Goal: Task Accomplishment & Management: Complete application form

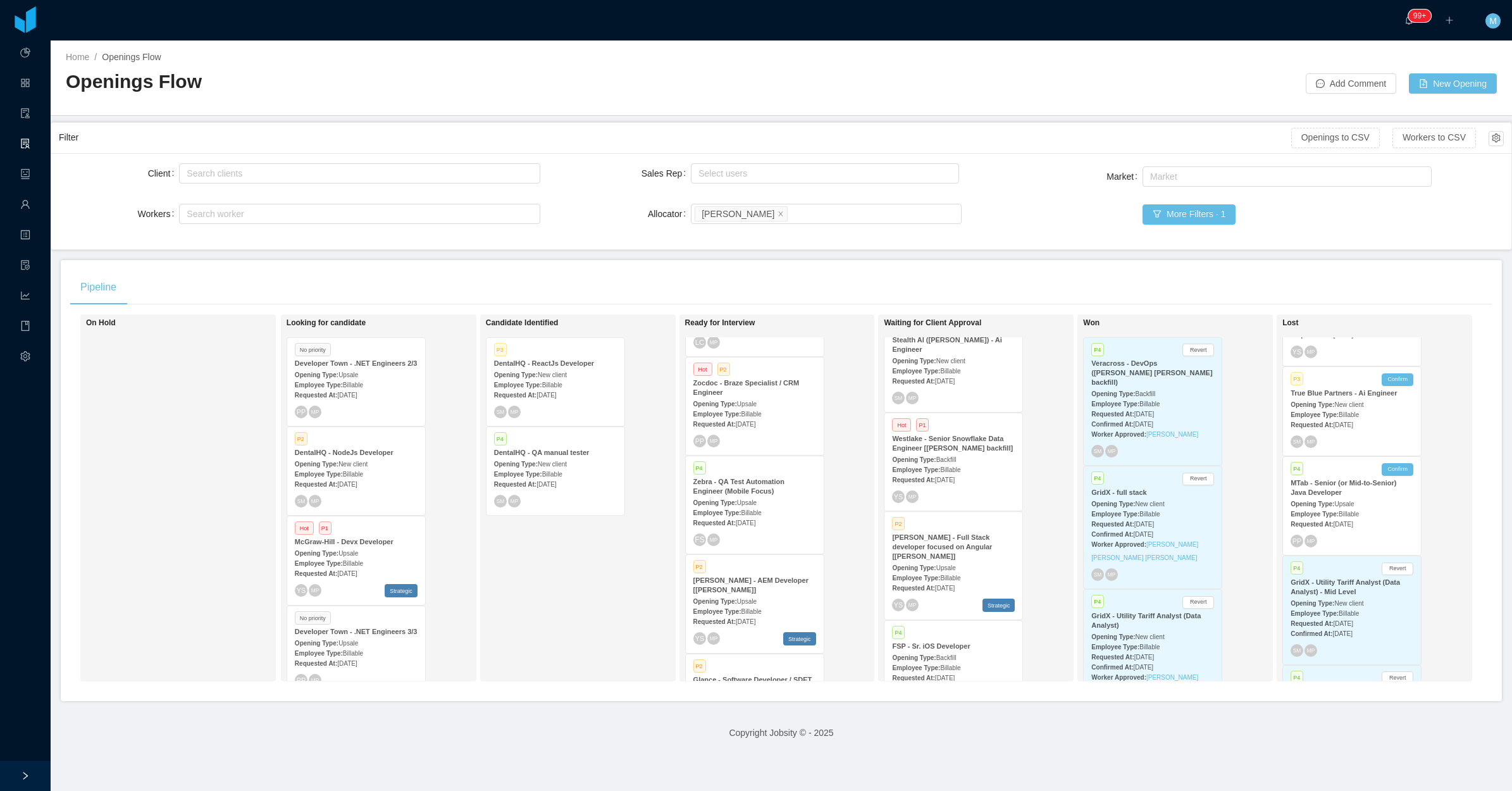
scroll to position [341, 0]
click at [947, 552] on span "Upsale" at bounding box center [946, 555] width 19 height 7
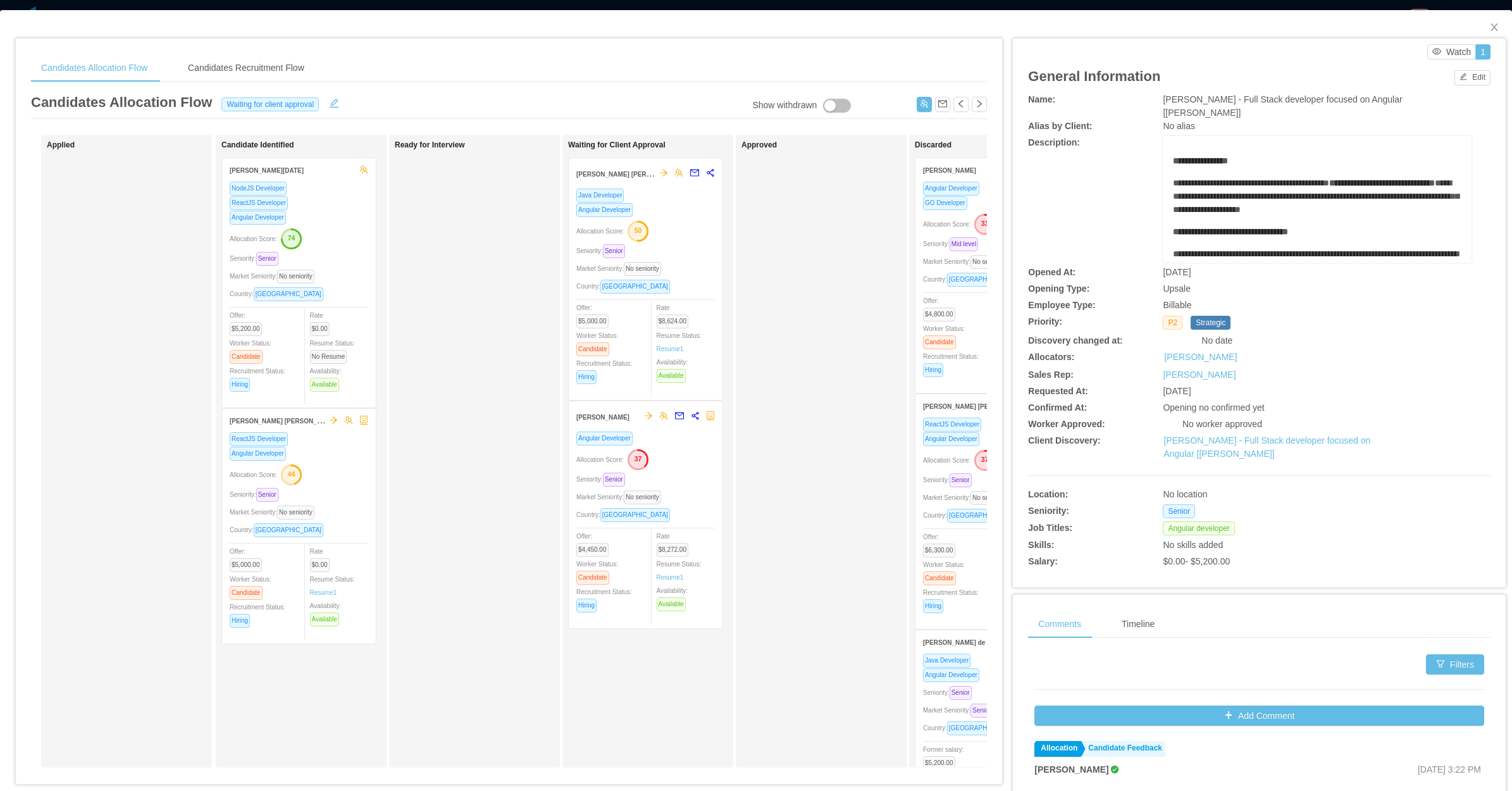
drag, startPoint x: 296, startPoint y: 483, endPoint x: 505, endPoint y: 300, distance: 277.8
click at [505, 300] on div "Applied Candidate Identified Leonardo Natal NodeJS Developer ReactJS Developer …" at bounding box center [509, 456] width 956 height 643
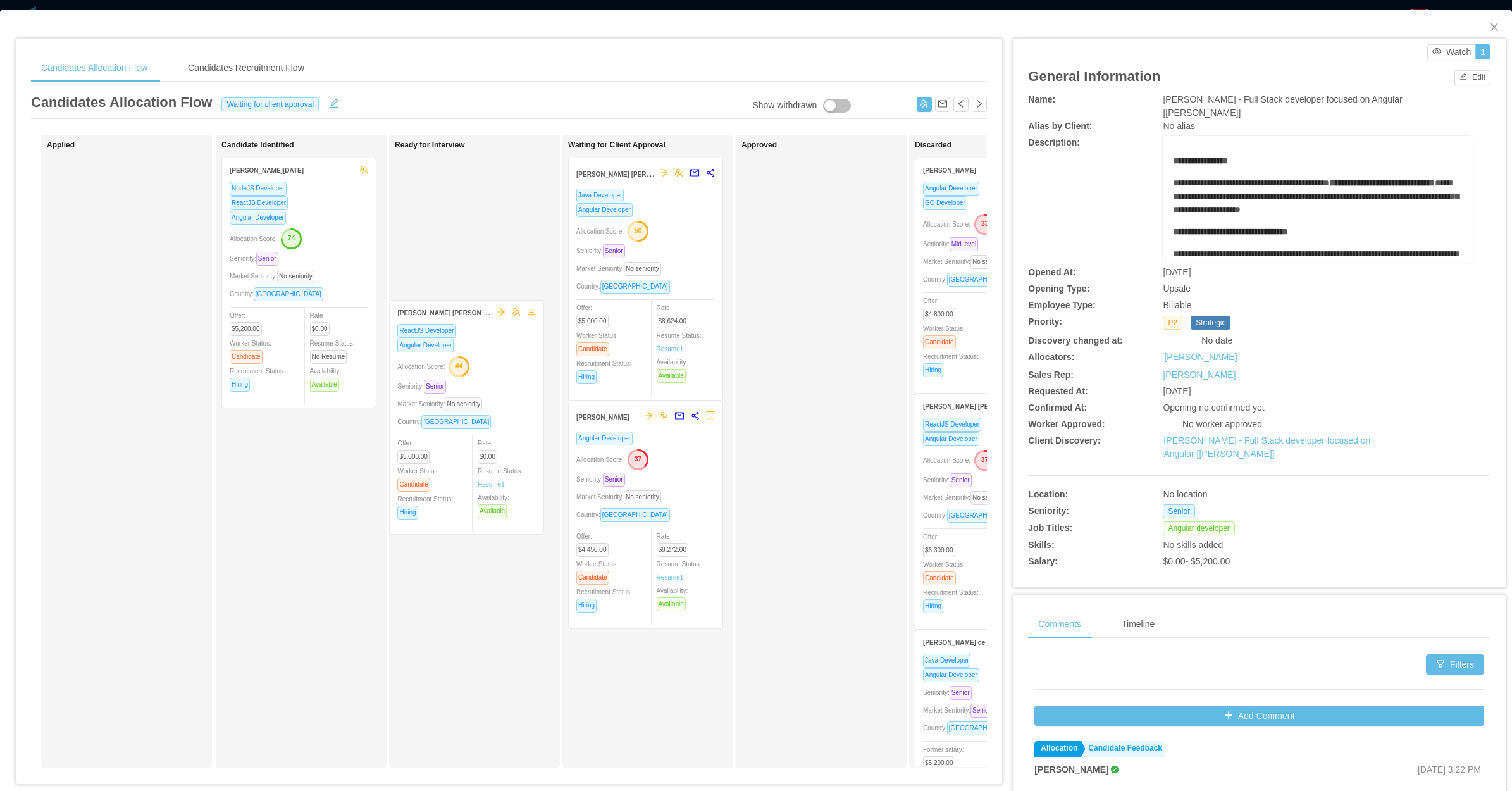
drag, startPoint x: 313, startPoint y: 471, endPoint x: 487, endPoint y: 352, distance: 210.8
click at [487, 352] on div "Applied Candidate Identified Leonardo Natal NodeJS Developer ReactJS Developer …" at bounding box center [509, 456] width 956 height 643
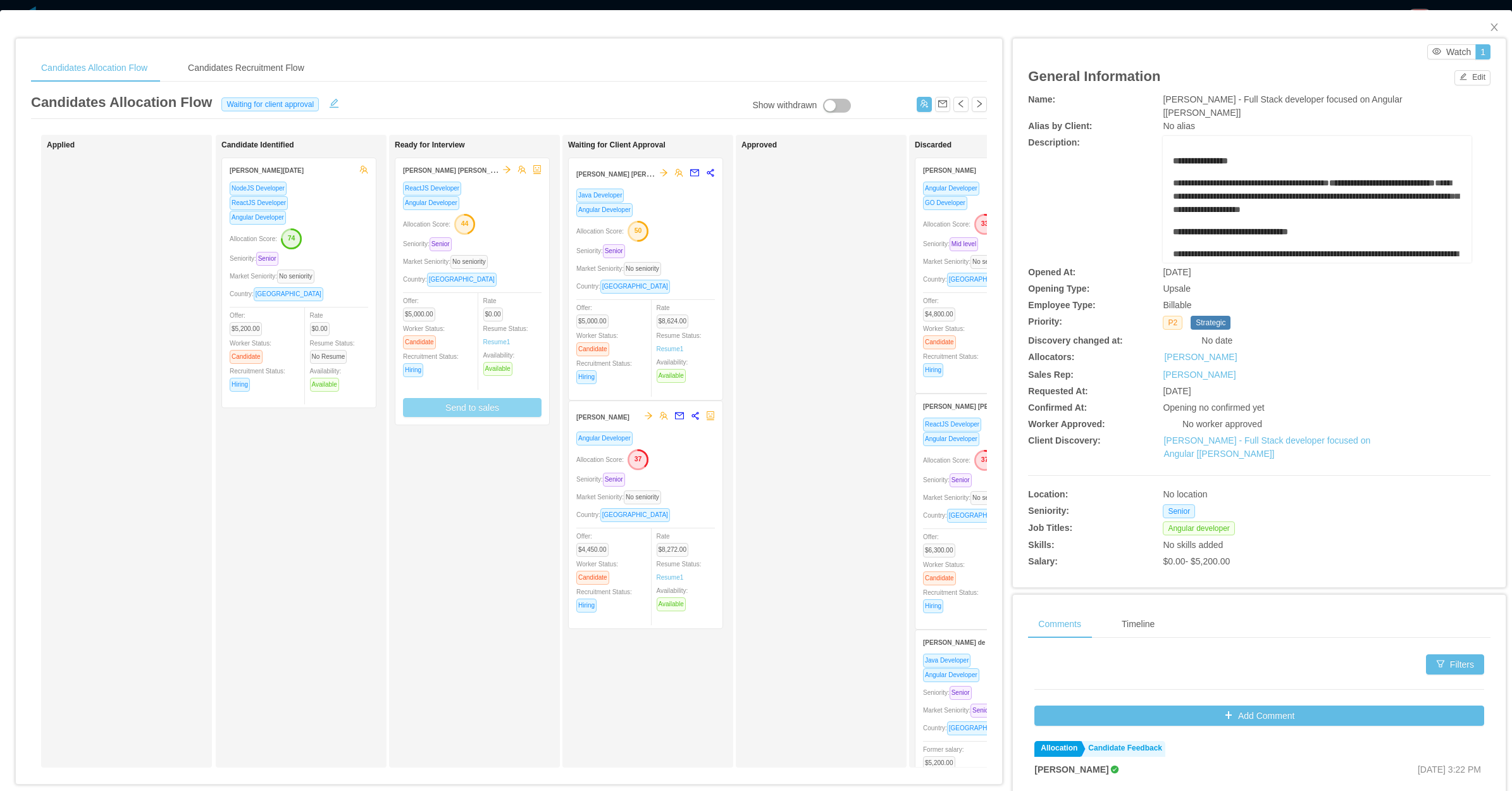
click at [484, 406] on button "Send to sales" at bounding box center [473, 408] width 138 height 19
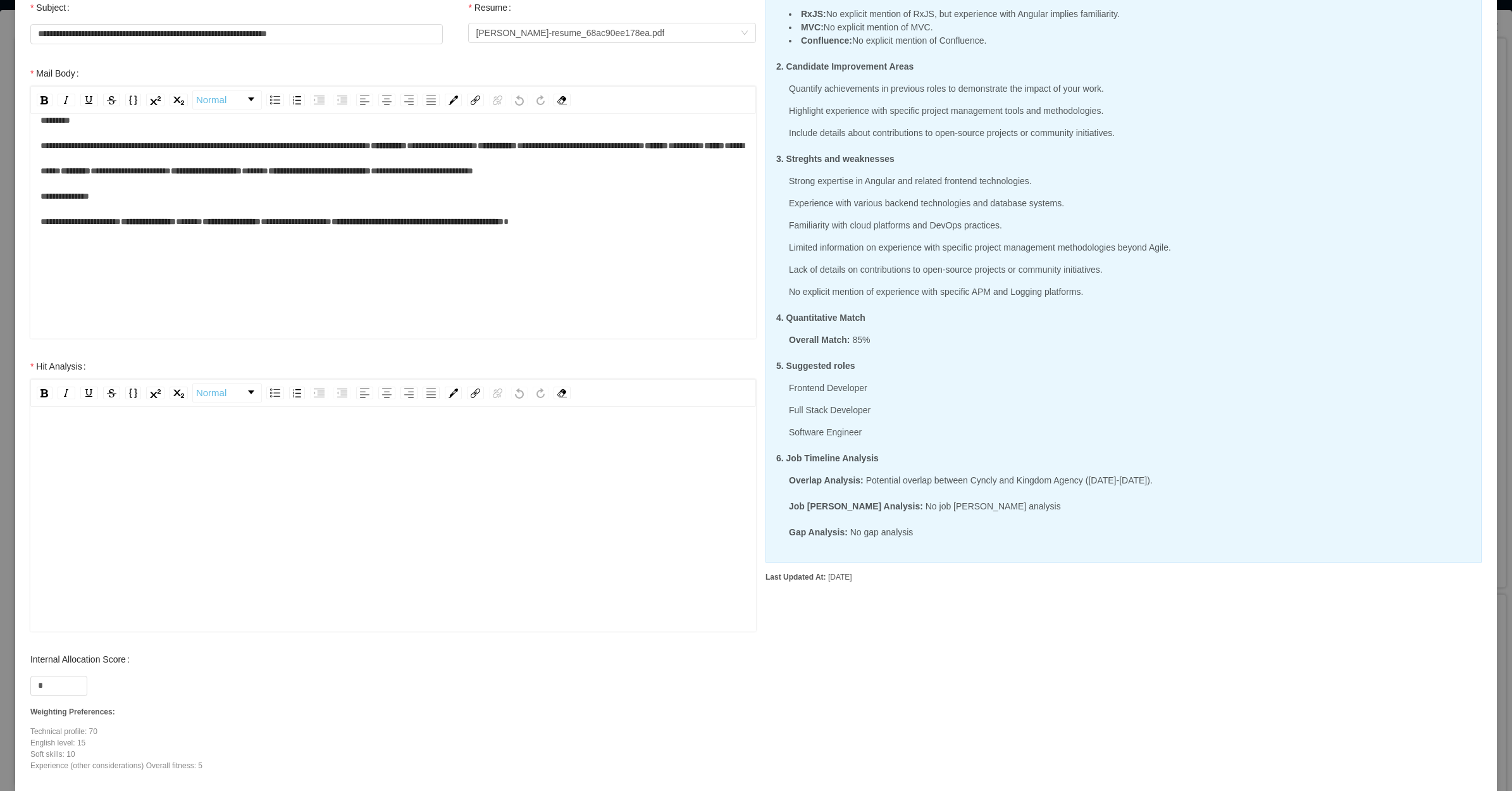
scroll to position [136, 0]
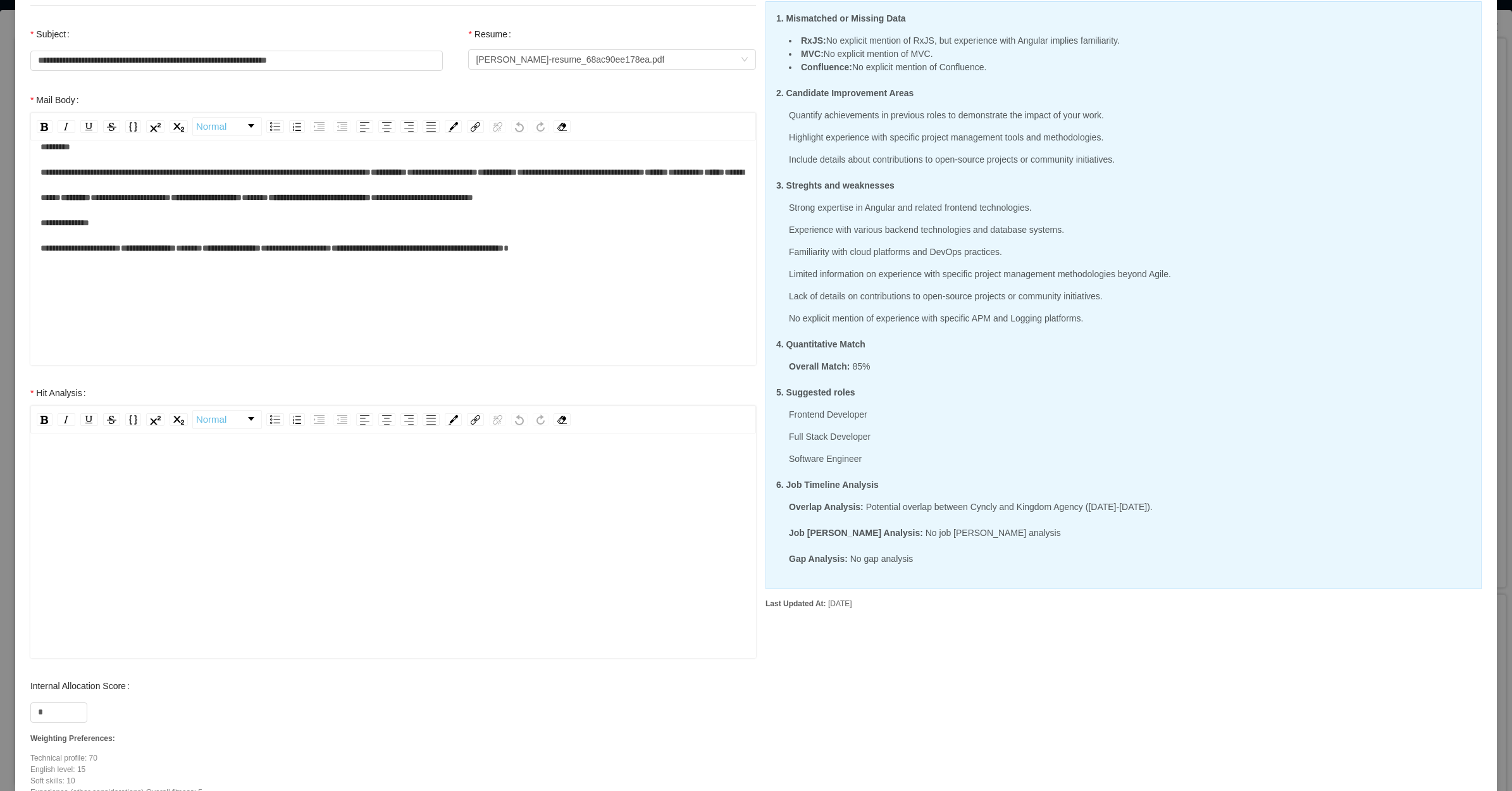
click at [166, 486] on div "rdw-editor" at bounding box center [393, 566] width 706 height 221
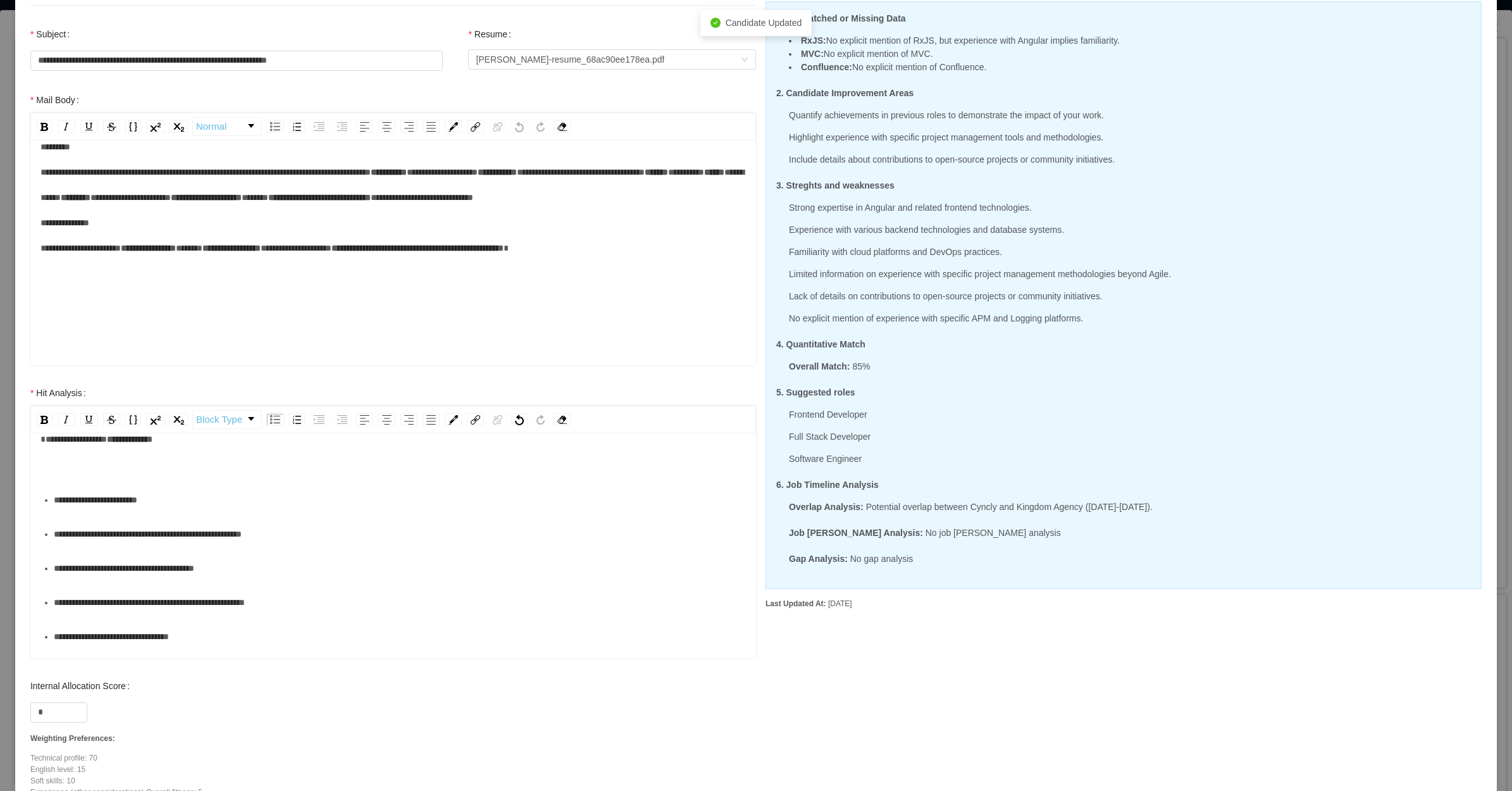
scroll to position [0, 0]
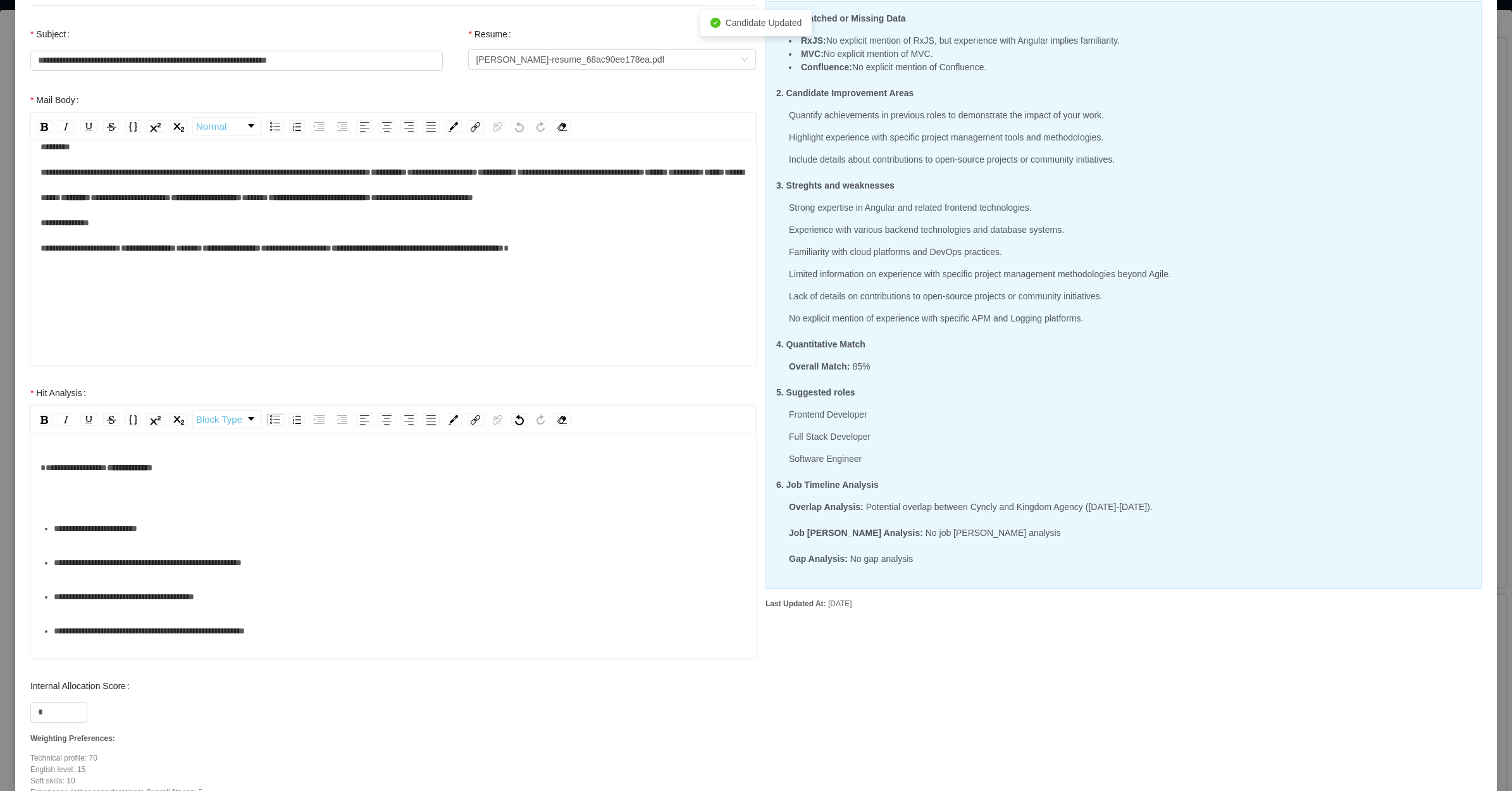
click at [124, 495] on div "**********" at bounding box center [393, 481] width 706 height 50
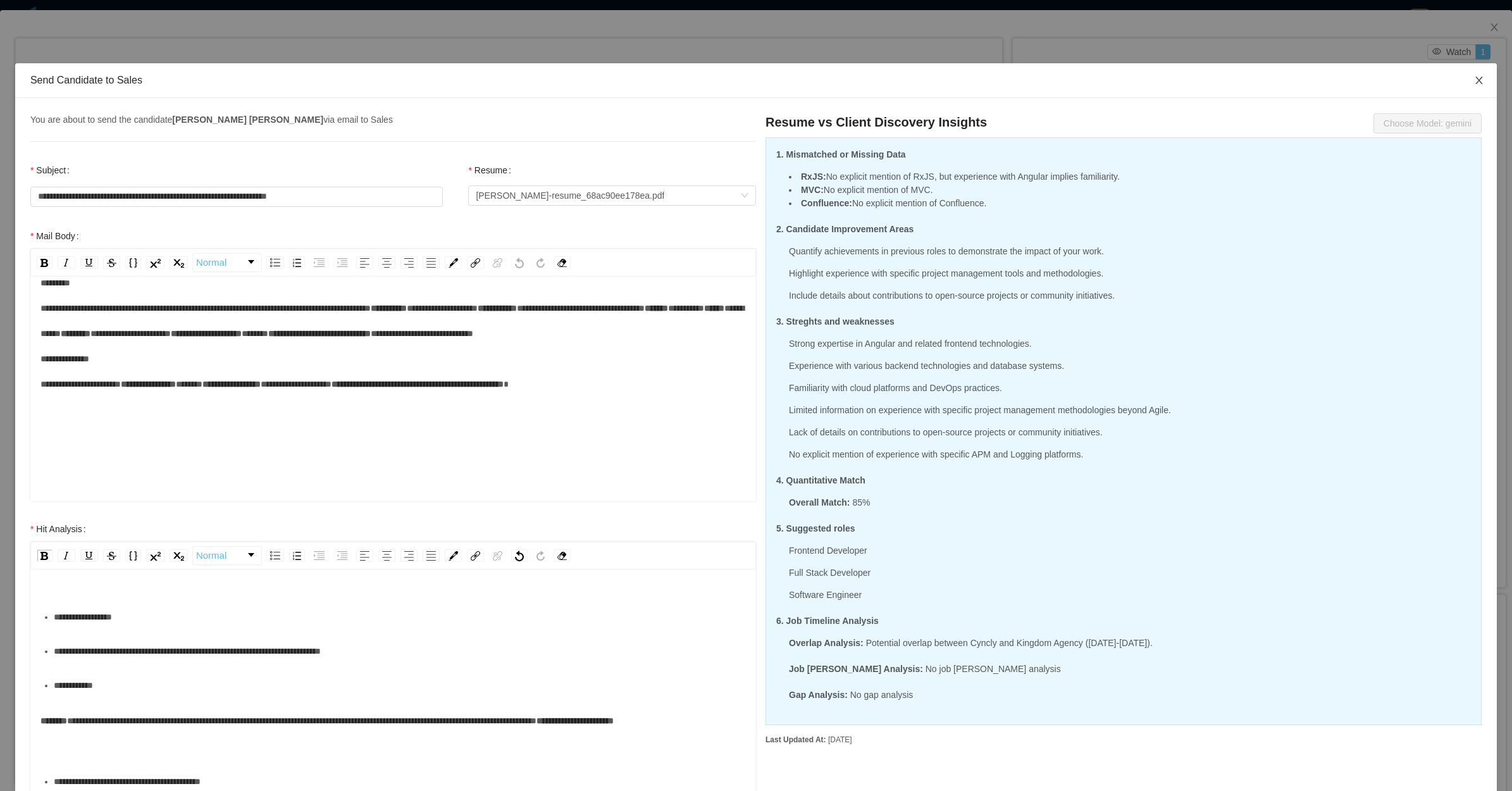
click at [1462, 84] on span "Close" at bounding box center [1479, 81] width 35 height 35
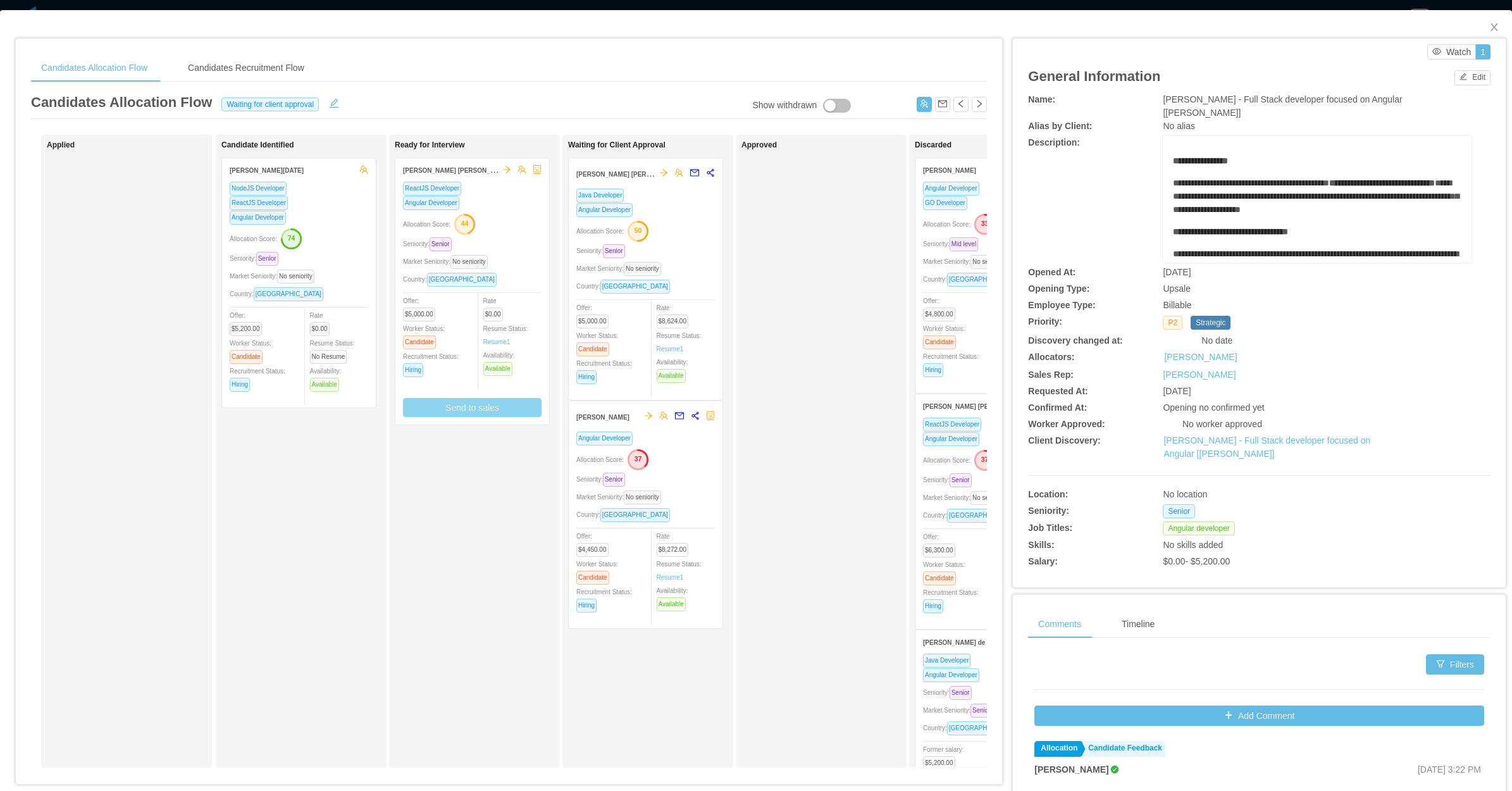
click at [525, 270] on div "ReactJS Developer Angular Developer Allocation Score: 44 Seniority: Senior Mark…" at bounding box center [473, 299] width 138 height 236
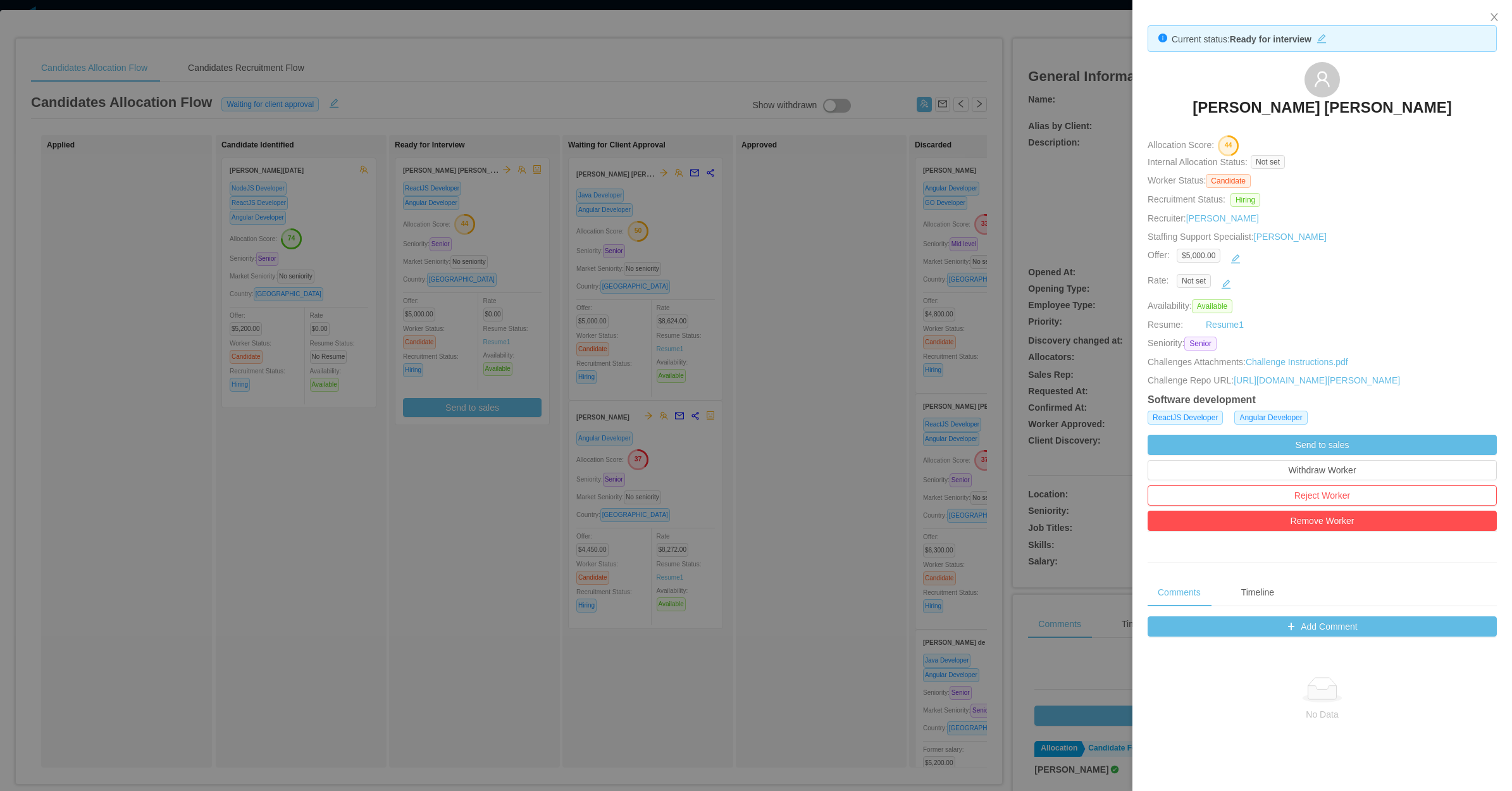
drag, startPoint x: 507, startPoint y: 554, endPoint x: 509, endPoint y: 493, distance: 61.0
click at [507, 553] on div at bounding box center [756, 396] width 1512 height 791
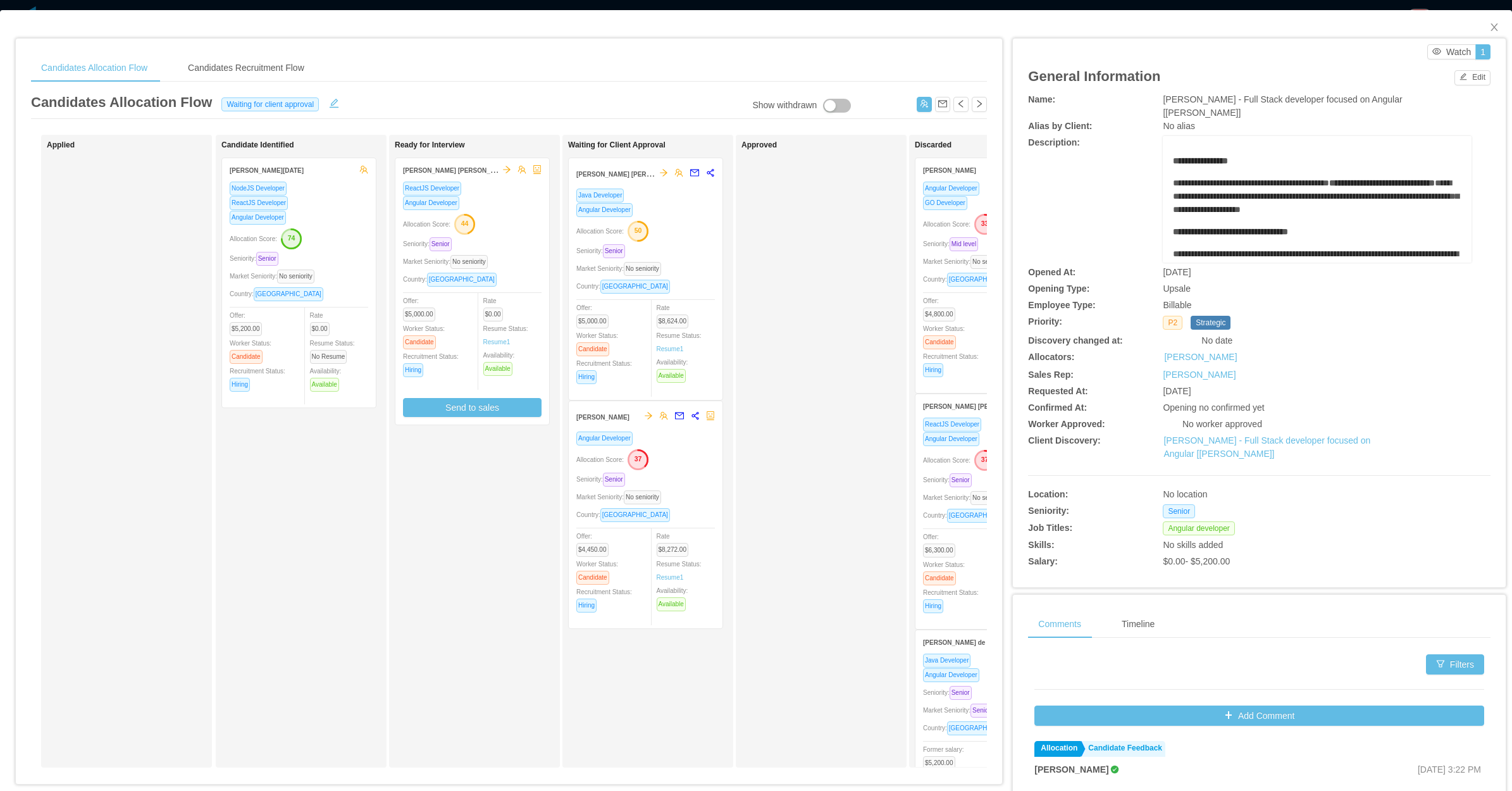
click at [539, 243] on div "Seniority: Senior" at bounding box center [473, 244] width 138 height 14
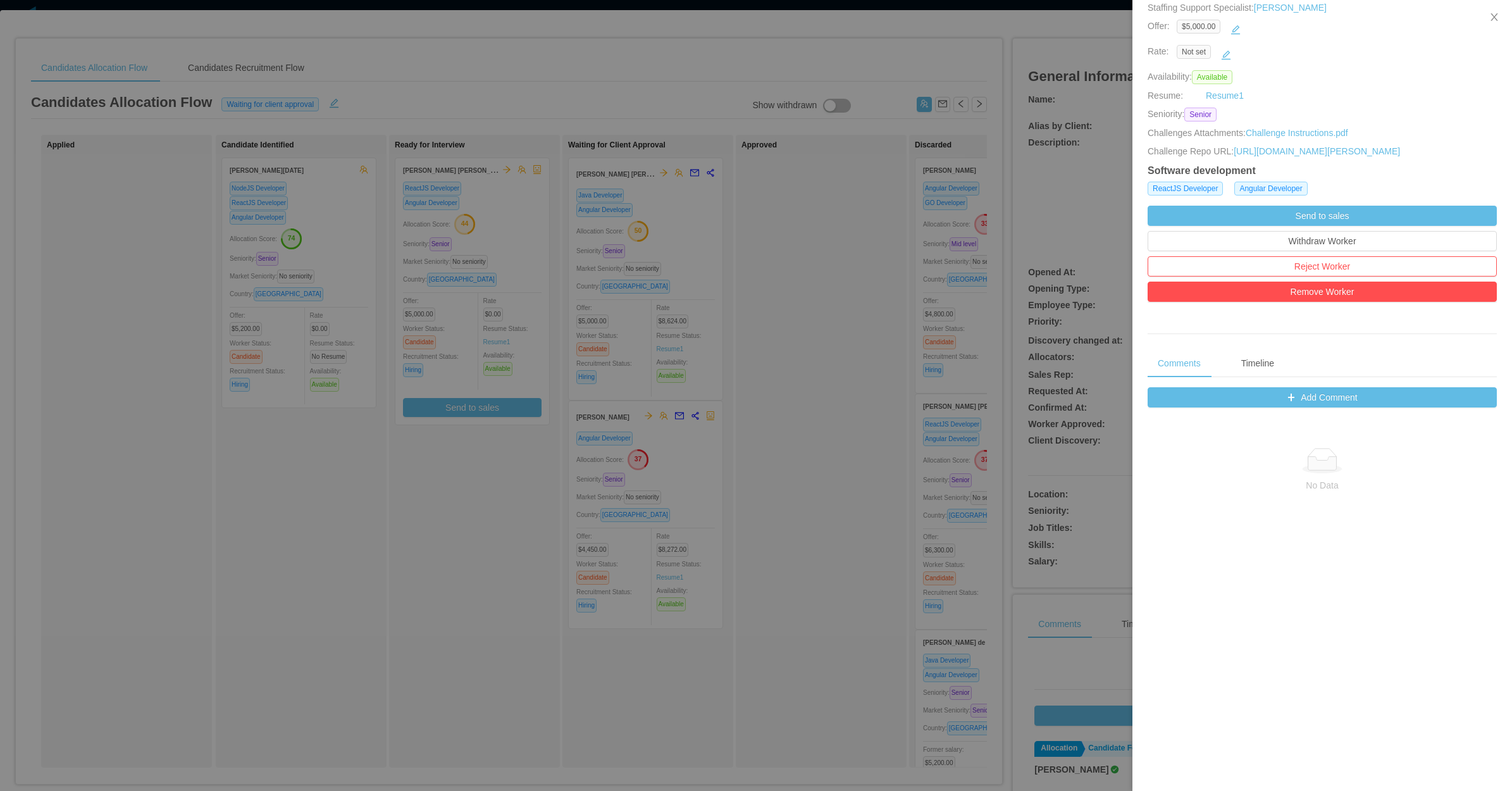
scroll to position [268, 0]
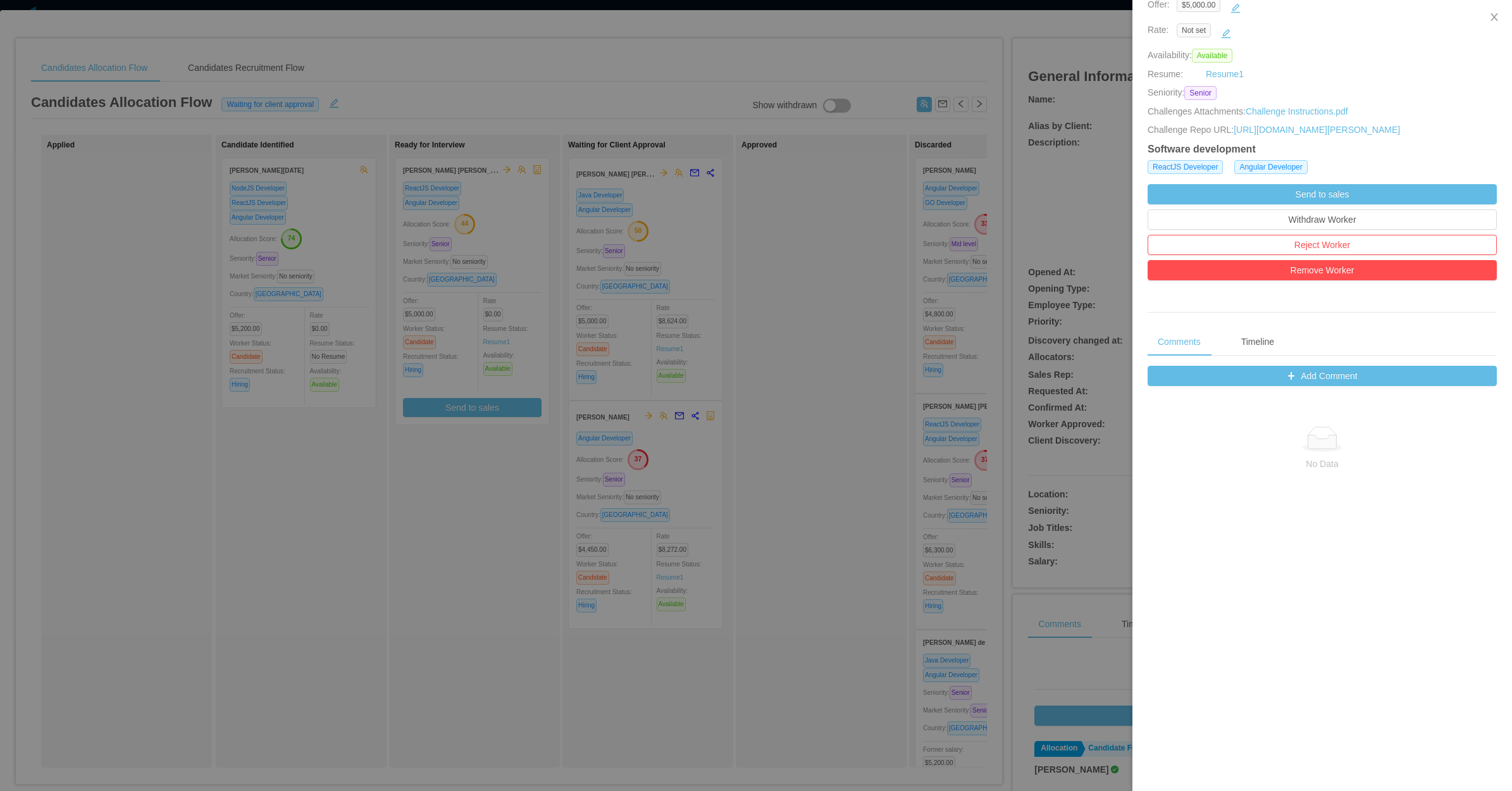
drag, startPoint x: 513, startPoint y: 485, endPoint x: 539, endPoint y: 461, distance: 35.4
click at [514, 484] on div at bounding box center [756, 396] width 1512 height 791
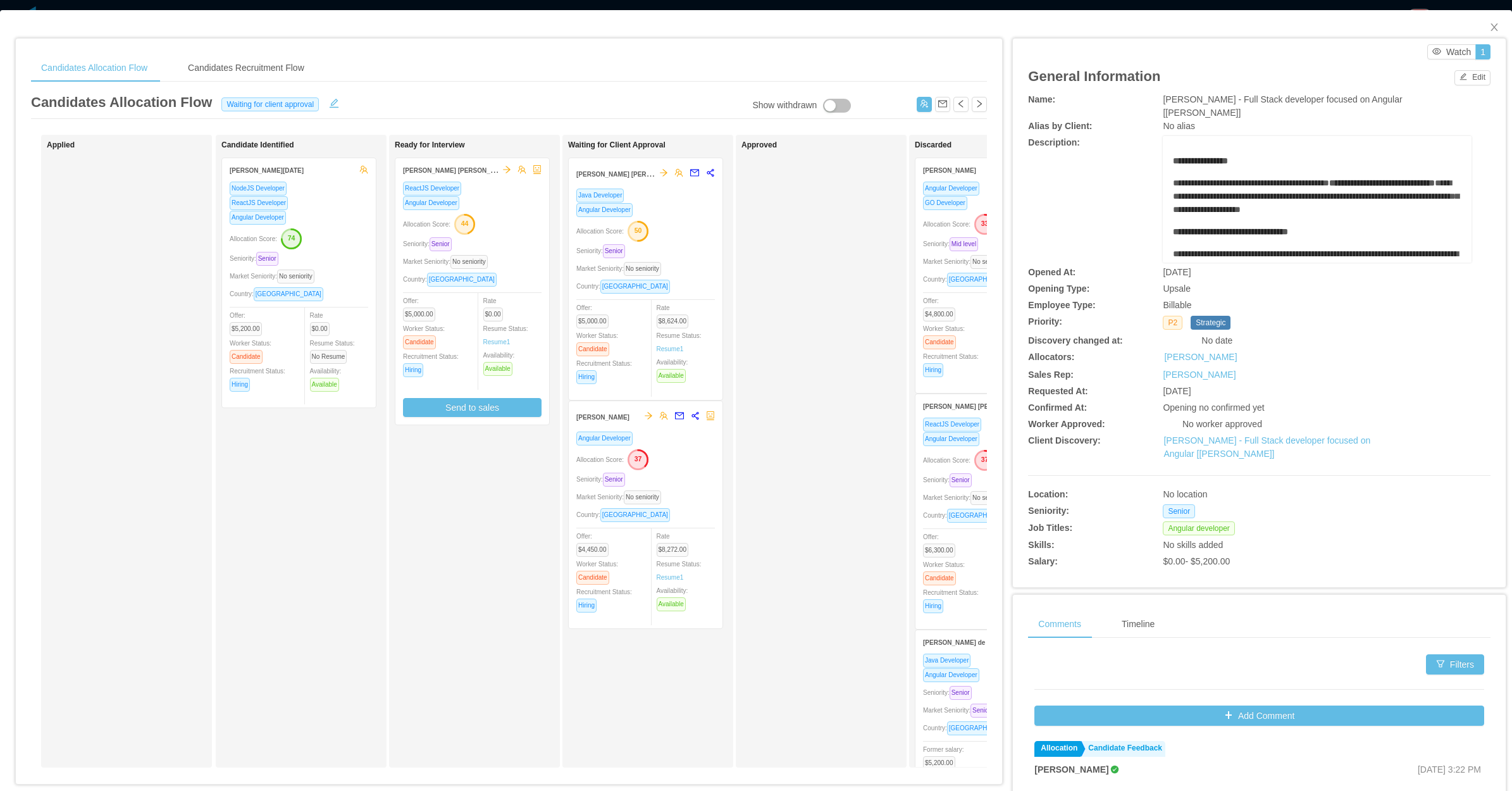
click at [503, 244] on div "Seniority: Senior" at bounding box center [473, 244] width 138 height 14
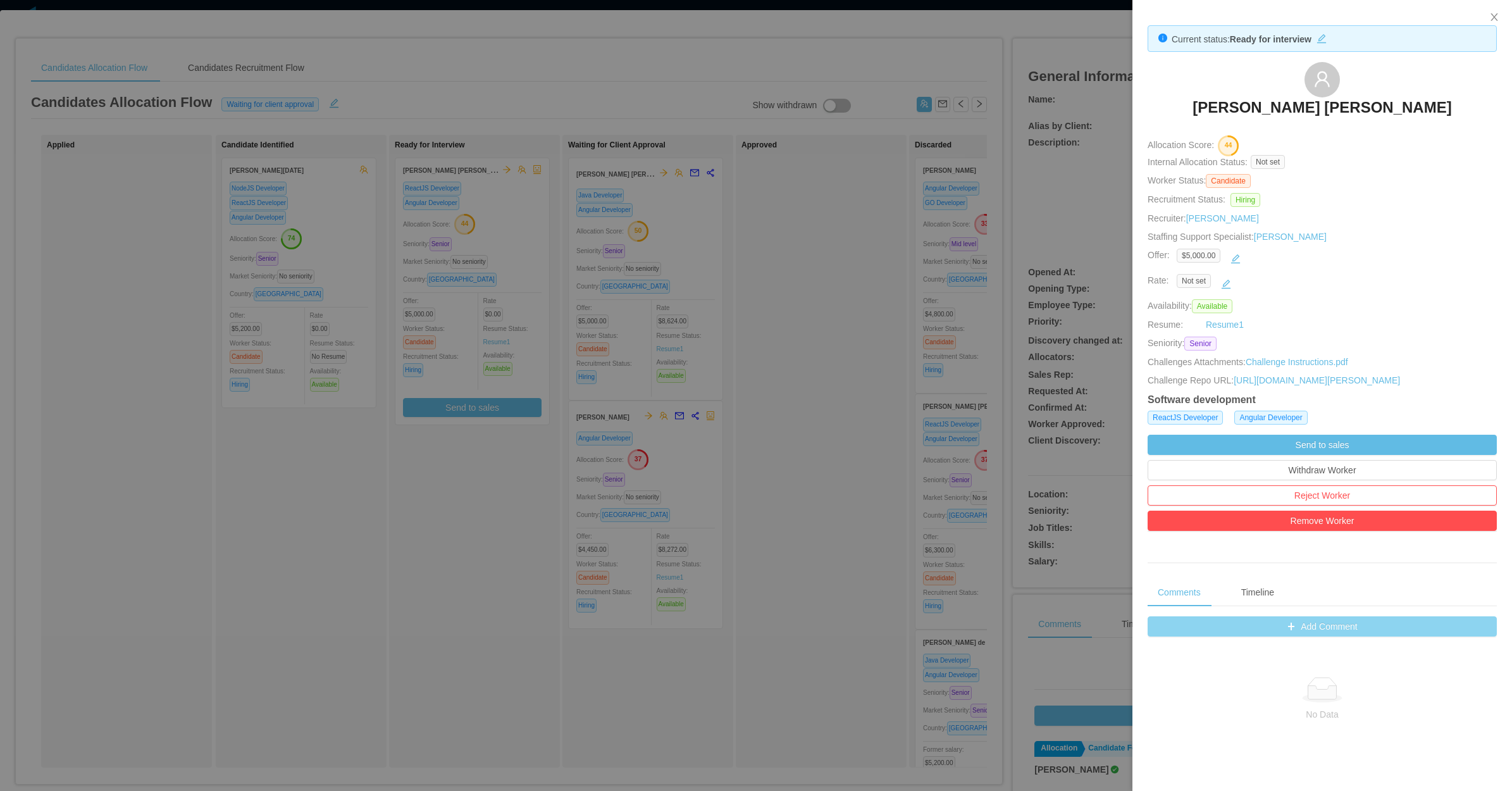
click at [1261, 637] on button "Add Comment" at bounding box center [1322, 627] width 349 height 20
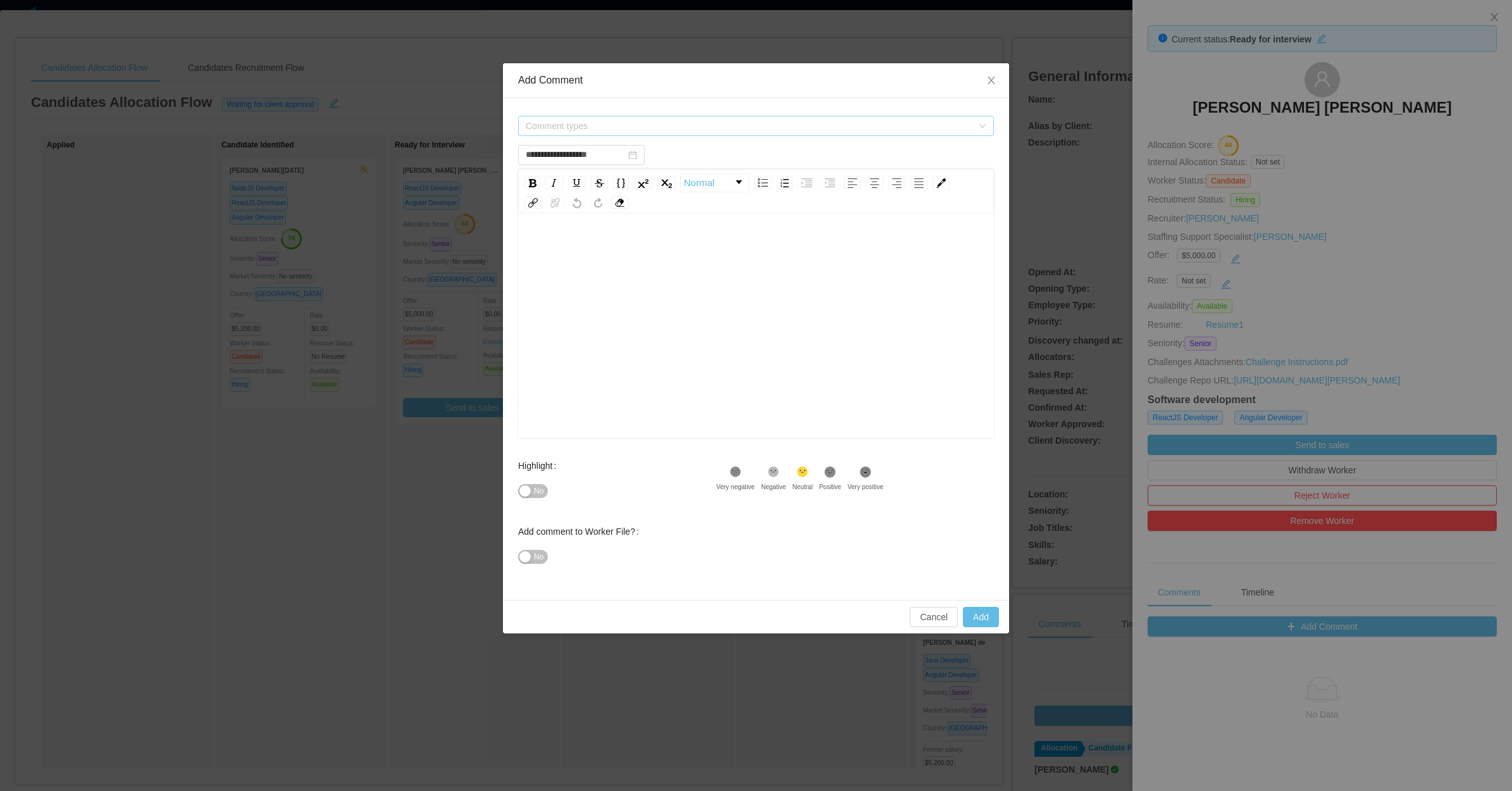
drag, startPoint x: 596, startPoint y: 138, endPoint x: 604, endPoint y: 128, distance: 12.8
click at [599, 141] on form "**********" at bounding box center [756, 349] width 476 height 471
click at [604, 130] on span "Comment types" at bounding box center [749, 126] width 447 height 13
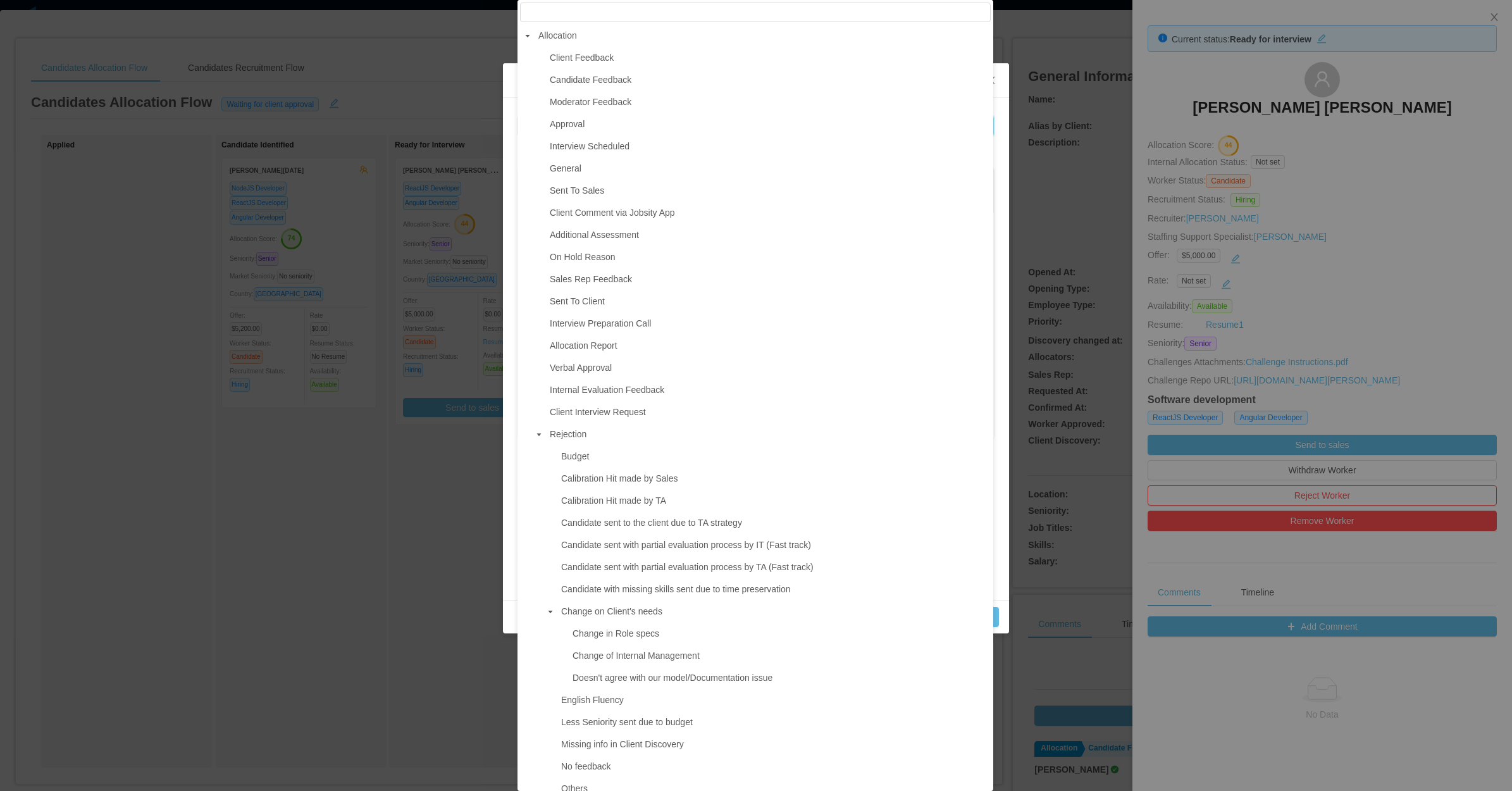
type input "**********"
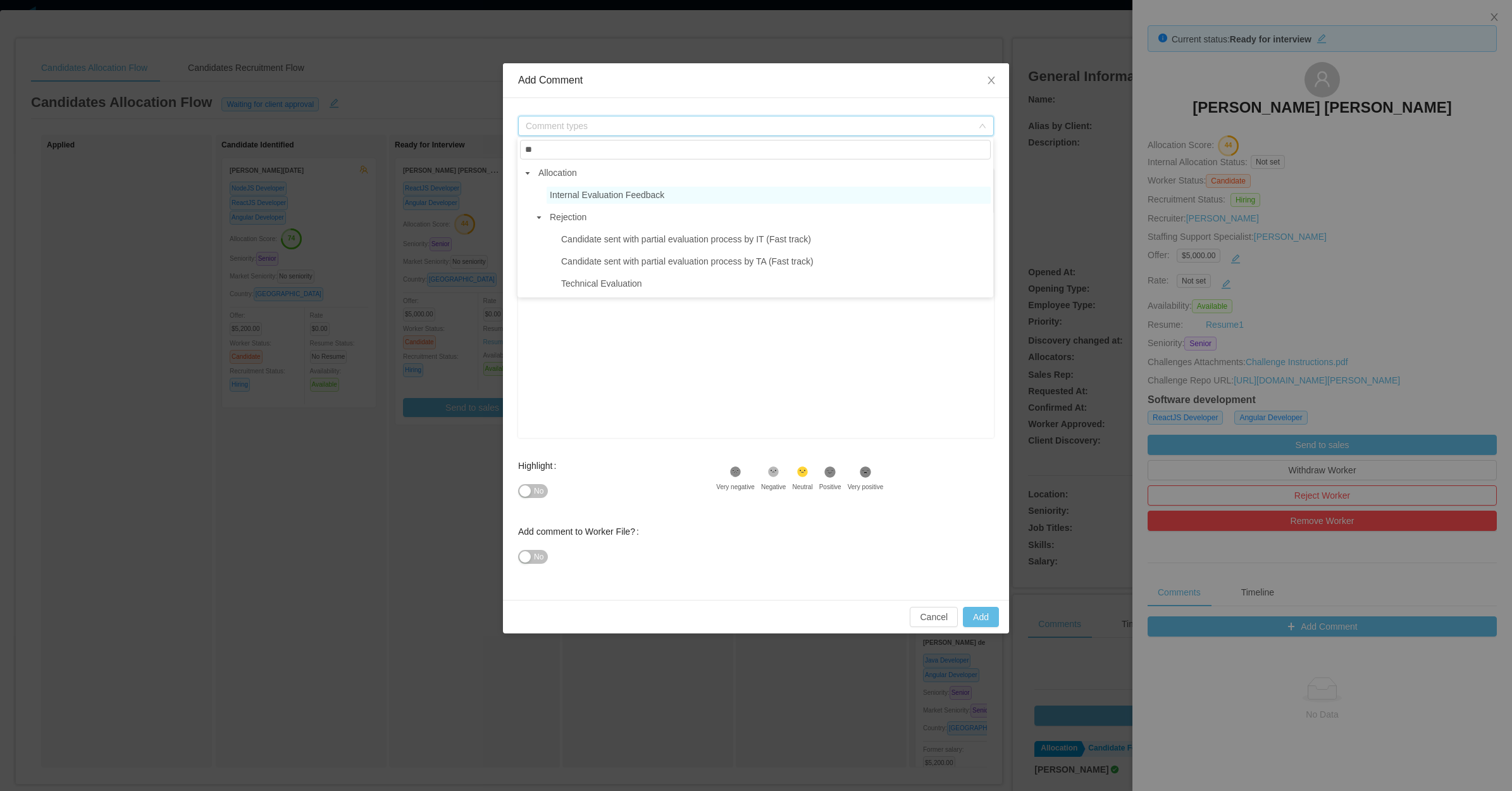
type input "**"
click at [598, 192] on span "Internal Evaluation Feedback" at bounding box center [607, 195] width 115 height 10
type input "**********"
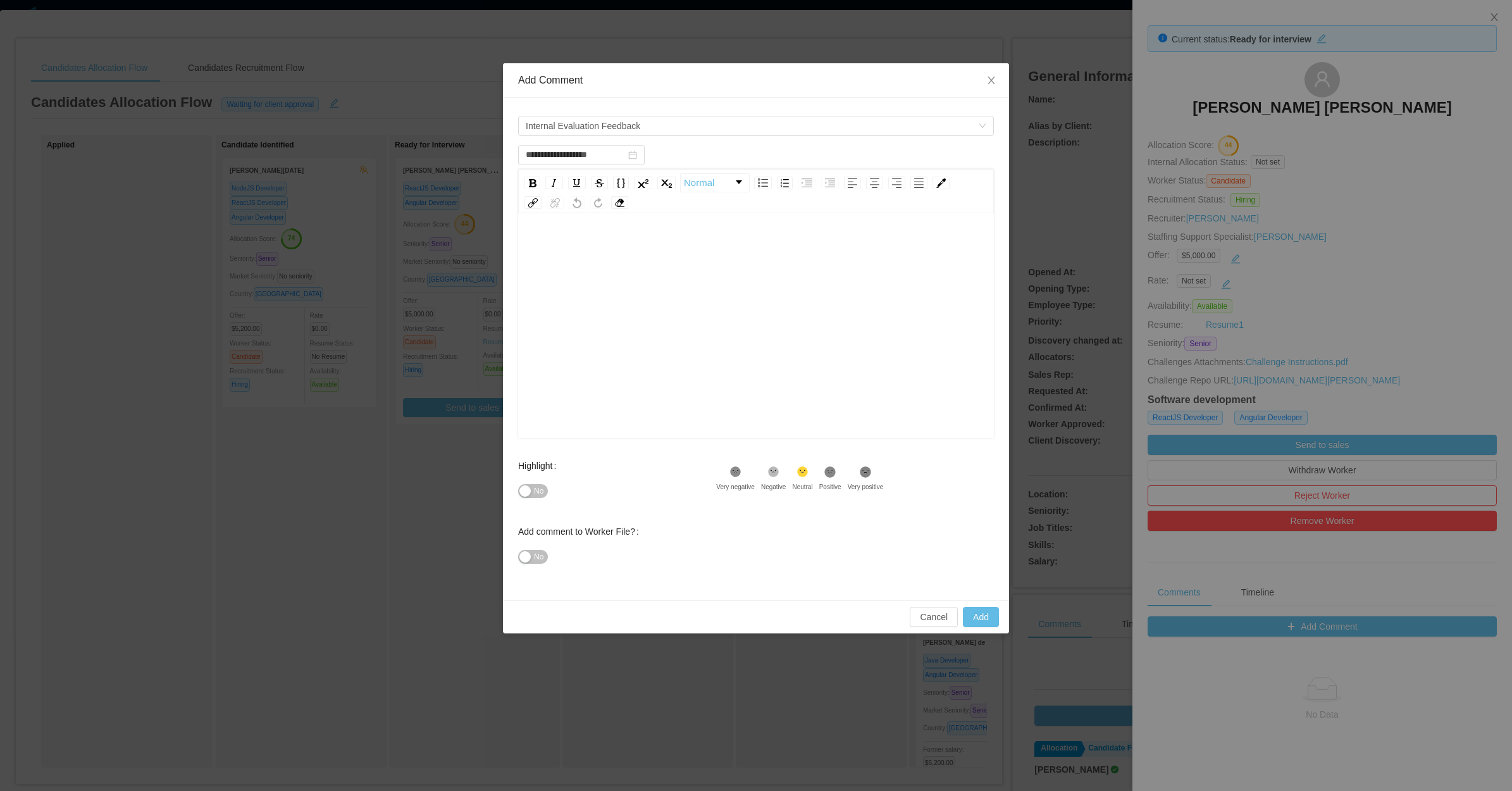
click at [599, 305] on div "rdw-editor" at bounding box center [756, 345] width 456 height 221
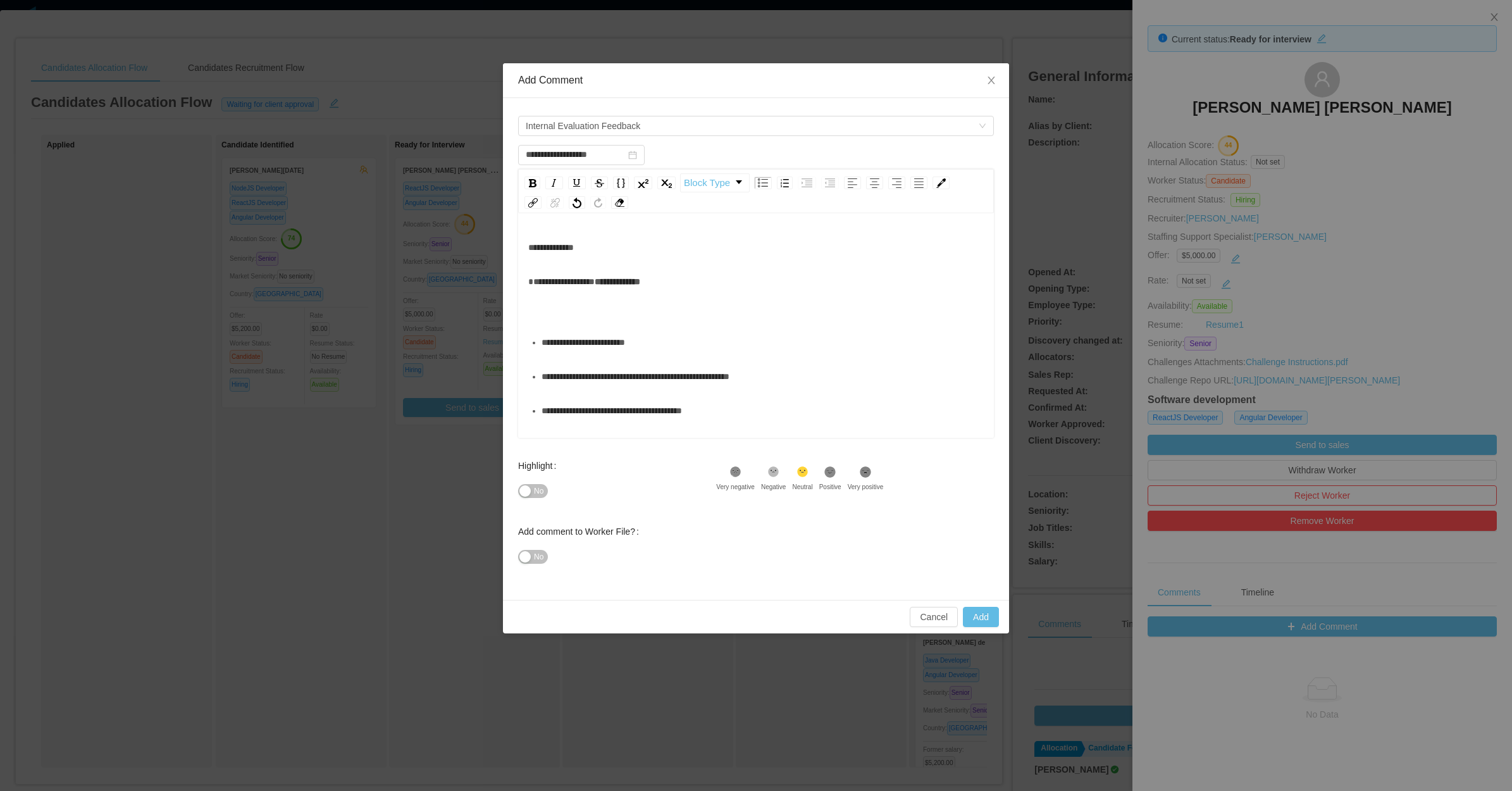
click at [595, 321] on div "**********" at bounding box center [756, 584] width 456 height 699
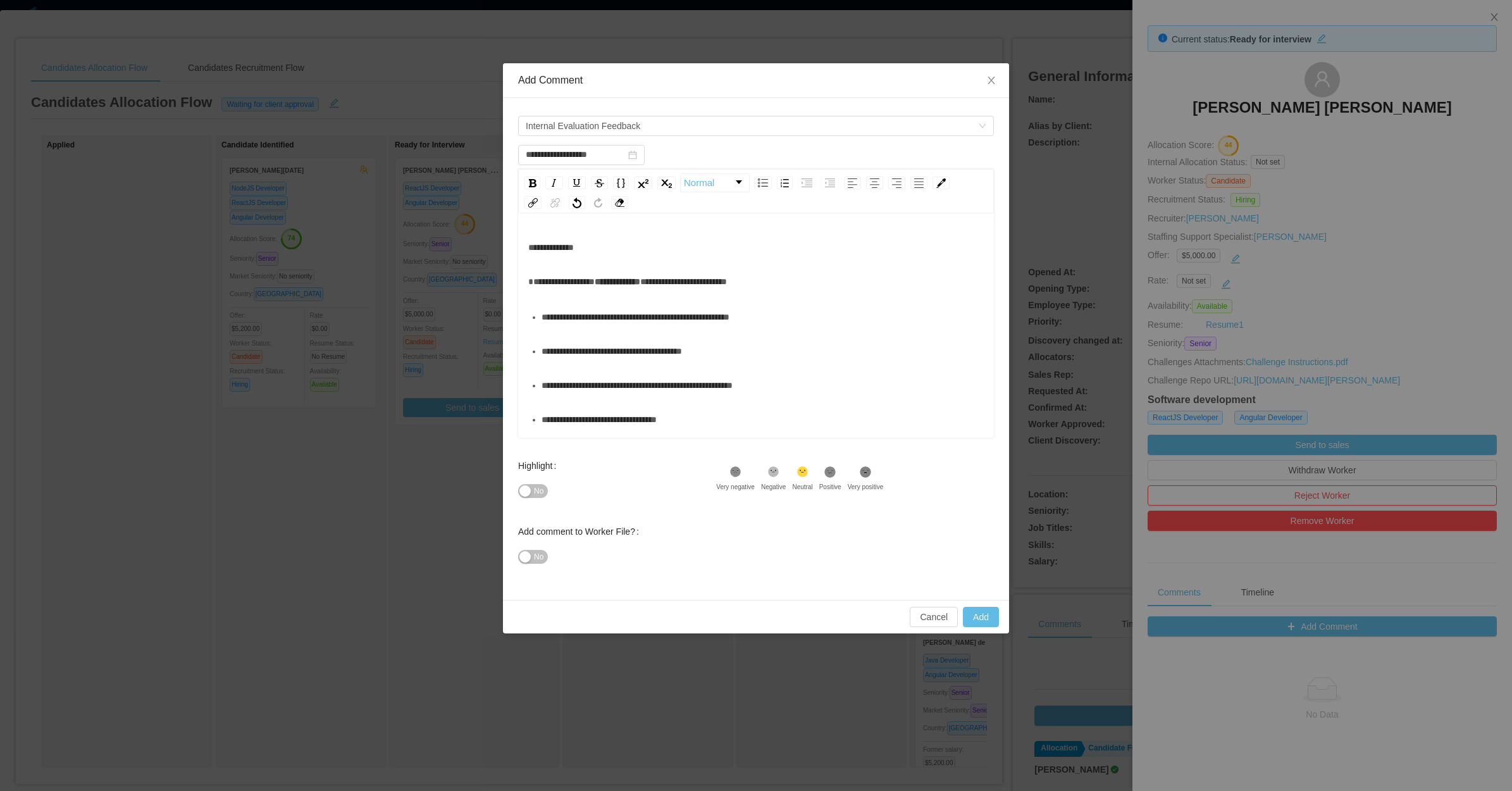
click at [609, 289] on div "**********" at bounding box center [756, 281] width 456 height 25
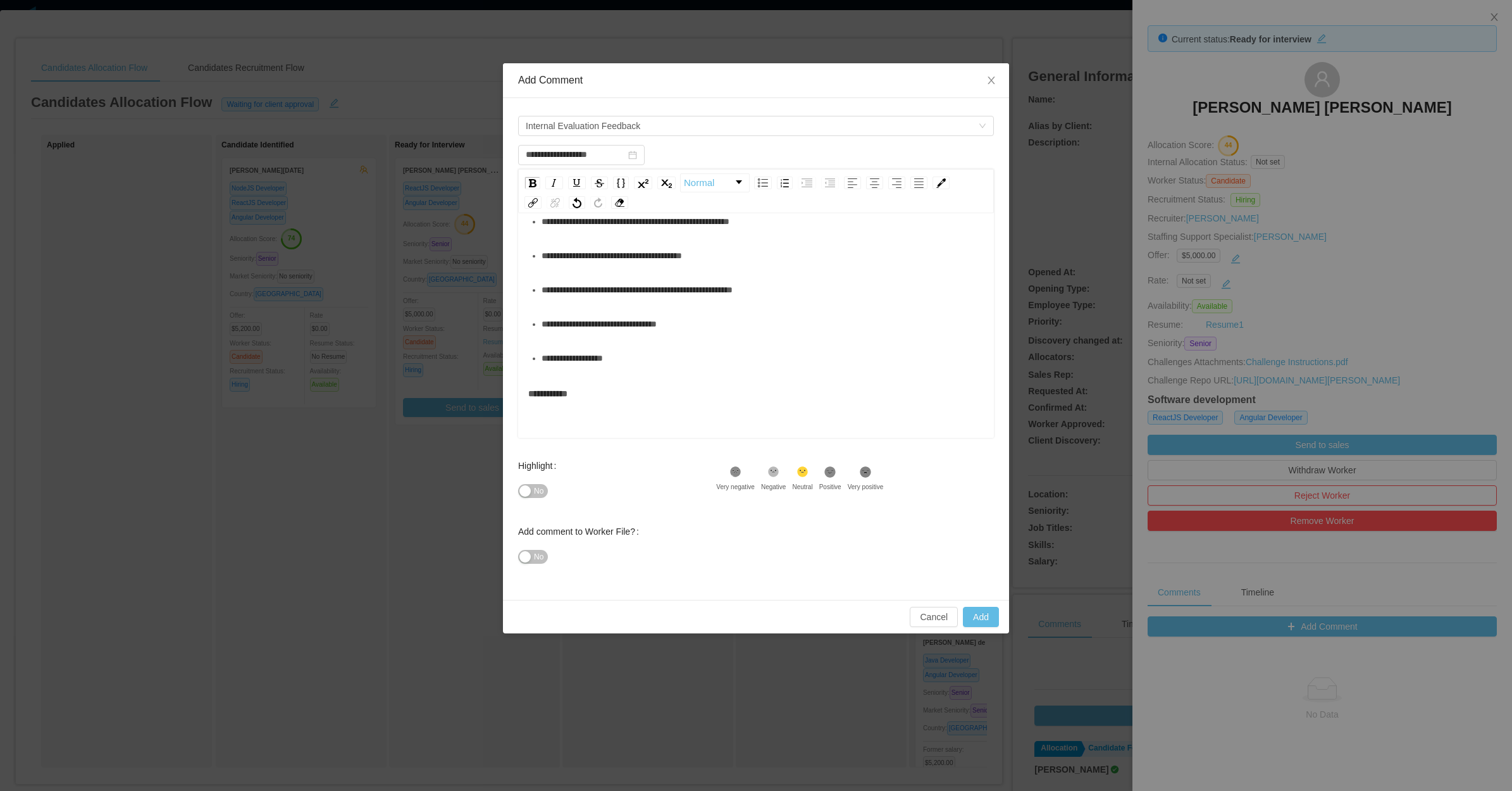
scroll to position [158, 0]
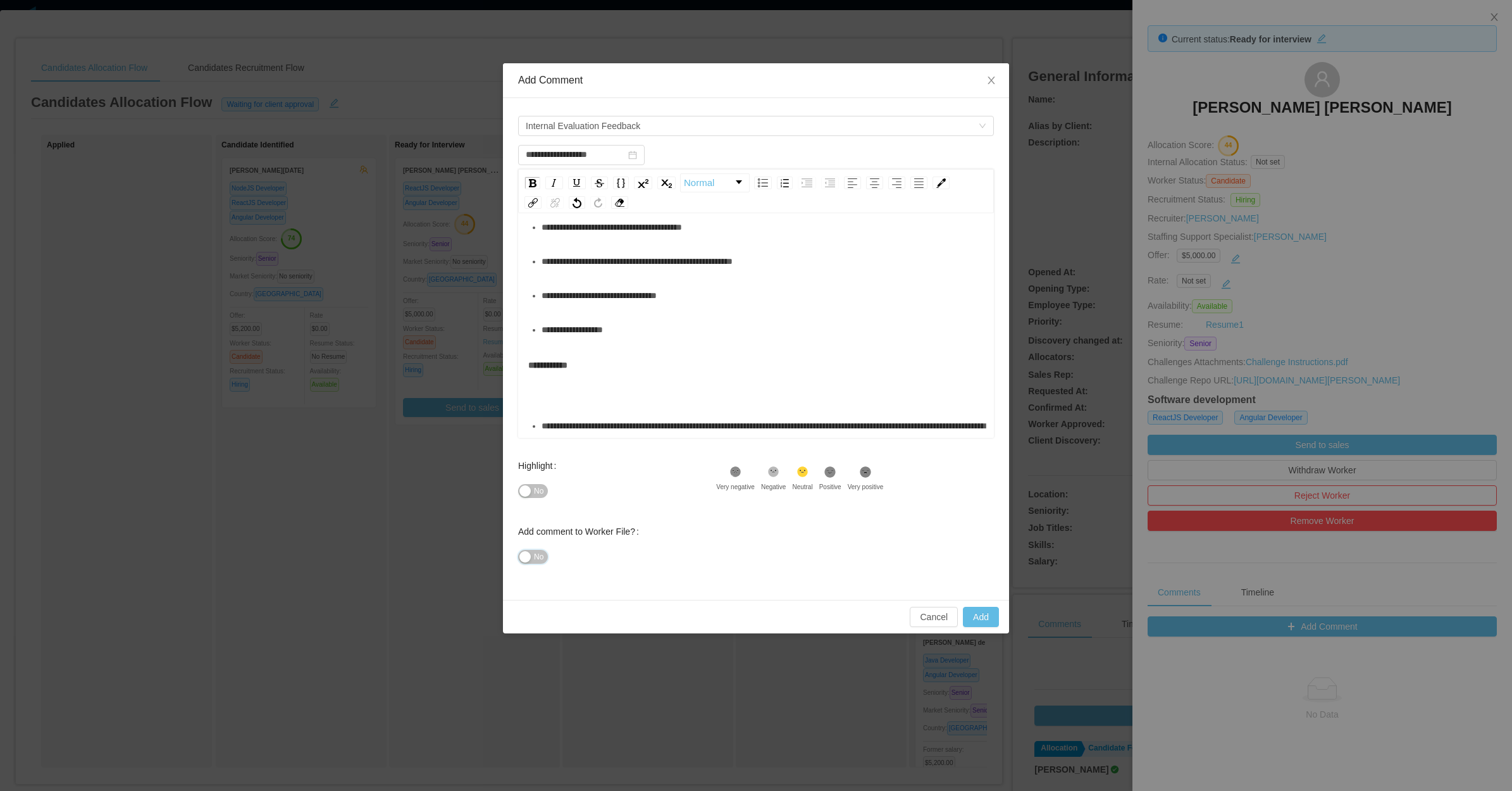
drag, startPoint x: 540, startPoint y: 559, endPoint x: 546, endPoint y: 550, distance: 10.8
click at [539, 568] on div "No" at bounding box center [617, 556] width 198 height 25
click at [532, 558] on button "No" at bounding box center [532, 556] width 30 height 14
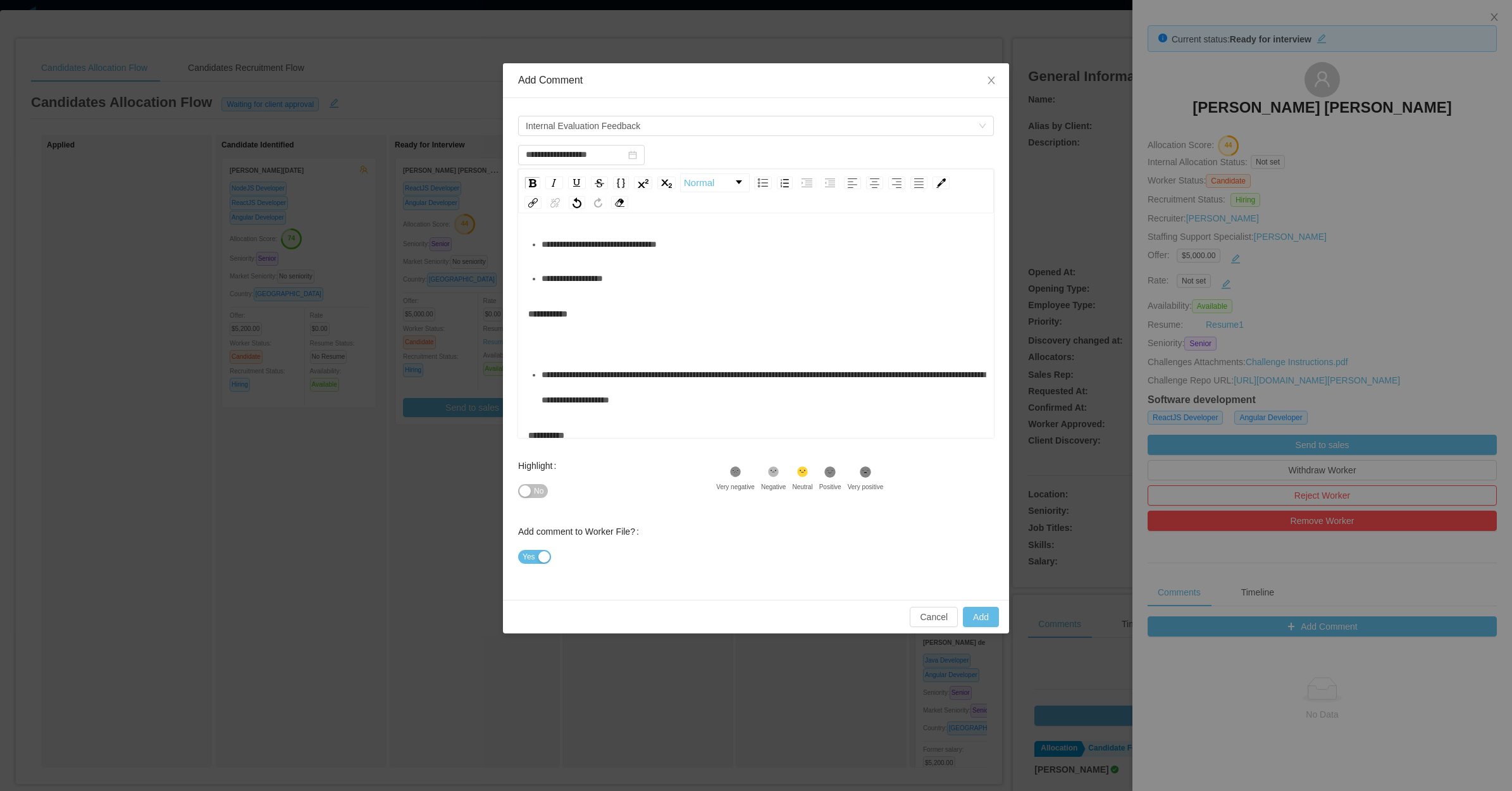
scroll to position [237, 0]
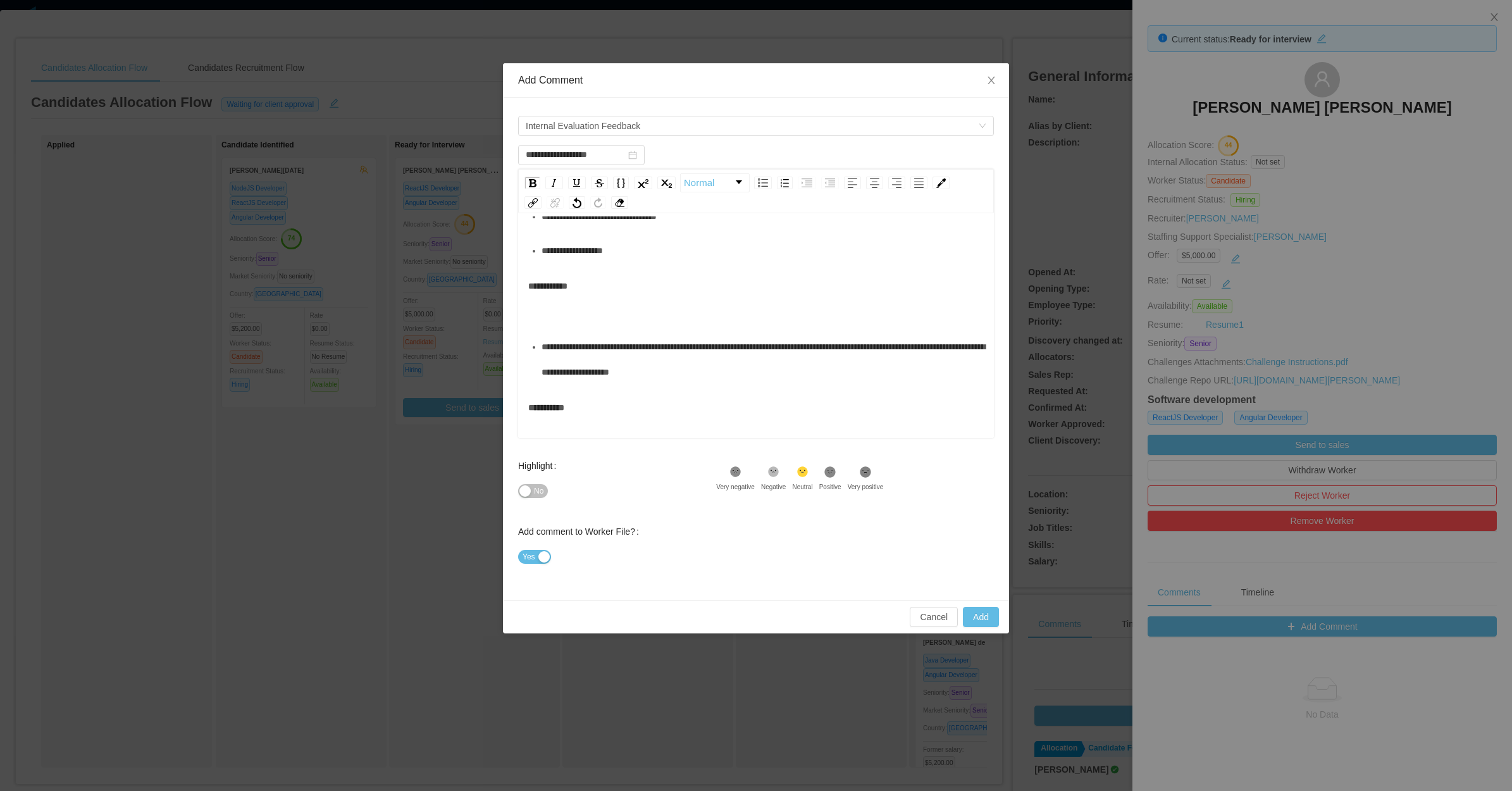
click at [646, 353] on div "**********" at bounding box center [756, 334] width 456 height 674
click at [652, 324] on div "**********" at bounding box center [756, 298] width 456 height 50
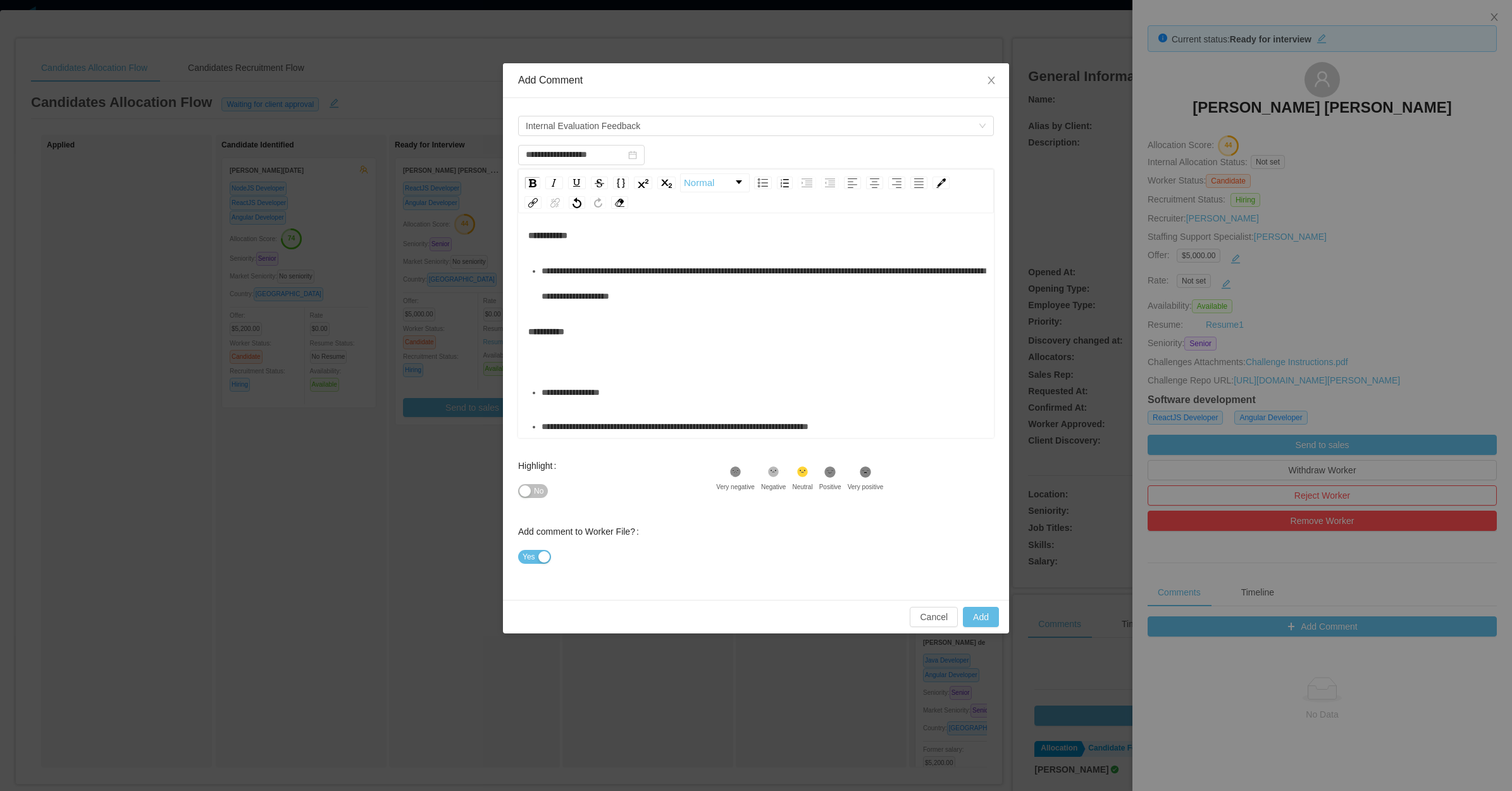
scroll to position [316, 0]
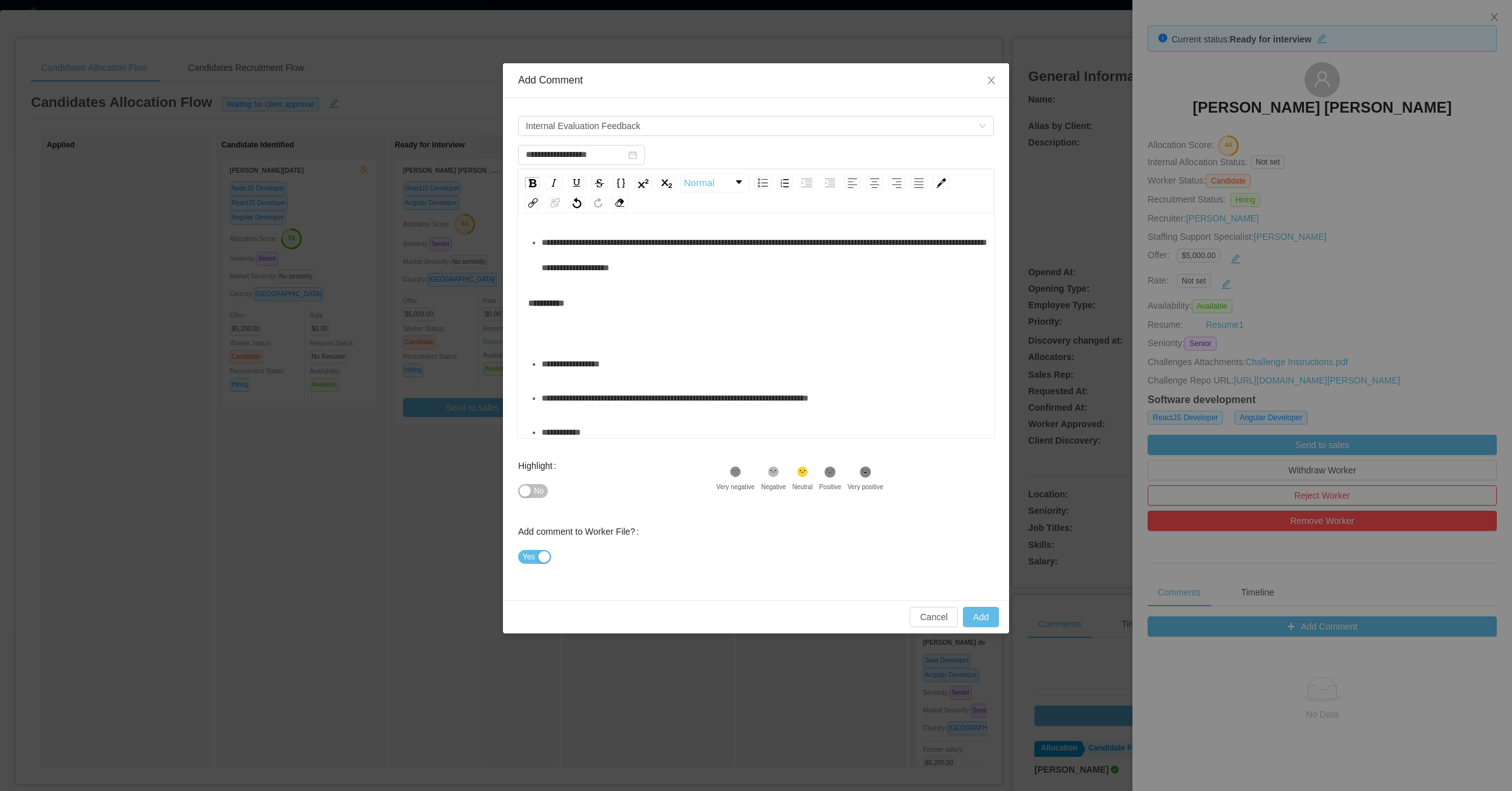
click at [675, 341] on div "**********" at bounding box center [756, 316] width 456 height 50
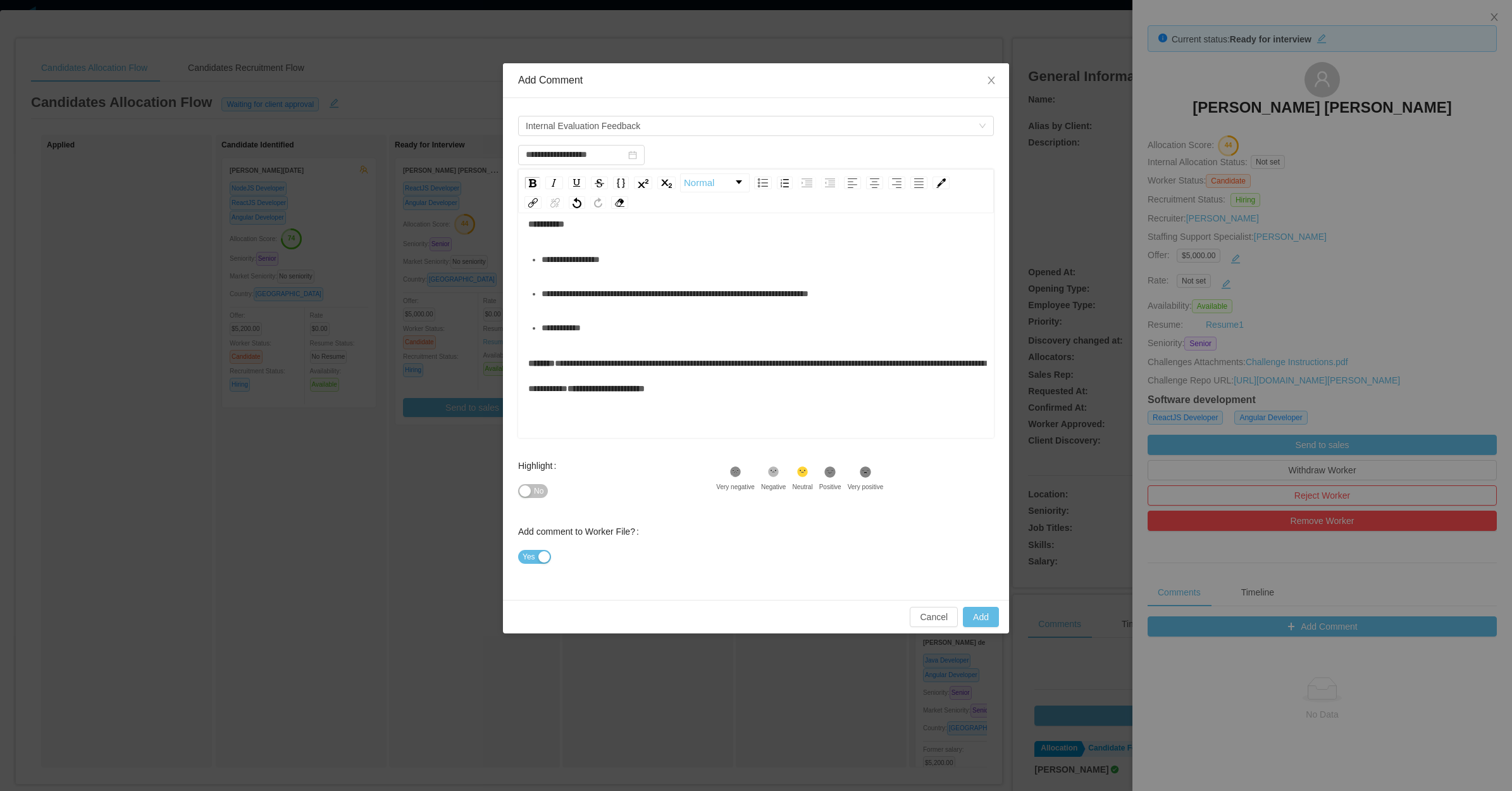
click at [674, 341] on div "**********" at bounding box center [763, 327] width 443 height 25
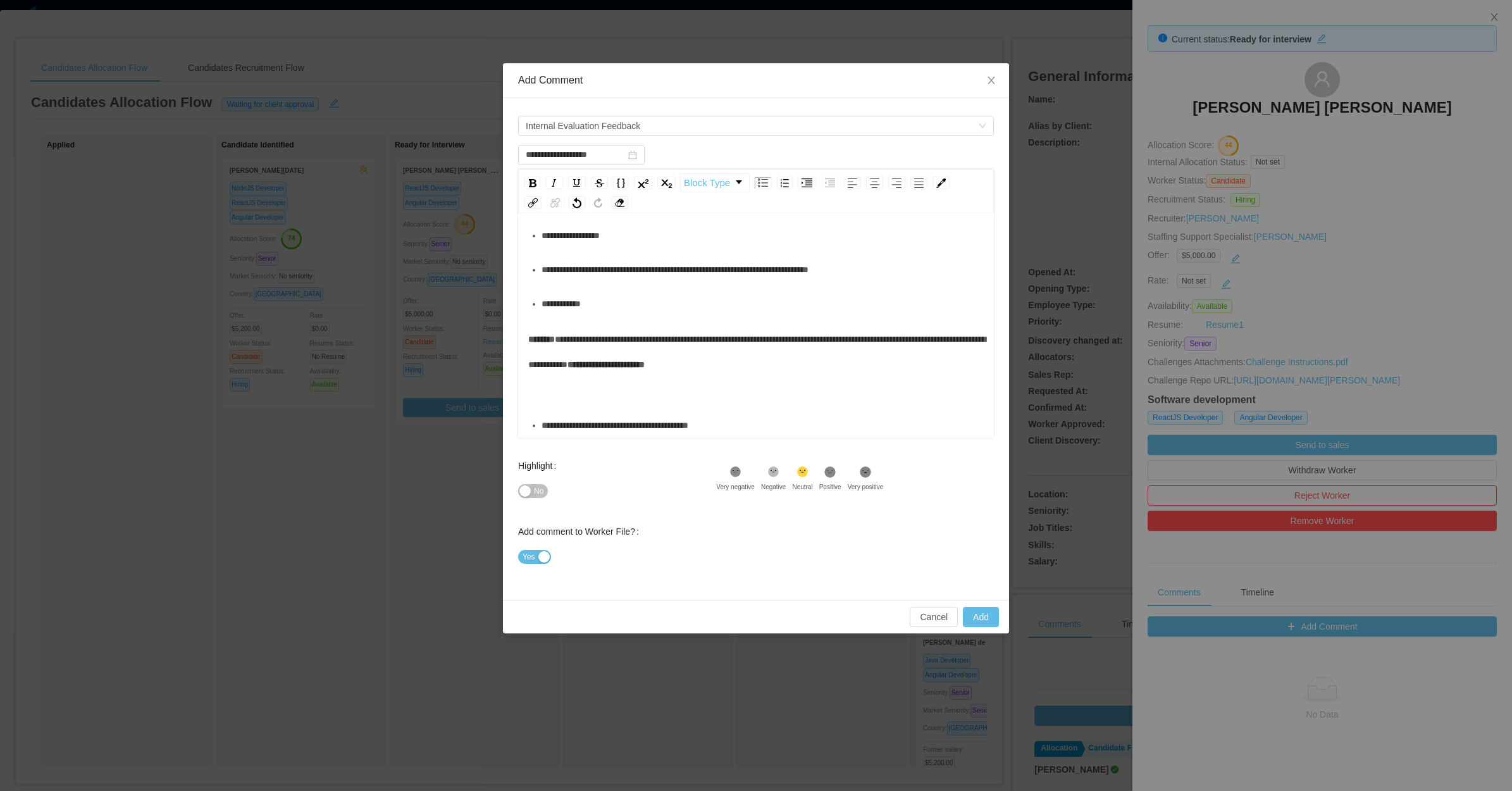
scroll to position [470, 0]
click at [646, 388] on div "**********" at bounding box center [756, 364] width 456 height 76
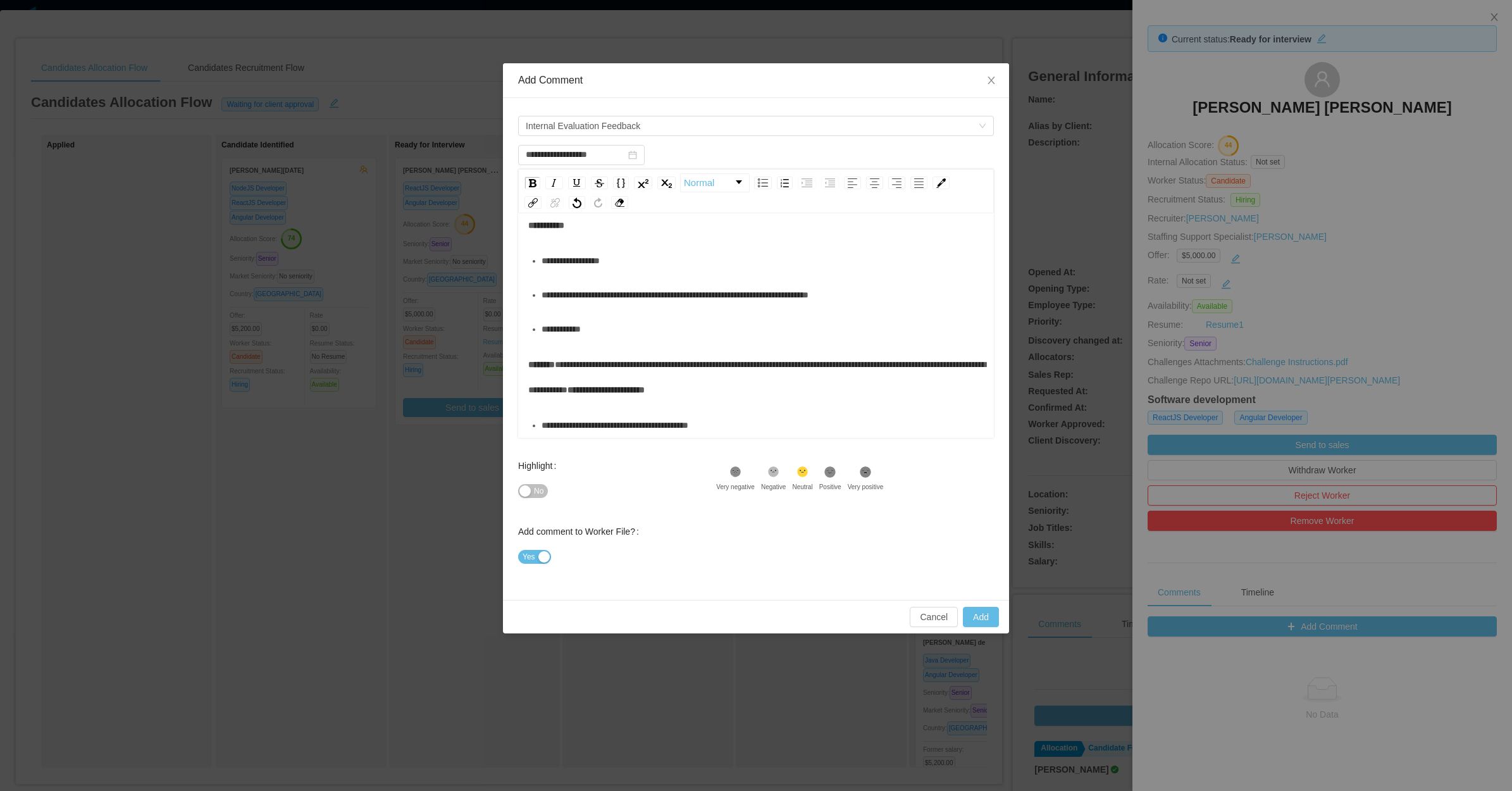
scroll to position [444, 0]
click at [694, 397] on div "**********" at bounding box center [756, 377] width 456 height 50
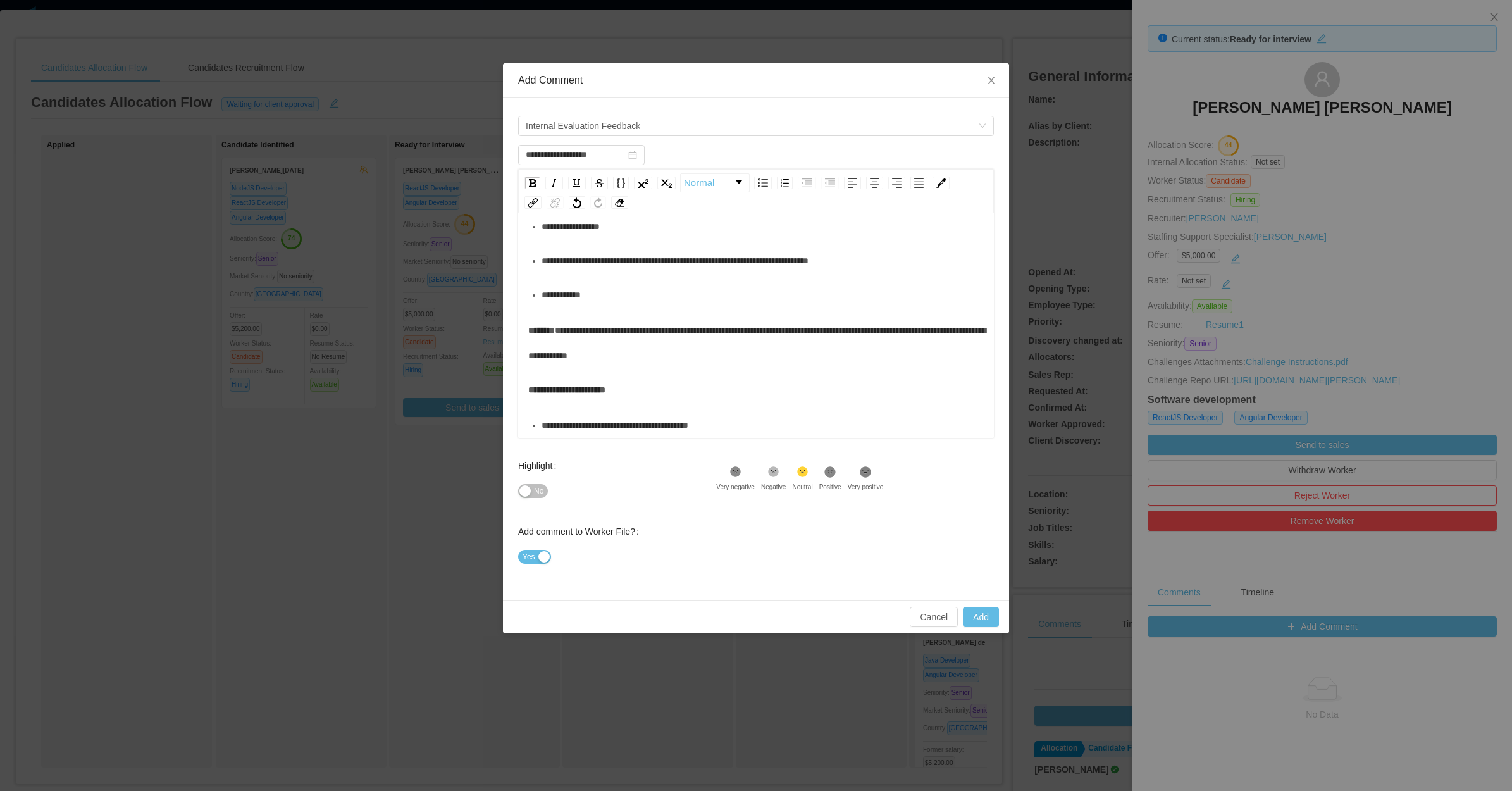
scroll to position [478, 0]
click at [694, 401] on div "**********" at bounding box center [756, 390] width 456 height 25
drag, startPoint x: 981, startPoint y: 615, endPoint x: 979, endPoint y: 621, distance: 6.3
click at [979, 621] on button "Add" at bounding box center [981, 617] width 36 height 20
type input "**********"
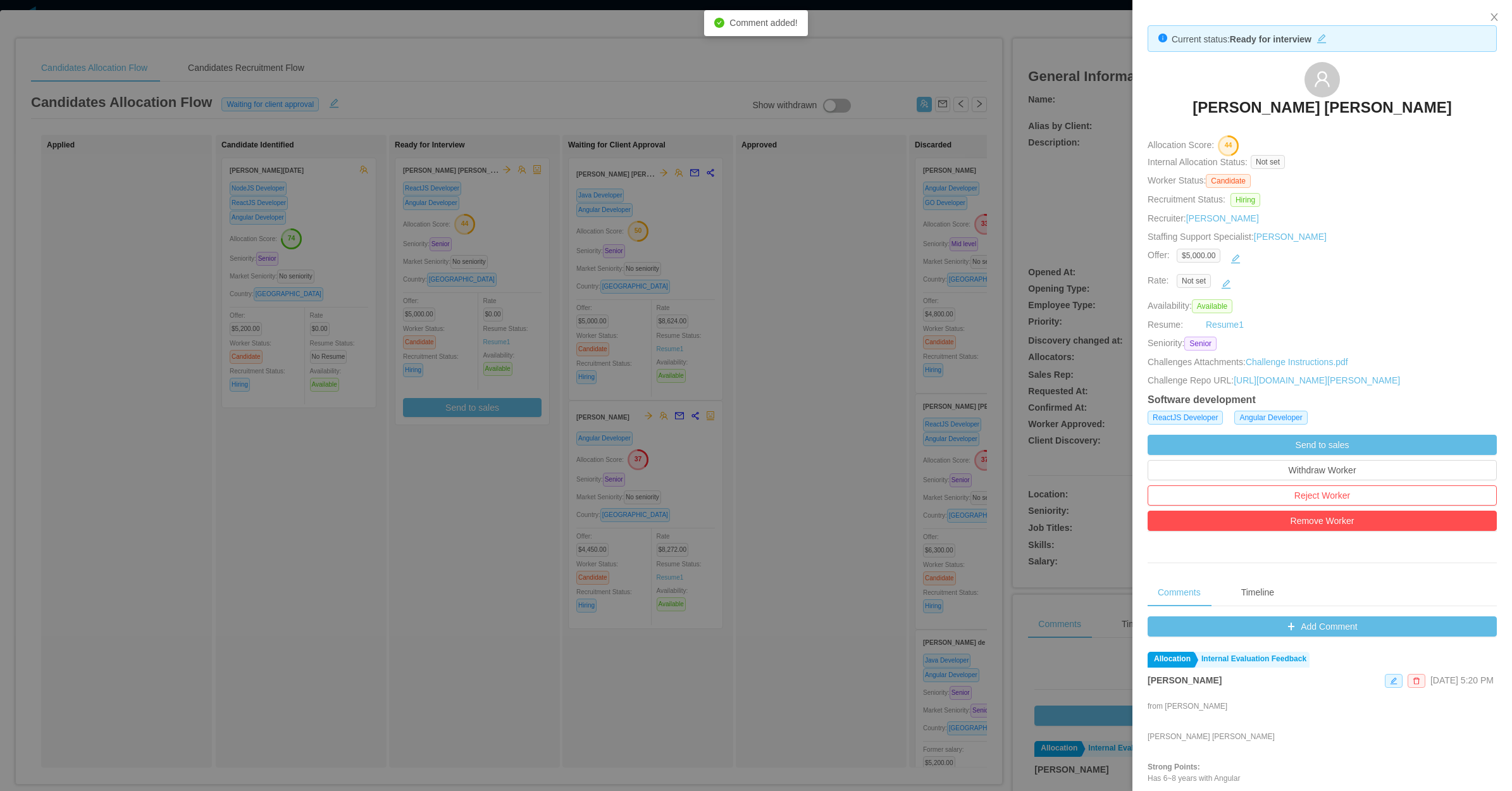
drag, startPoint x: 460, startPoint y: 446, endPoint x: 478, endPoint y: 434, distance: 21.6
click at [460, 446] on div at bounding box center [756, 396] width 1512 height 791
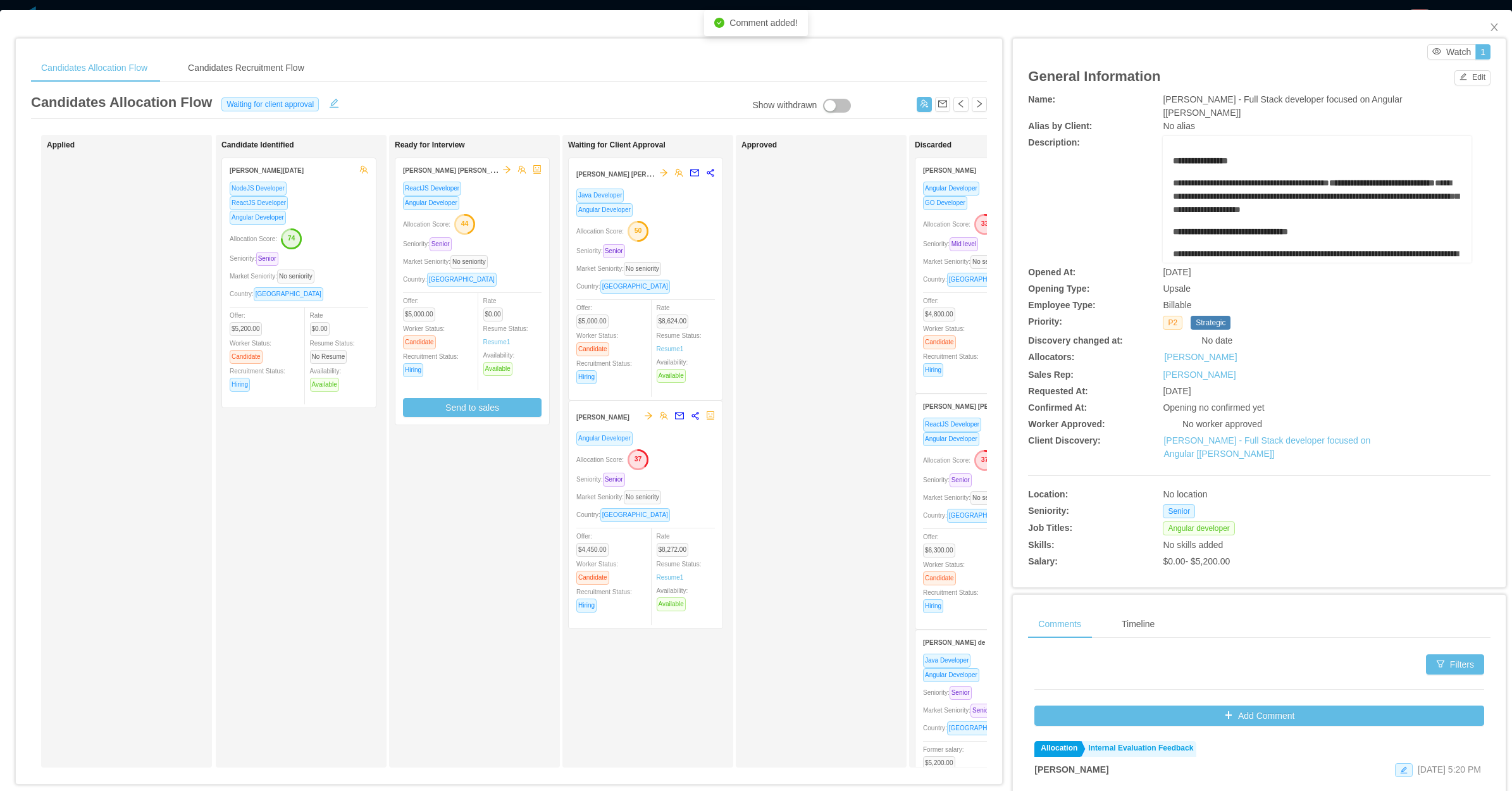
click at [492, 416] on div "ReactJS Developer Angular Developer Allocation Score: 44 Seniority: Senior Mark…" at bounding box center [472, 303] width 153 height 243
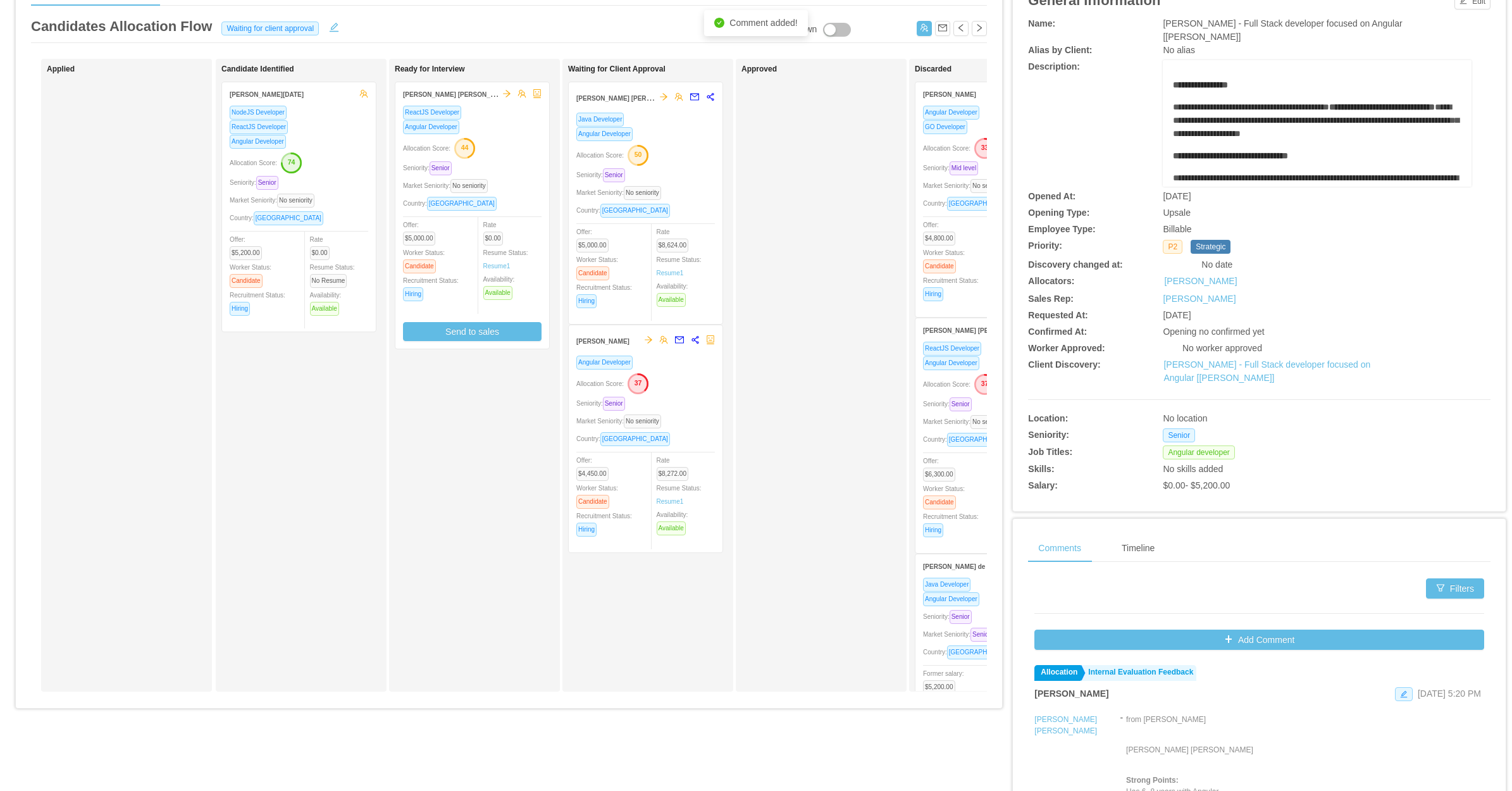
scroll to position [169, 0]
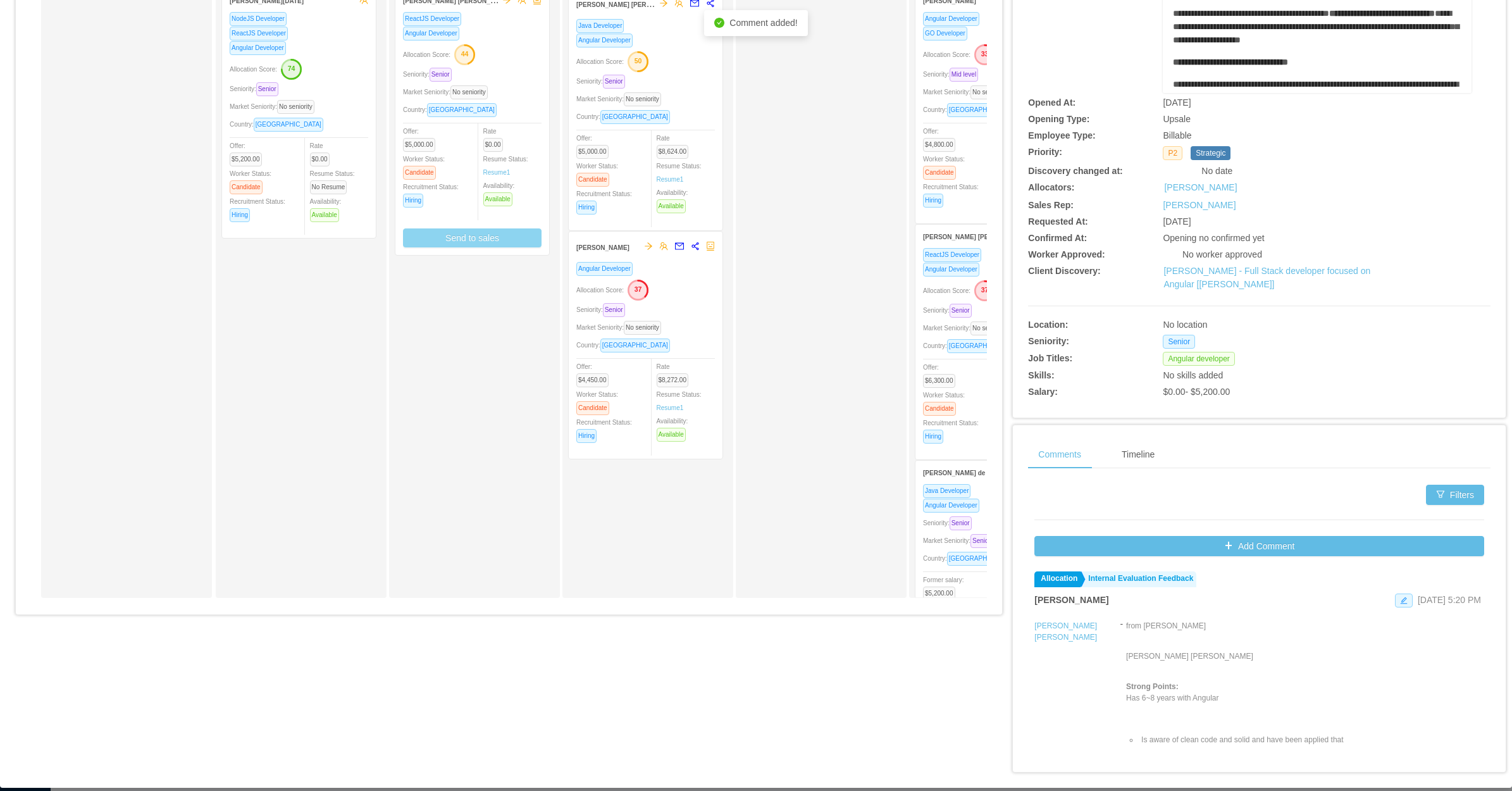
click at [476, 234] on button "Send to sales" at bounding box center [473, 238] width 138 height 19
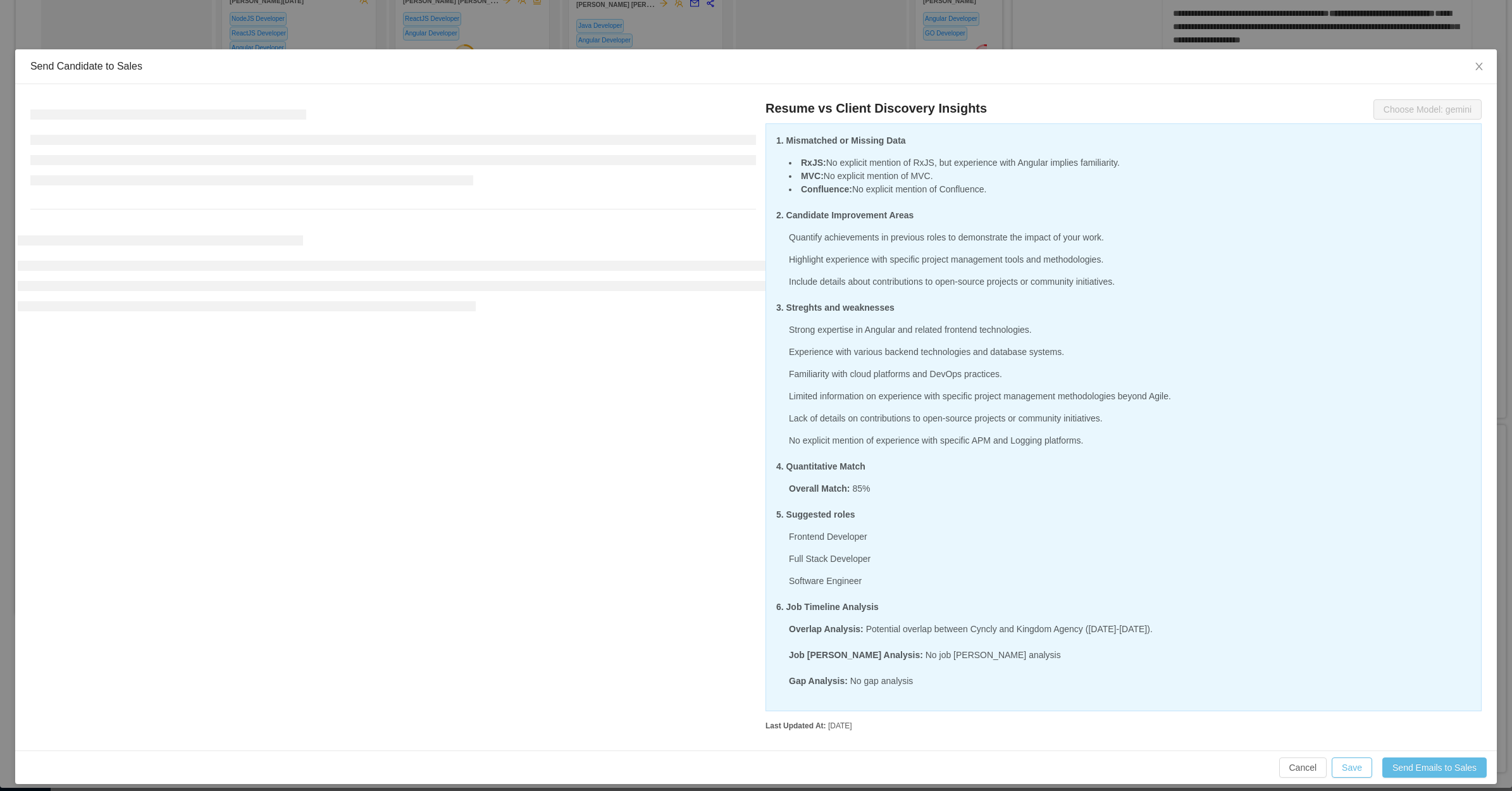
scroll to position [22, 0]
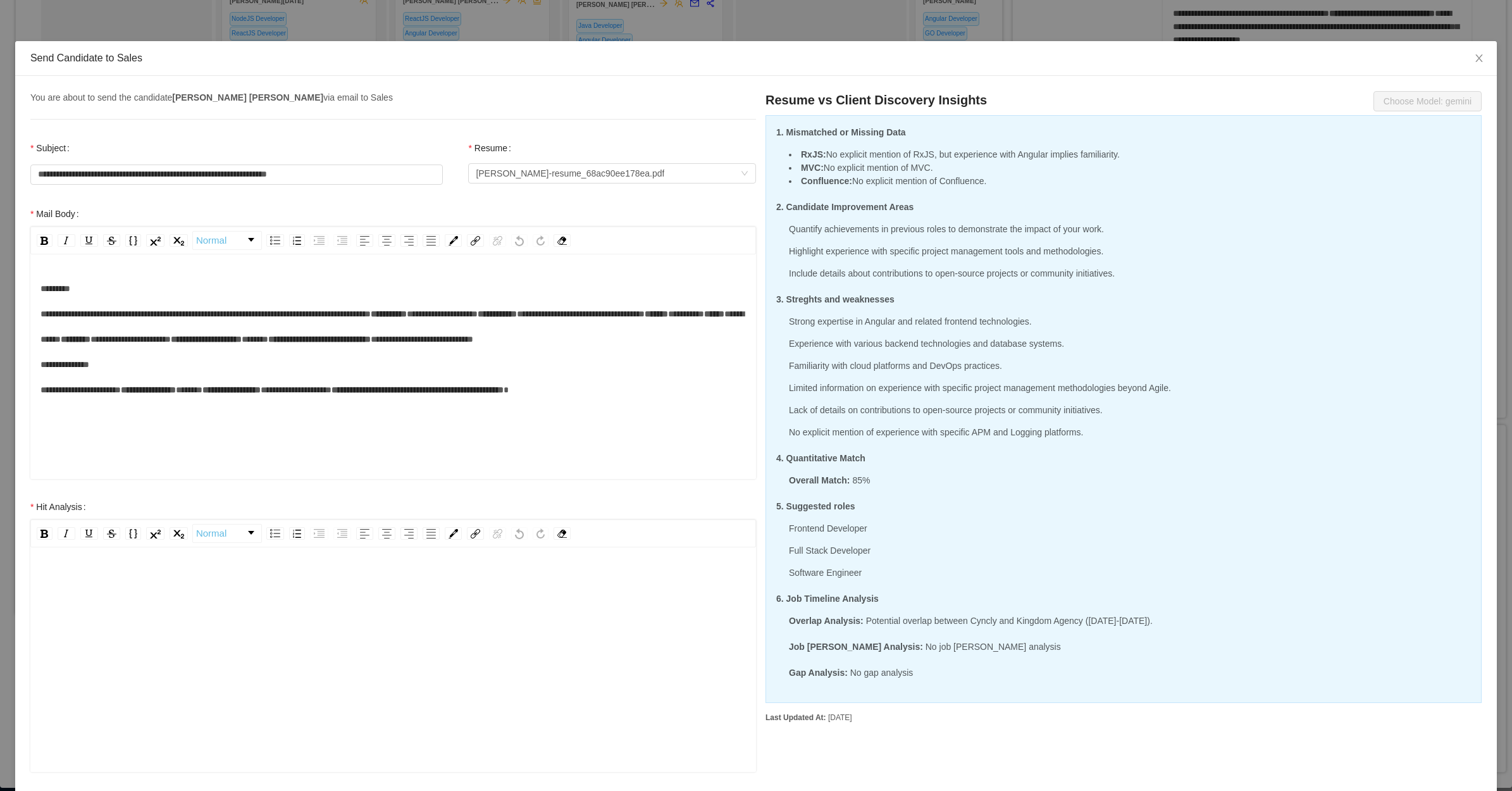
drag, startPoint x: 263, startPoint y: 602, endPoint x: 251, endPoint y: 607, distance: 13.0
click at [264, 604] on div "rdw-editor" at bounding box center [393, 679] width 706 height 221
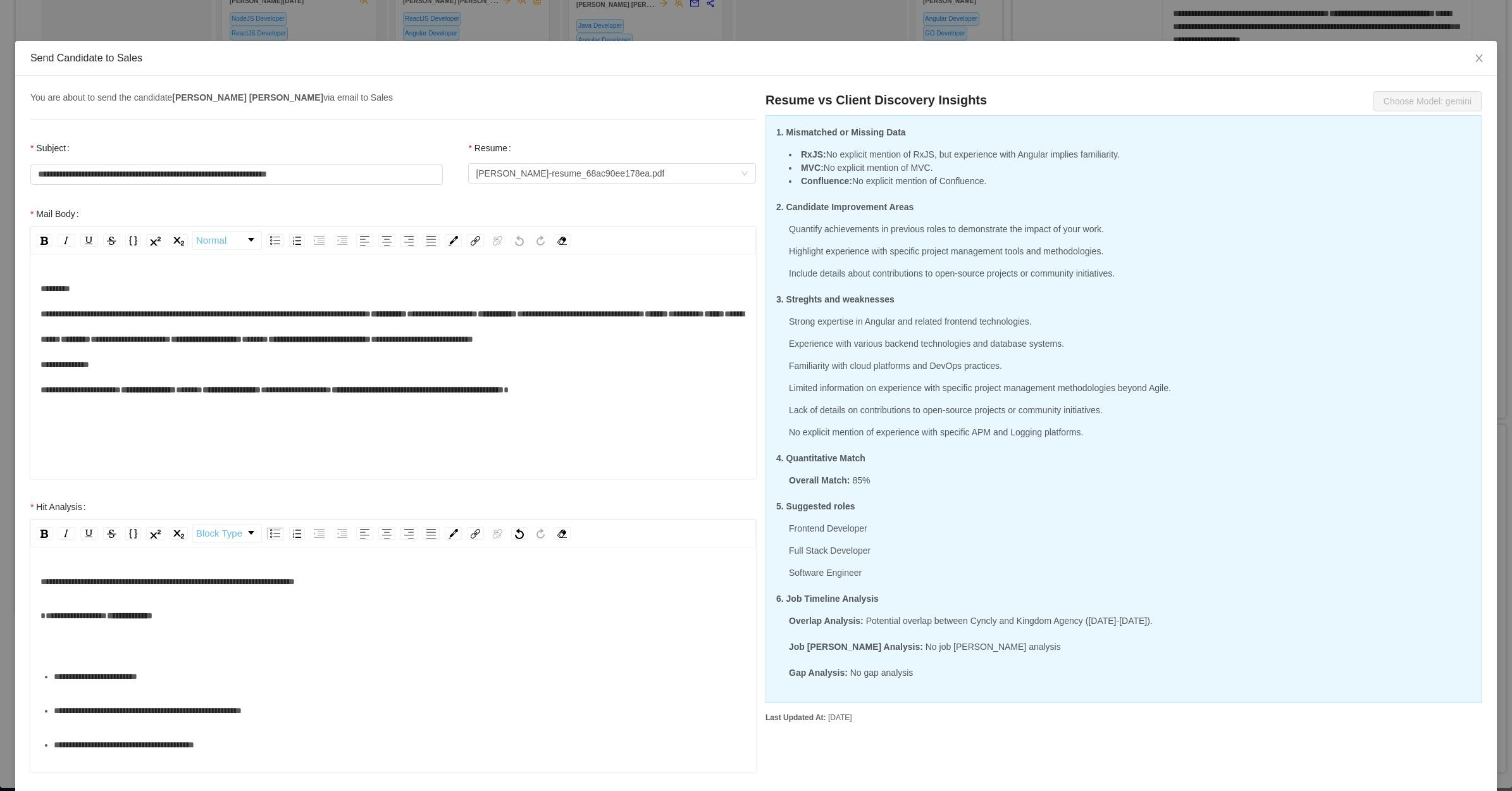
click at [215, 633] on div "**********" at bounding box center [393, 628] width 706 height 50
click at [118, 615] on span "**********" at bounding box center [129, 616] width 45 height 9
drag, startPoint x: 118, startPoint y: 615, endPoint x: 40, endPoint y: 623, distance: 78.4
click at [40, 623] on div "**********" at bounding box center [393, 628] width 706 height 50
click at [99, 620] on span "**********" at bounding box center [73, 616] width 66 height 9
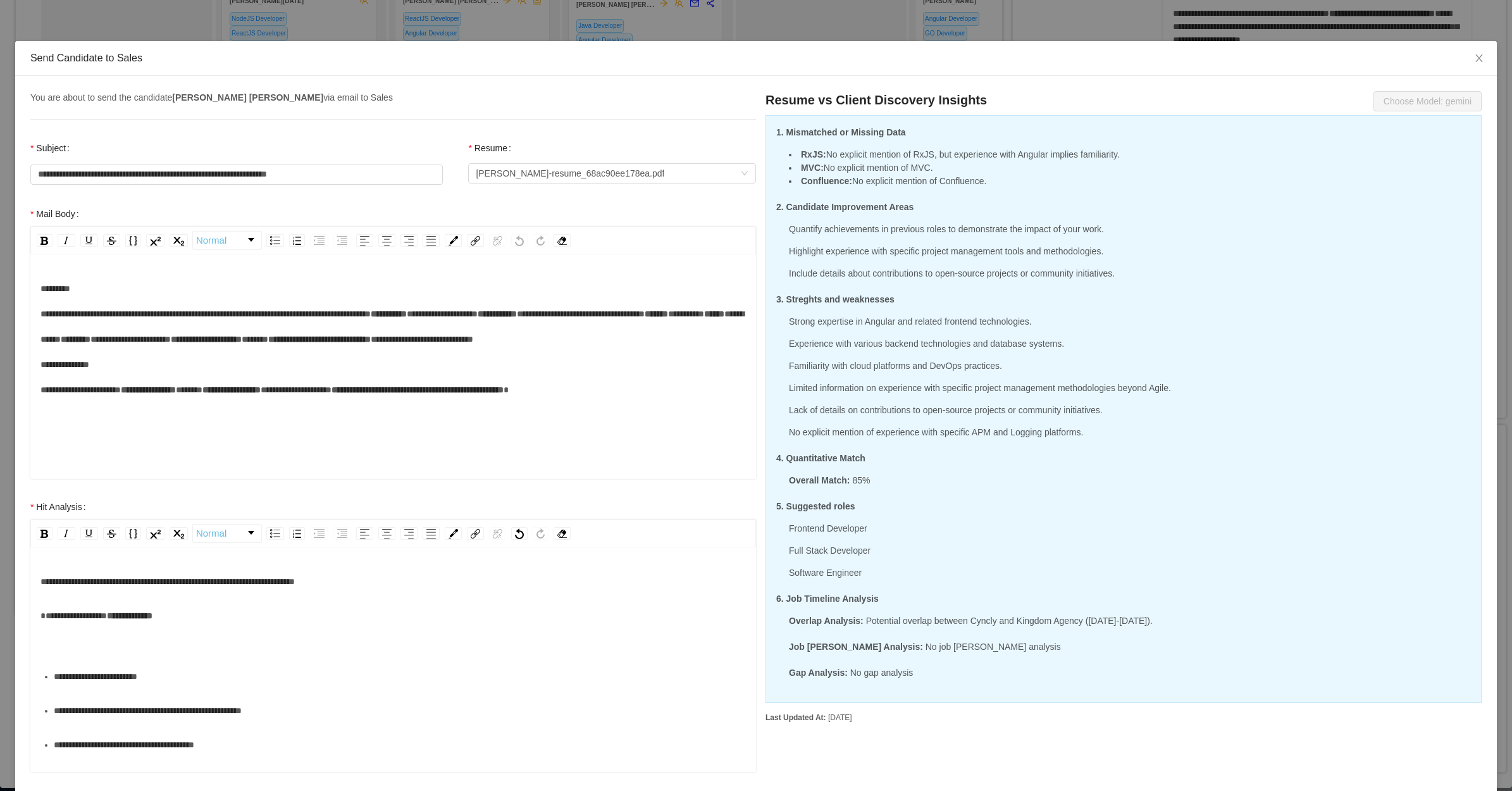
click at [117, 619] on span "**********" at bounding box center [129, 616] width 45 height 9
drag, startPoint x: 84, startPoint y: 622, endPoint x: 36, endPoint y: 627, distance: 48.3
click at [36, 627] on div "**********" at bounding box center [393, 661] width 726 height 221
click at [99, 648] on div "**********" at bounding box center [393, 628] width 706 height 50
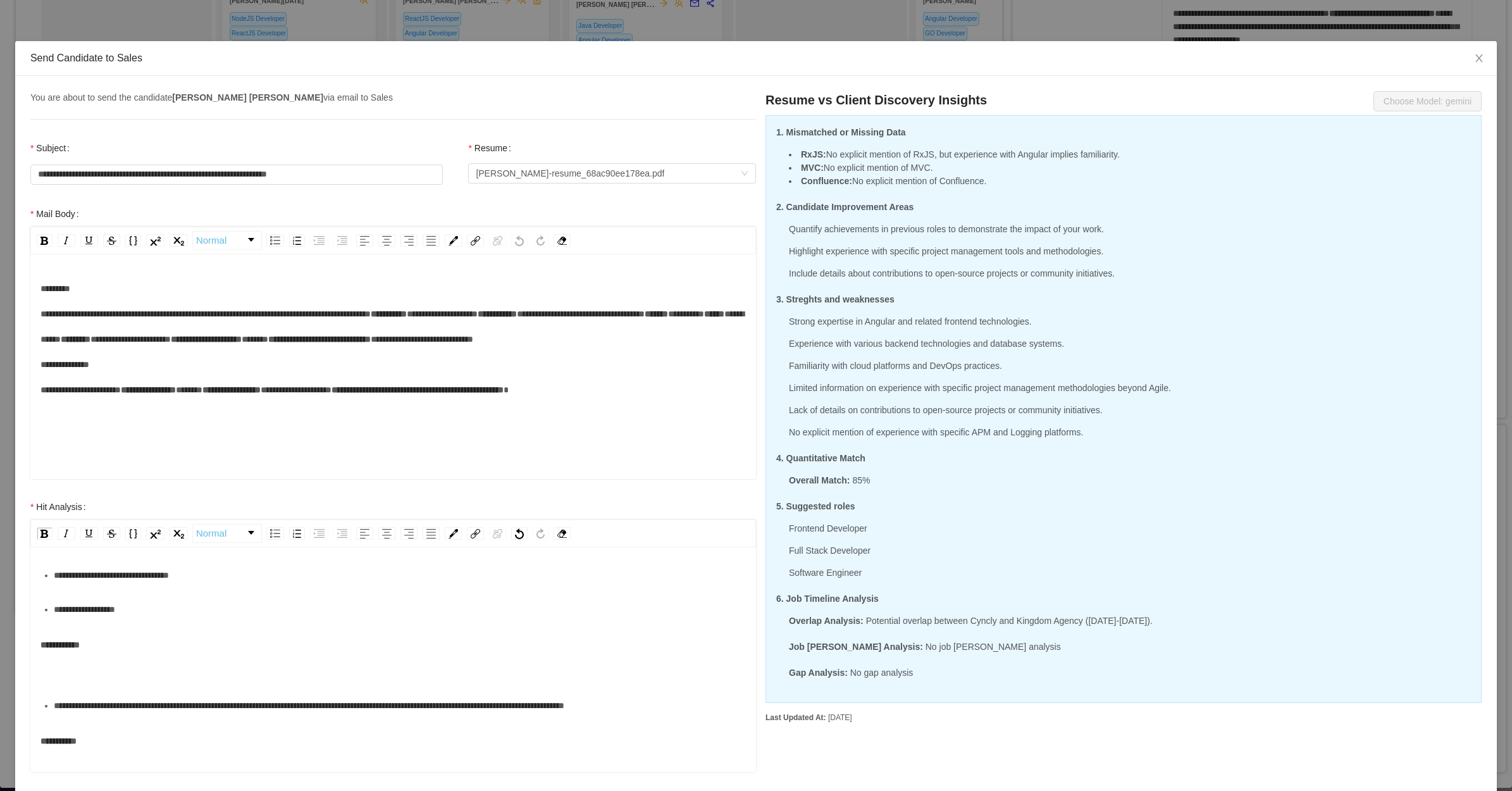
scroll to position [237, 0]
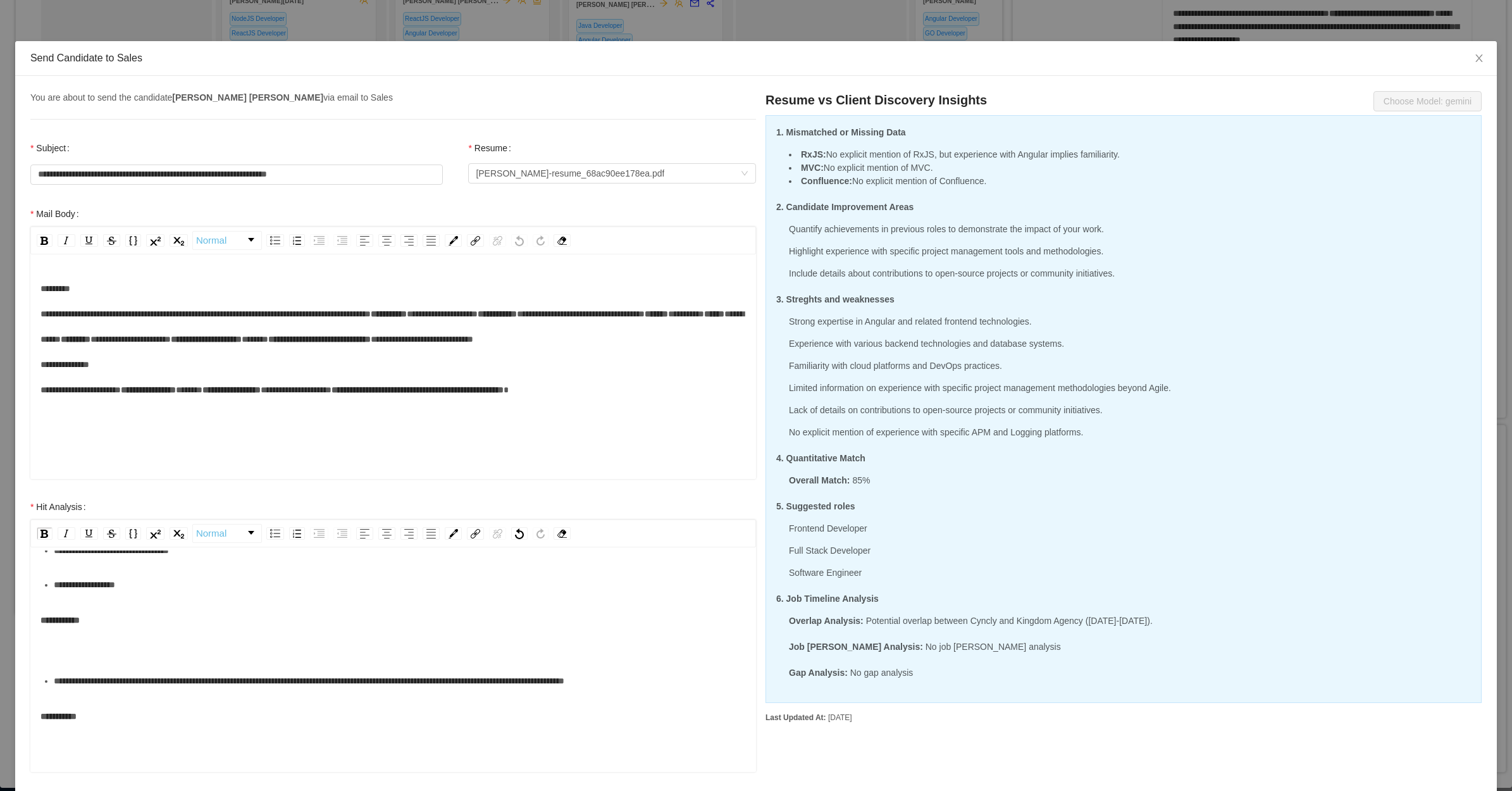
click at [143, 651] on div "**********" at bounding box center [393, 633] width 706 height 50
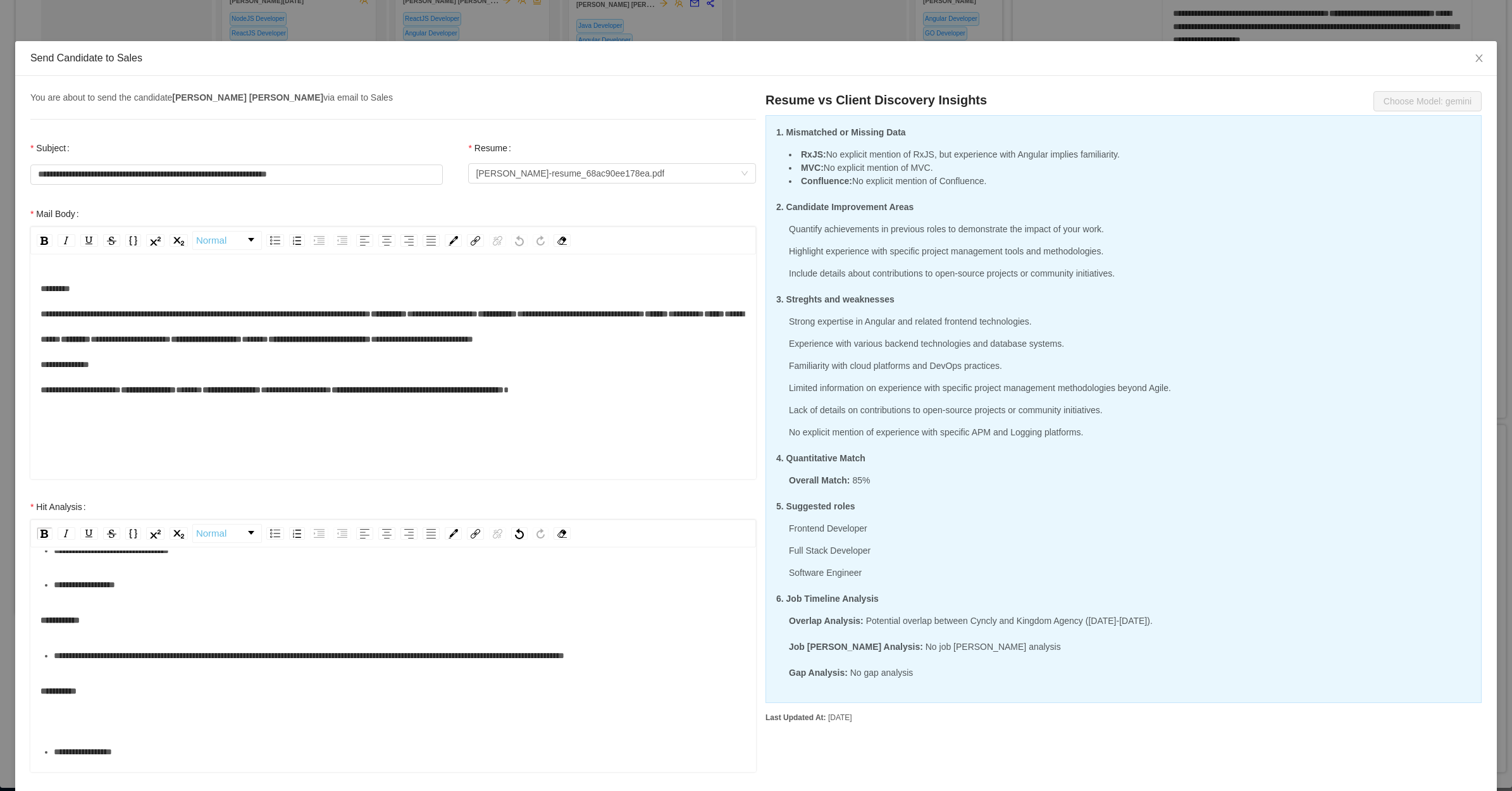
click at [123, 710] on div "**********" at bounding box center [393, 704] width 706 height 50
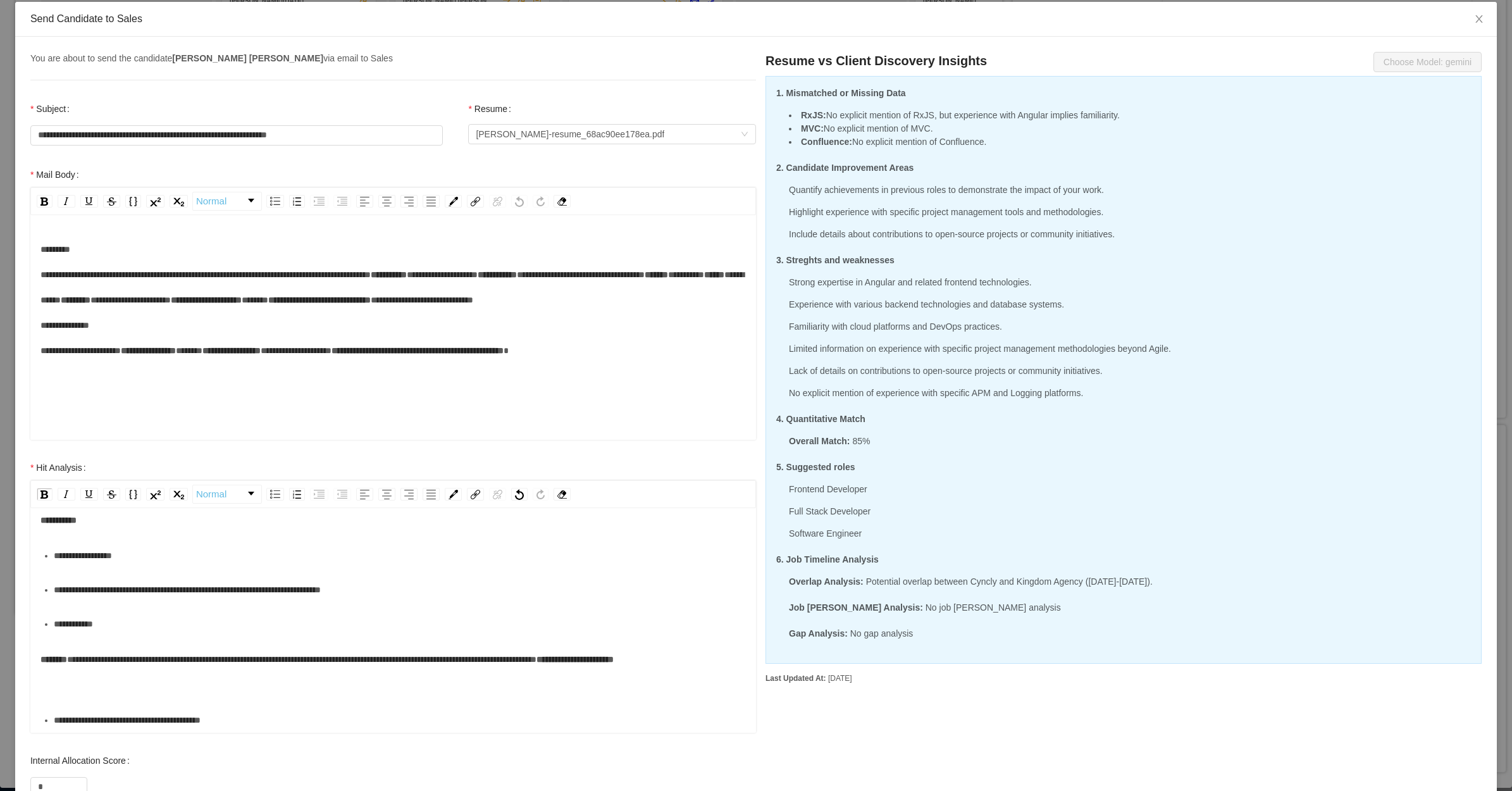
scroll to position [102, 0]
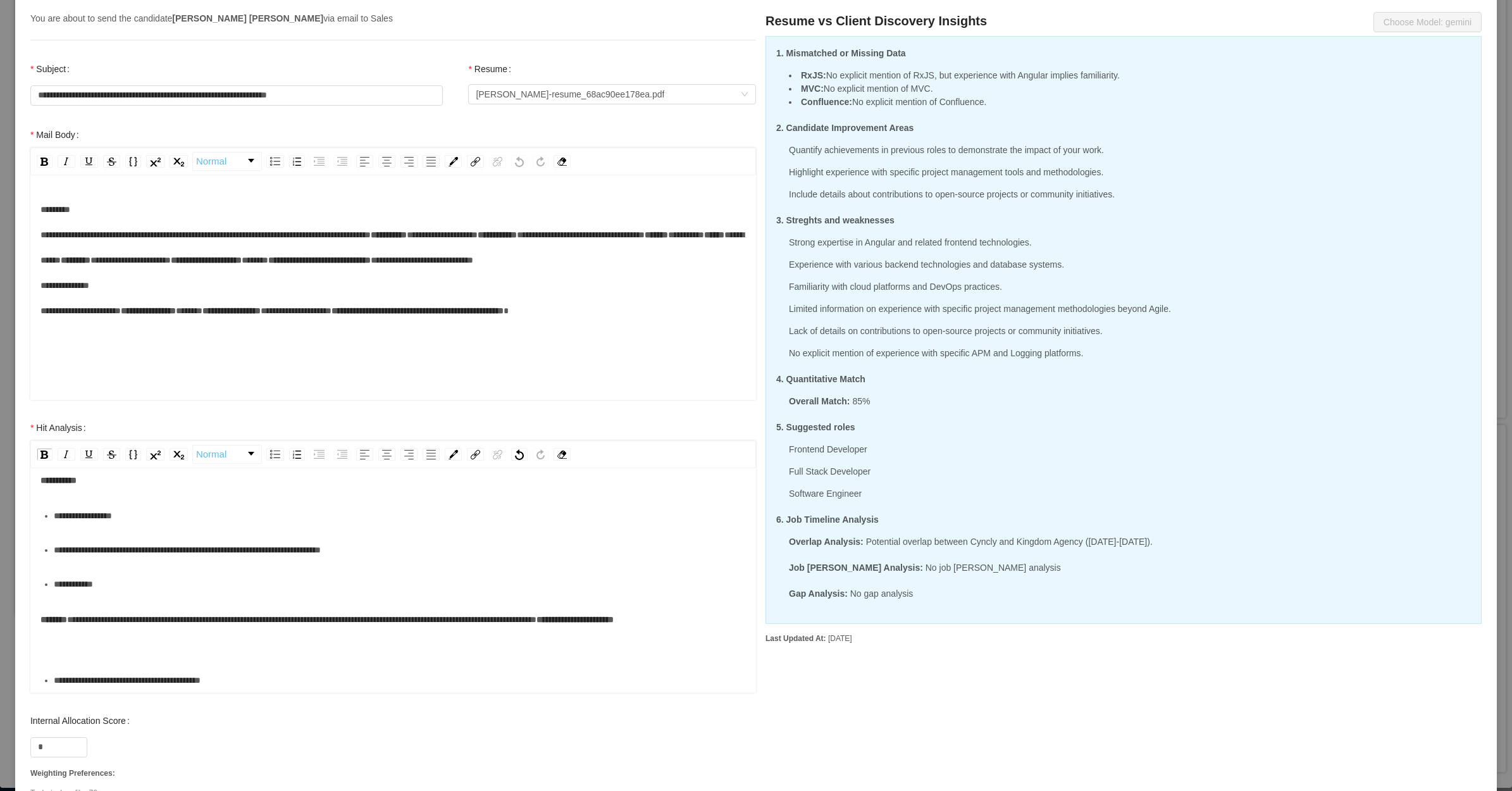
click at [107, 653] on div "**********" at bounding box center [393, 632] width 706 height 50
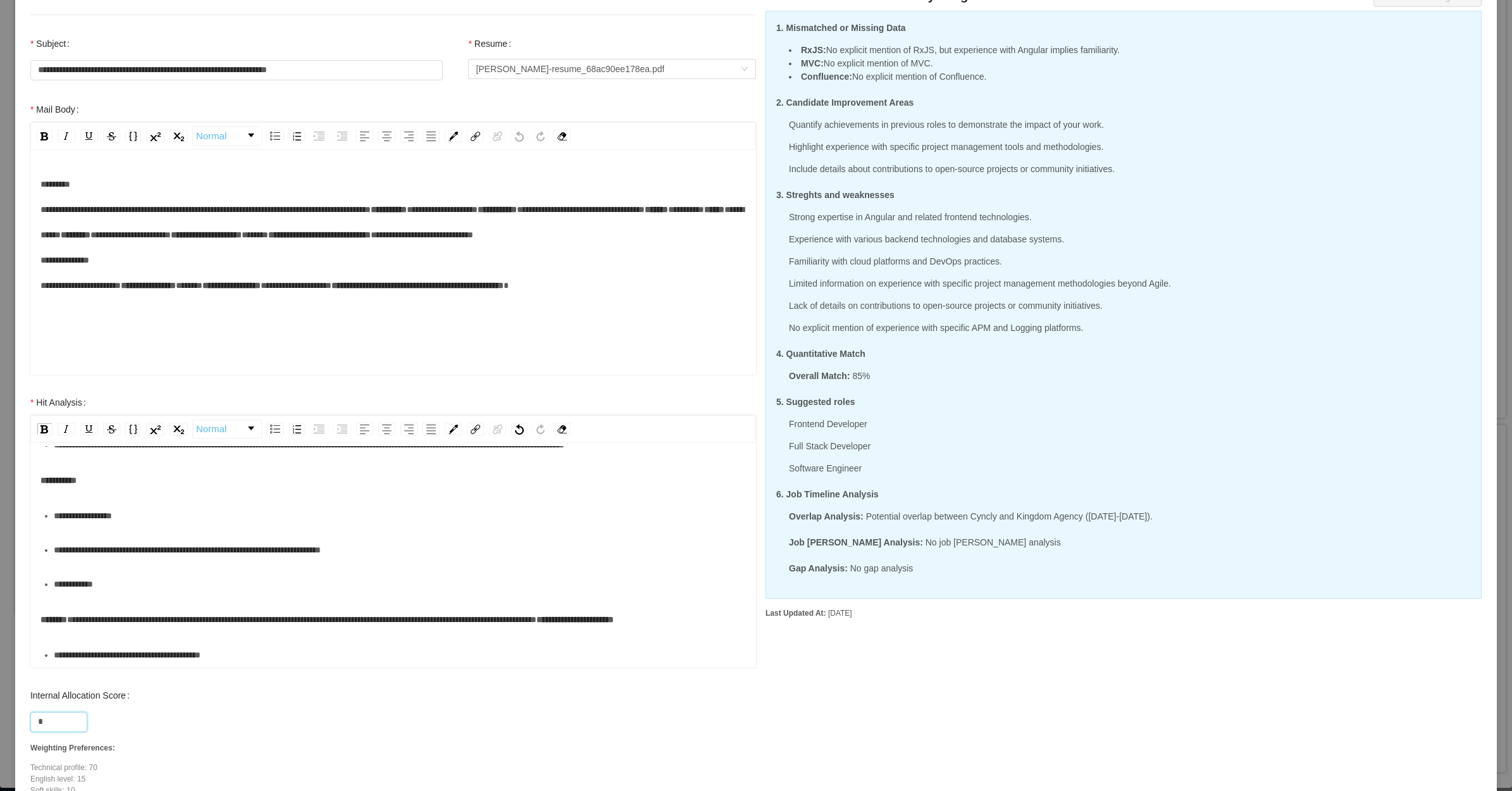
drag, startPoint x: 55, startPoint y: 723, endPoint x: 14, endPoint y: 725, distance: 41.0
click at [15, 725] on div "**********" at bounding box center [756, 401] width 1482 height 859
click at [176, 607] on div "**********" at bounding box center [393, 619] width 706 height 25
drag, startPoint x: 51, startPoint y: 720, endPoint x: 19, endPoint y: 720, distance: 32.0
click at [19, 720] on div "Internal Allocation Score *** Weighting Preferences: Technical profile: 70 Engl…" at bounding box center [393, 749] width 751 height 133
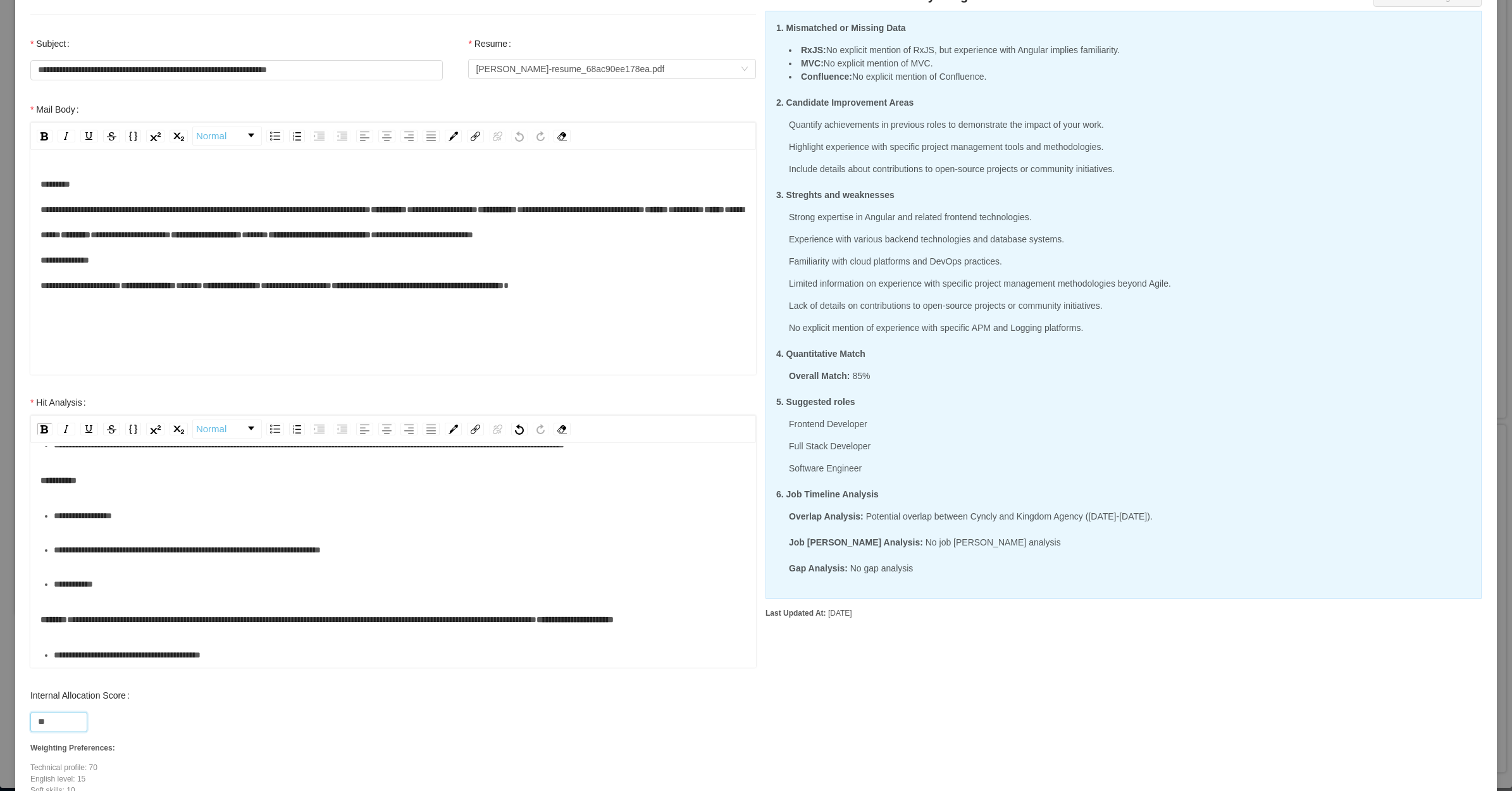
type input "**"
drag, startPoint x: 398, startPoint y: 565, endPoint x: 358, endPoint y: 581, distance: 43.1
click at [393, 571] on div "**********" at bounding box center [401, 584] width 693 height 25
click at [614, 624] on span "**********" at bounding box center [575, 620] width 77 height 9
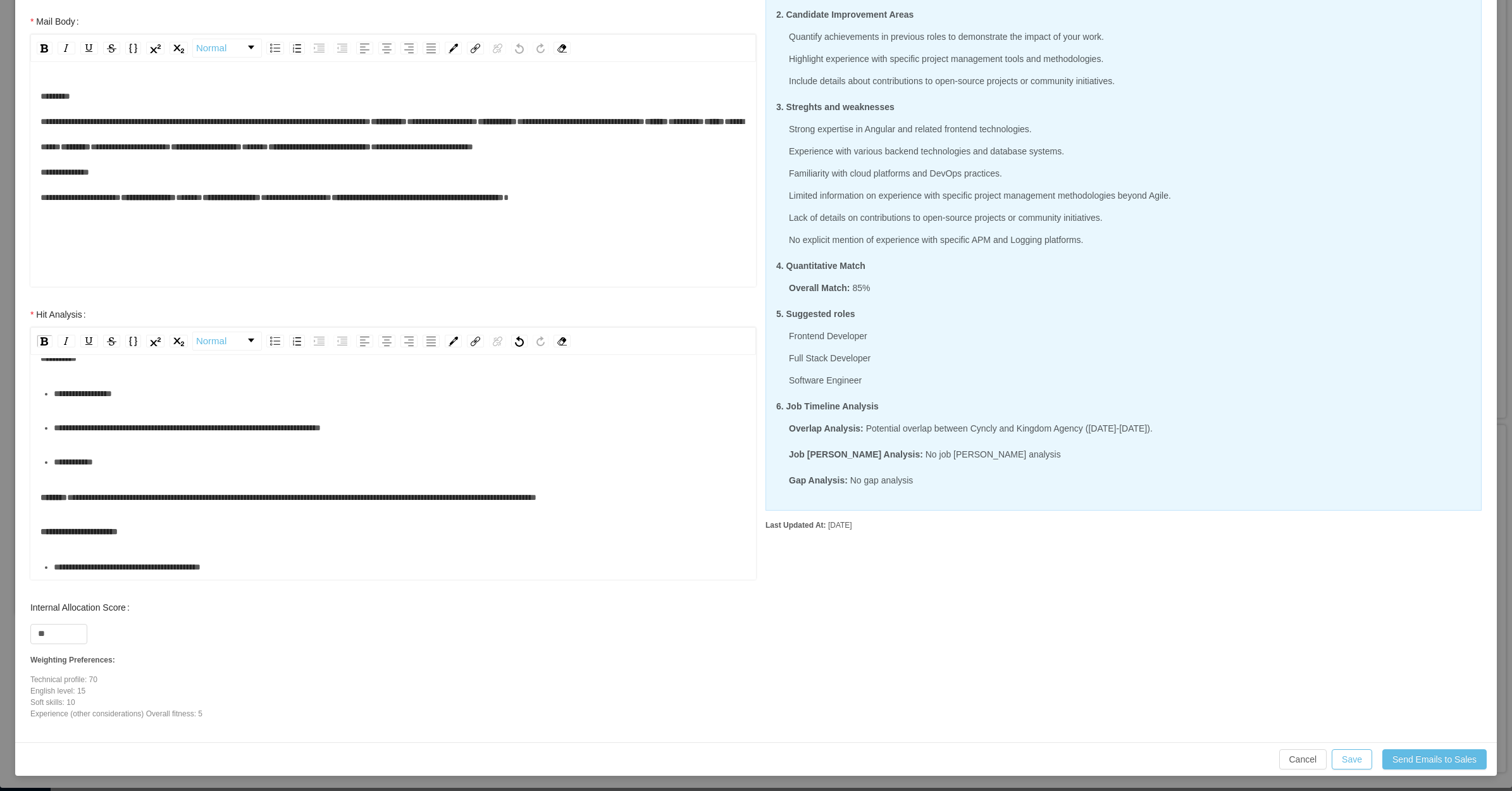
scroll to position [403, 0]
click at [245, 545] on div "**********" at bounding box center [393, 289] width 706 height 581
click at [247, 571] on div "**********" at bounding box center [401, 567] width 693 height 25
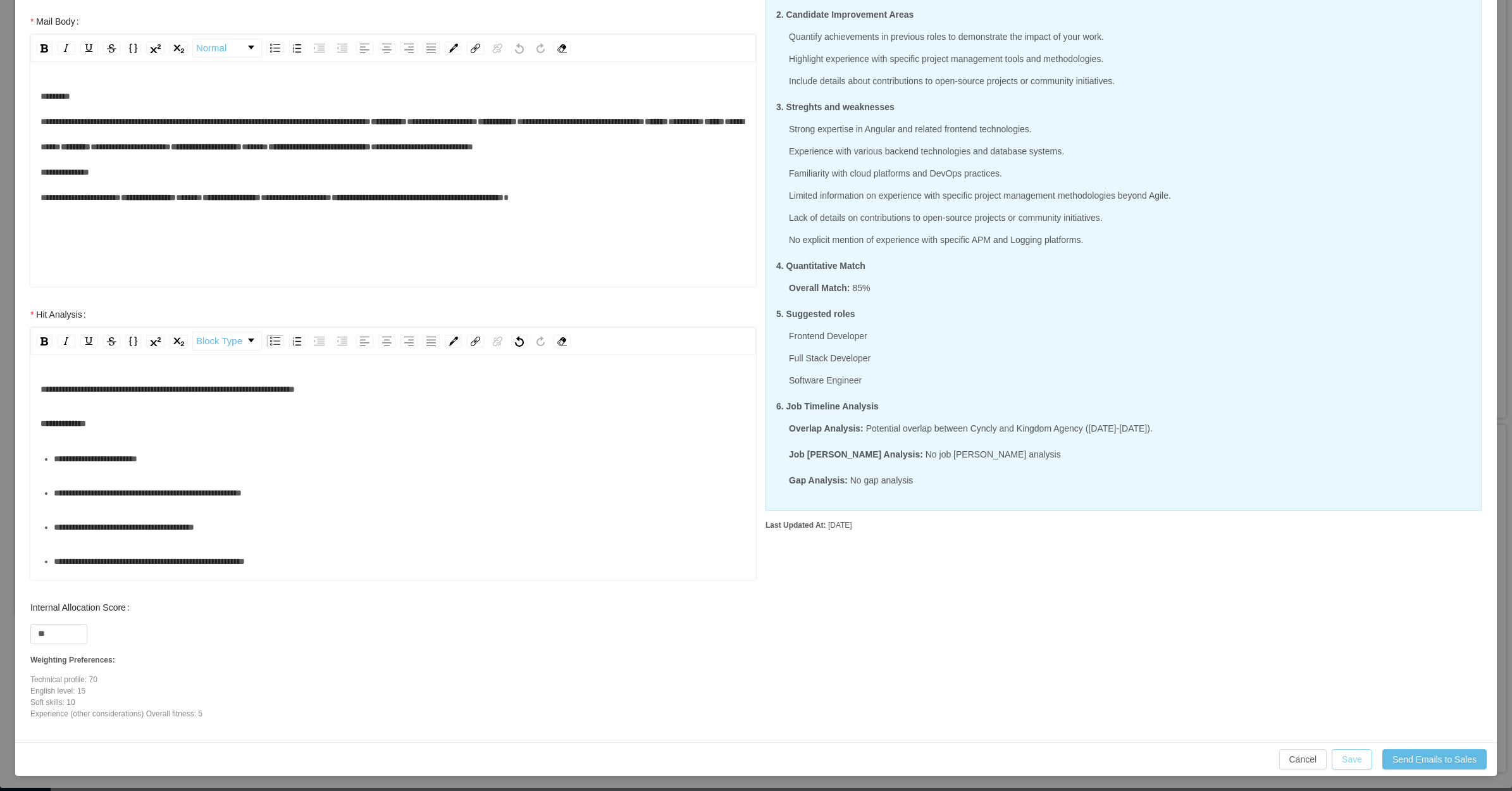
drag, startPoint x: 1350, startPoint y: 769, endPoint x: 1336, endPoint y: 757, distance: 18.4
click at [1349, 769] on button "Save" at bounding box center [1352, 759] width 40 height 20
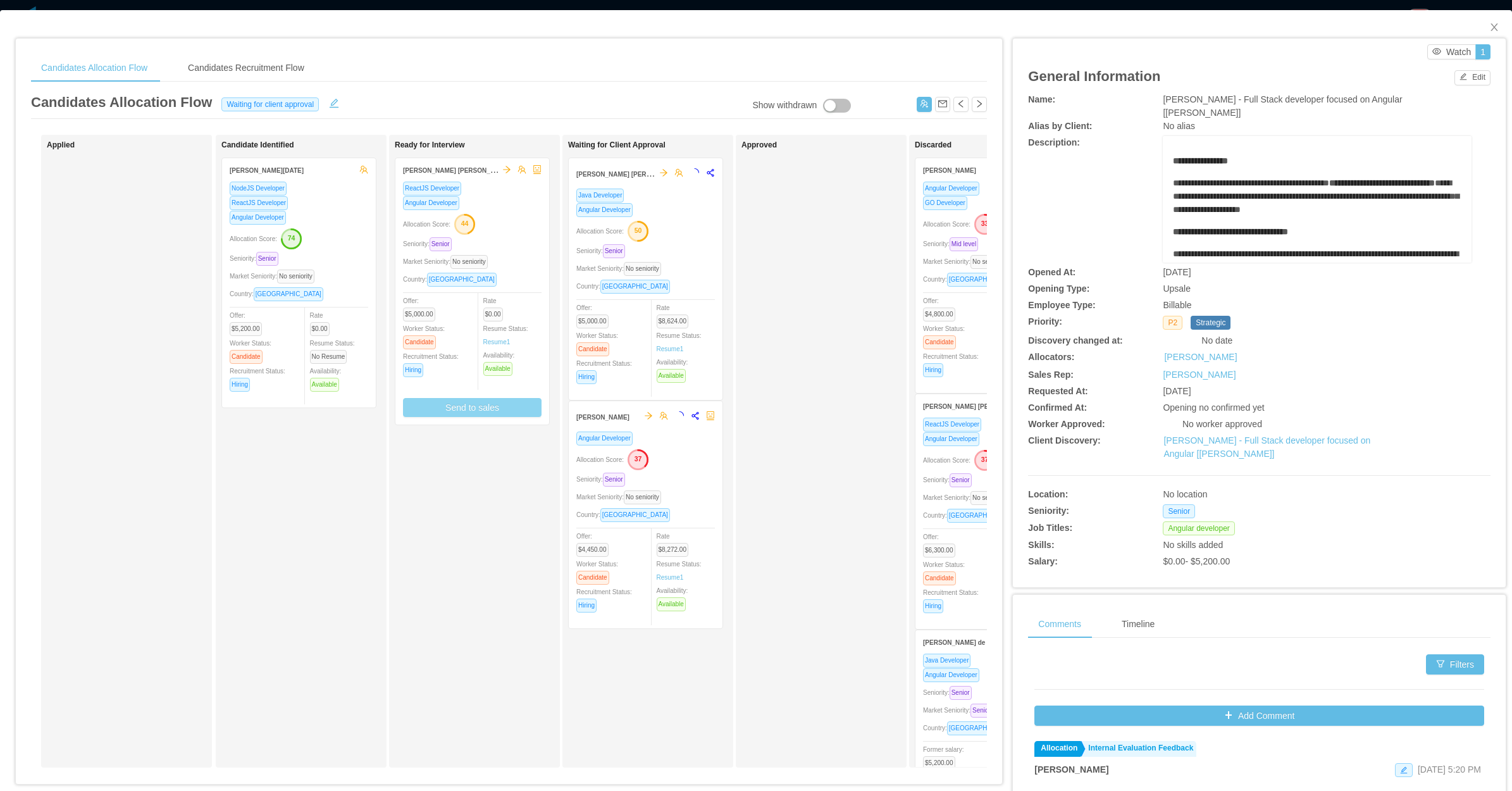
click at [523, 258] on div "Market Seniority: No seniority" at bounding box center [473, 262] width 138 height 14
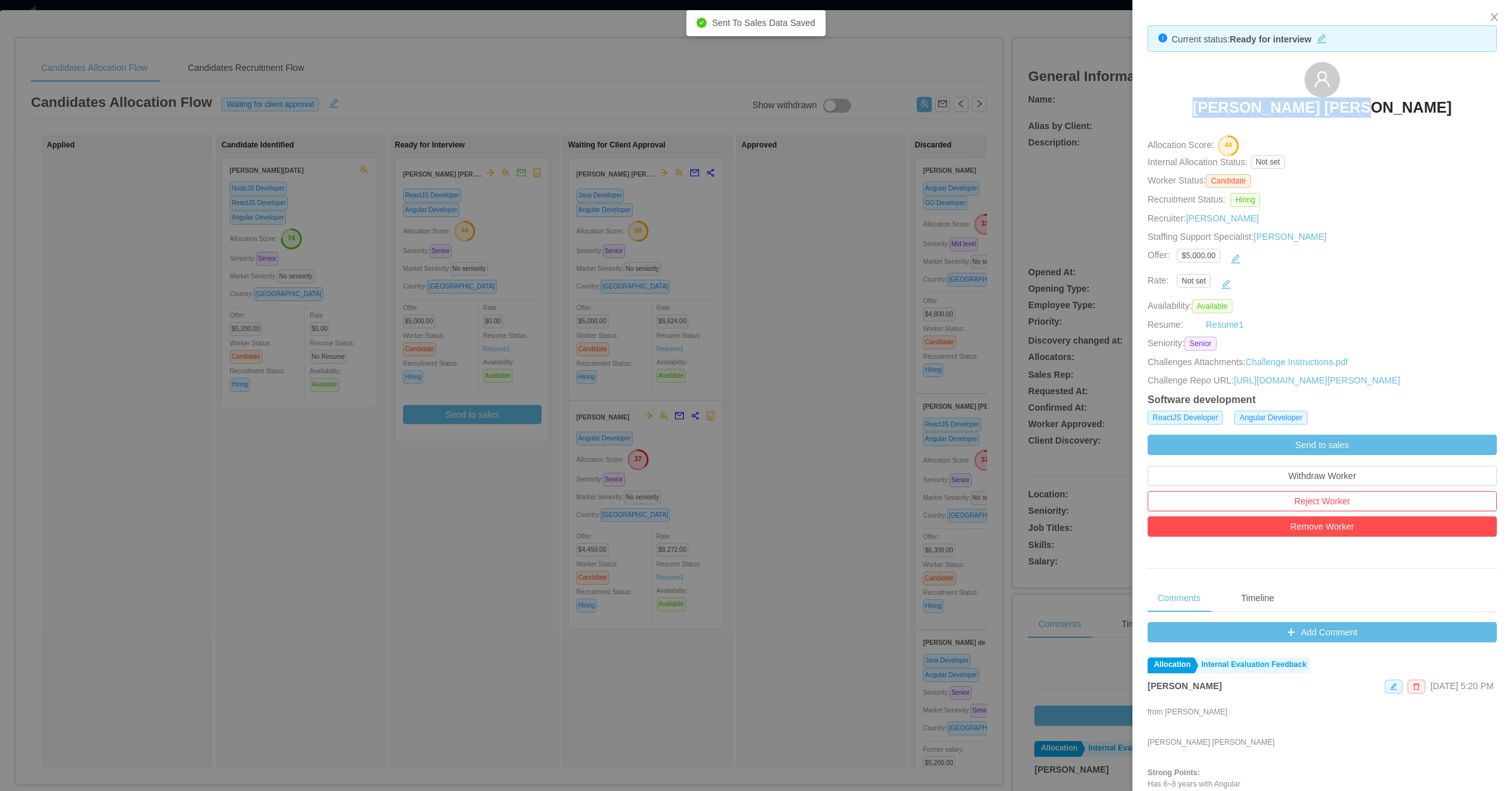
drag, startPoint x: 1307, startPoint y: 112, endPoint x: 1399, endPoint y: 120, distance: 92.3
click at [1399, 120] on div "[PERSON_NAME] [PERSON_NAME]" at bounding box center [1322, 94] width 349 height 63
click at [354, 608] on div at bounding box center [756, 396] width 1512 height 791
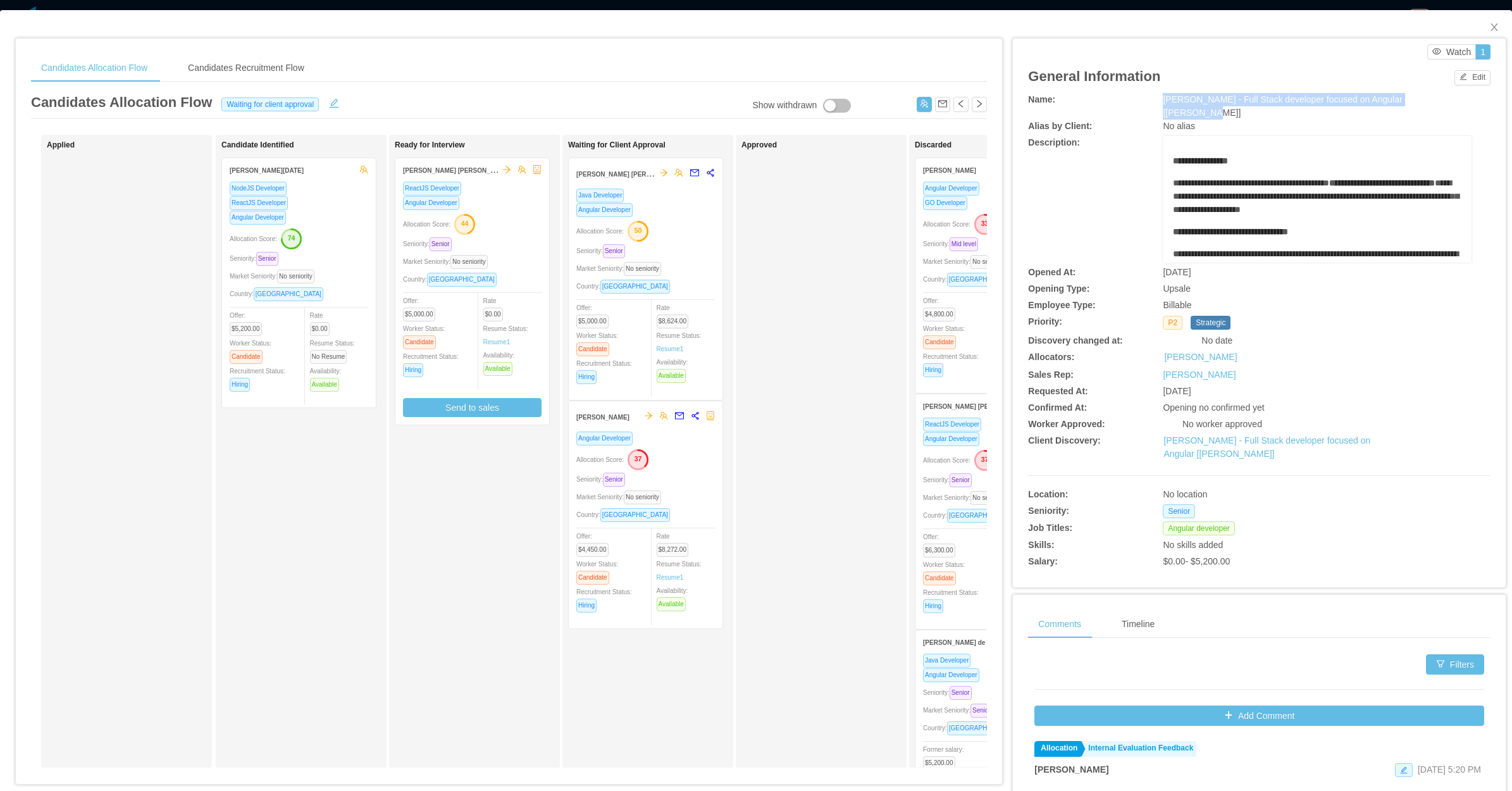
drag, startPoint x: 1142, startPoint y: 99, endPoint x: 1320, endPoint y: 73, distance: 179.9
click at [1415, 97] on div "Name: McGraw-Hill - Full Stack developer focused on Angular [Vijay Yadav]" at bounding box center [1259, 106] width 462 height 27
copy div "McGraw-Hill - Full Stack developer focused on Angular [Vijay Yadav"
click at [513, 296] on div "Rate $0.00 Resume Status: Resume 1 Availability: Available" at bounding box center [518, 335] width 70 height 82
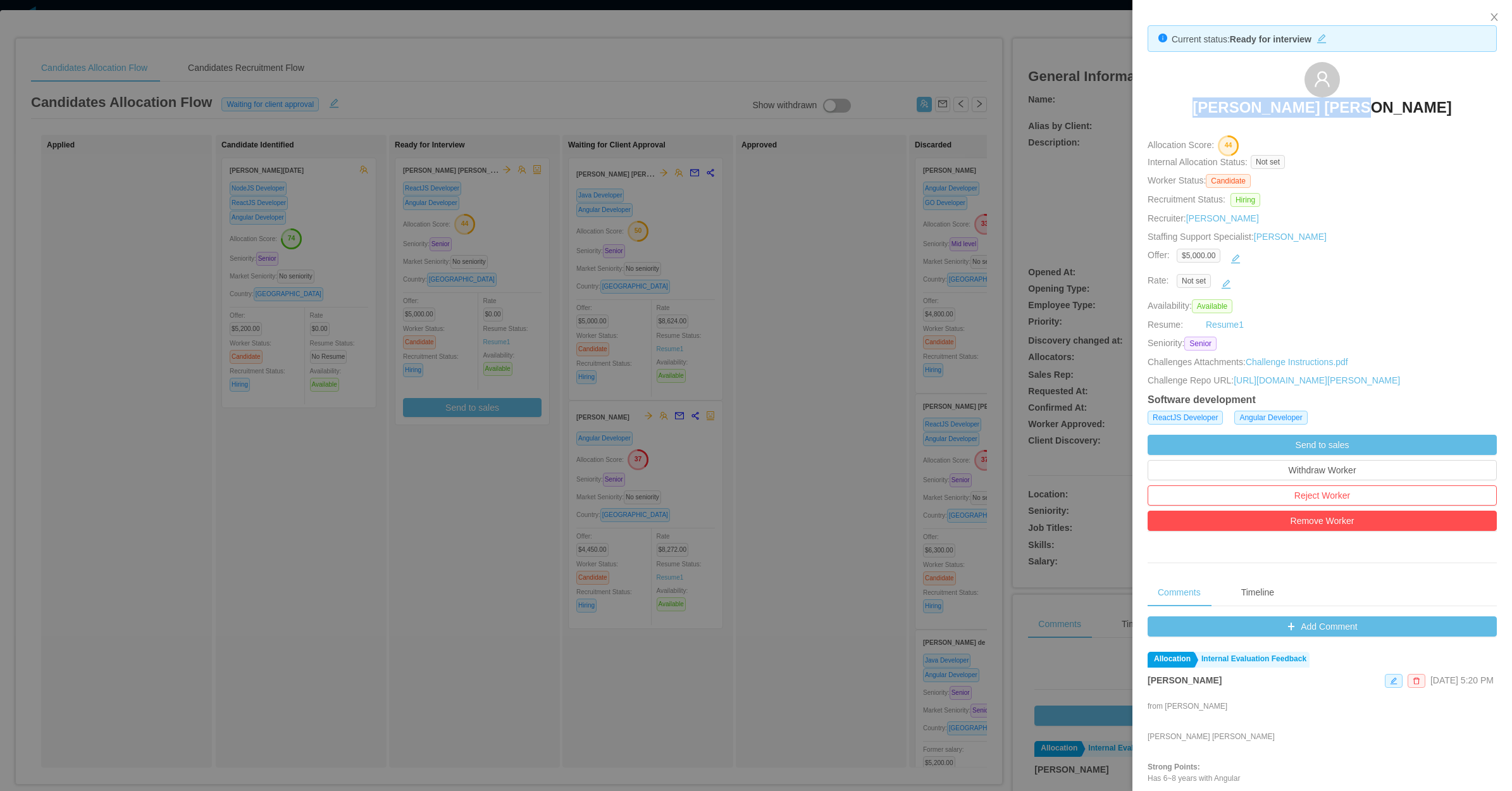
drag, startPoint x: 1228, startPoint y: 106, endPoint x: 1392, endPoint y: 110, distance: 164.0
click at [1392, 110] on div "[PERSON_NAME] [PERSON_NAME]" at bounding box center [1322, 94] width 349 height 63
copy h3 "[PERSON_NAME] [PERSON_NAME]"
click at [453, 520] on div at bounding box center [756, 396] width 1512 height 791
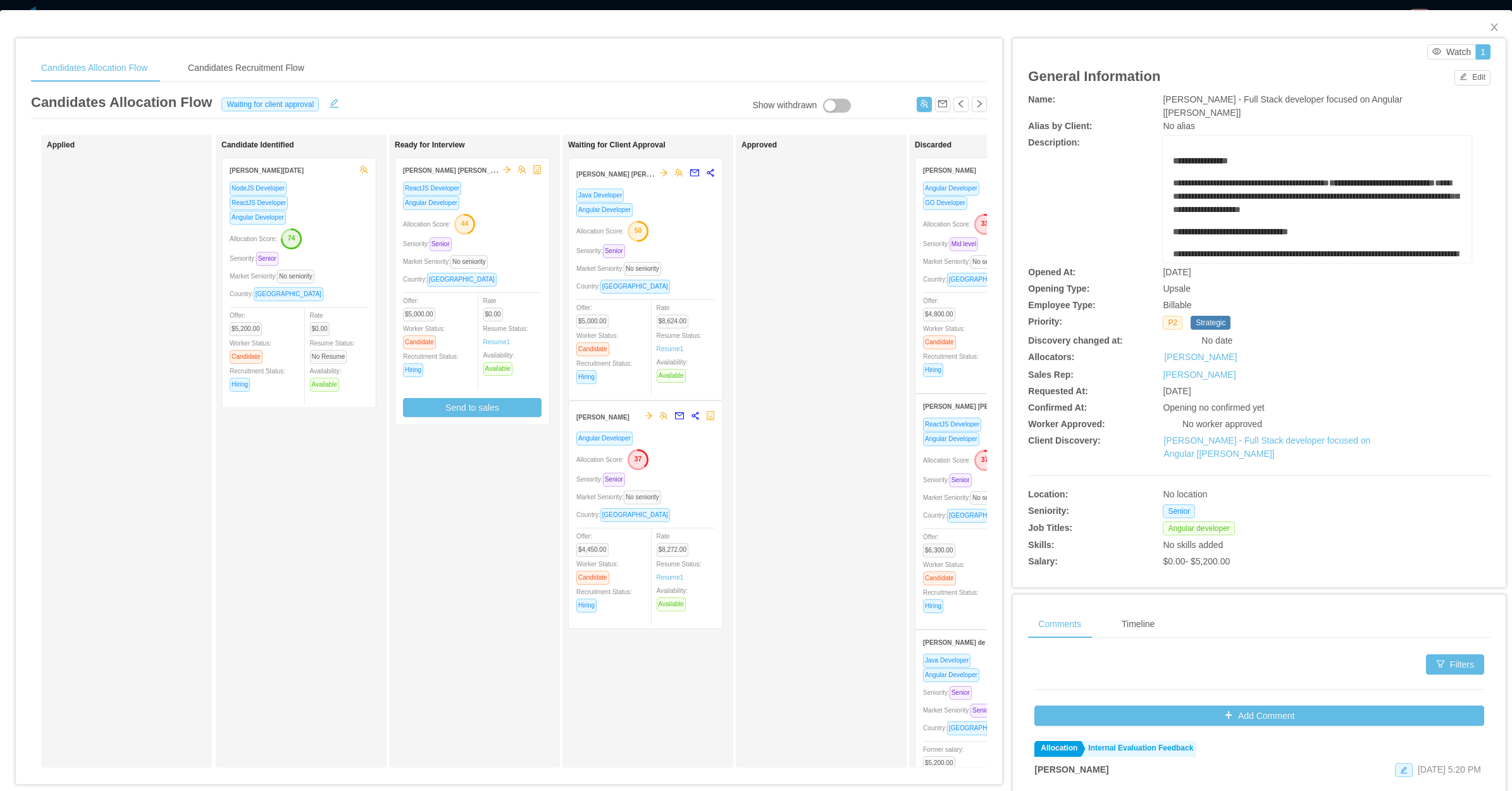
click at [804, 390] on div "Approved" at bounding box center [831, 451] width 177 height 622
click at [1490, 25] on icon "icon: close" at bounding box center [1495, 27] width 10 height 10
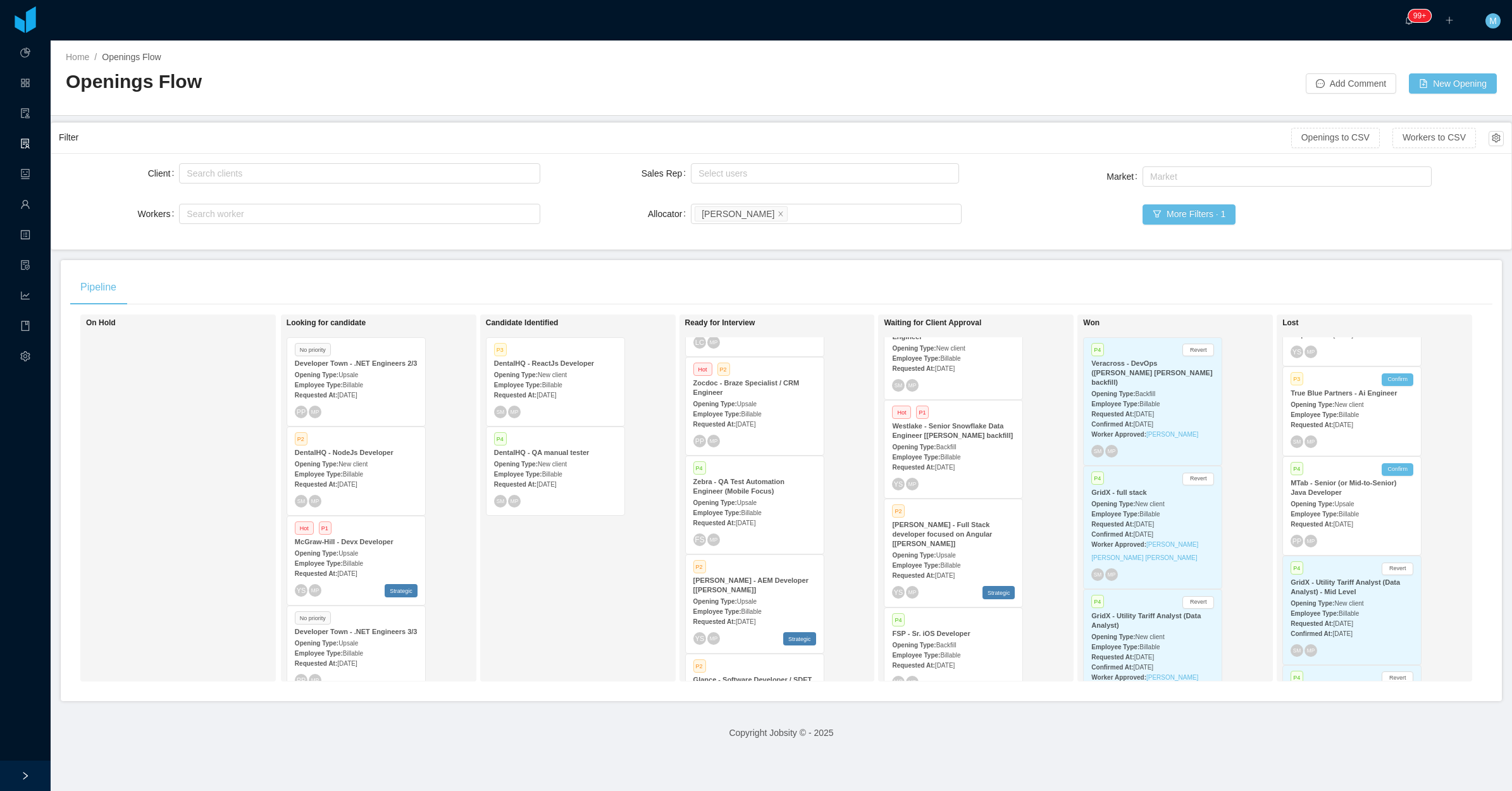
drag, startPoint x: 558, startPoint y: 576, endPoint x: 279, endPoint y: 630, distance: 284.2
click at [557, 579] on div "Candidate Identified P3 DentalHQ - ReactJs Developer Opening Type: New client E…" at bounding box center [575, 498] width 177 height 356
click at [206, 475] on div "On Hold" at bounding box center [174, 498] width 177 height 356
click at [534, 576] on div "Candidate Identified P3 DentalHQ - ReactJs Developer Opening Type: New client E…" at bounding box center [575, 498] width 177 height 356
drag, startPoint x: 578, startPoint y: 607, endPoint x: 675, endPoint y: 480, distance: 159.8
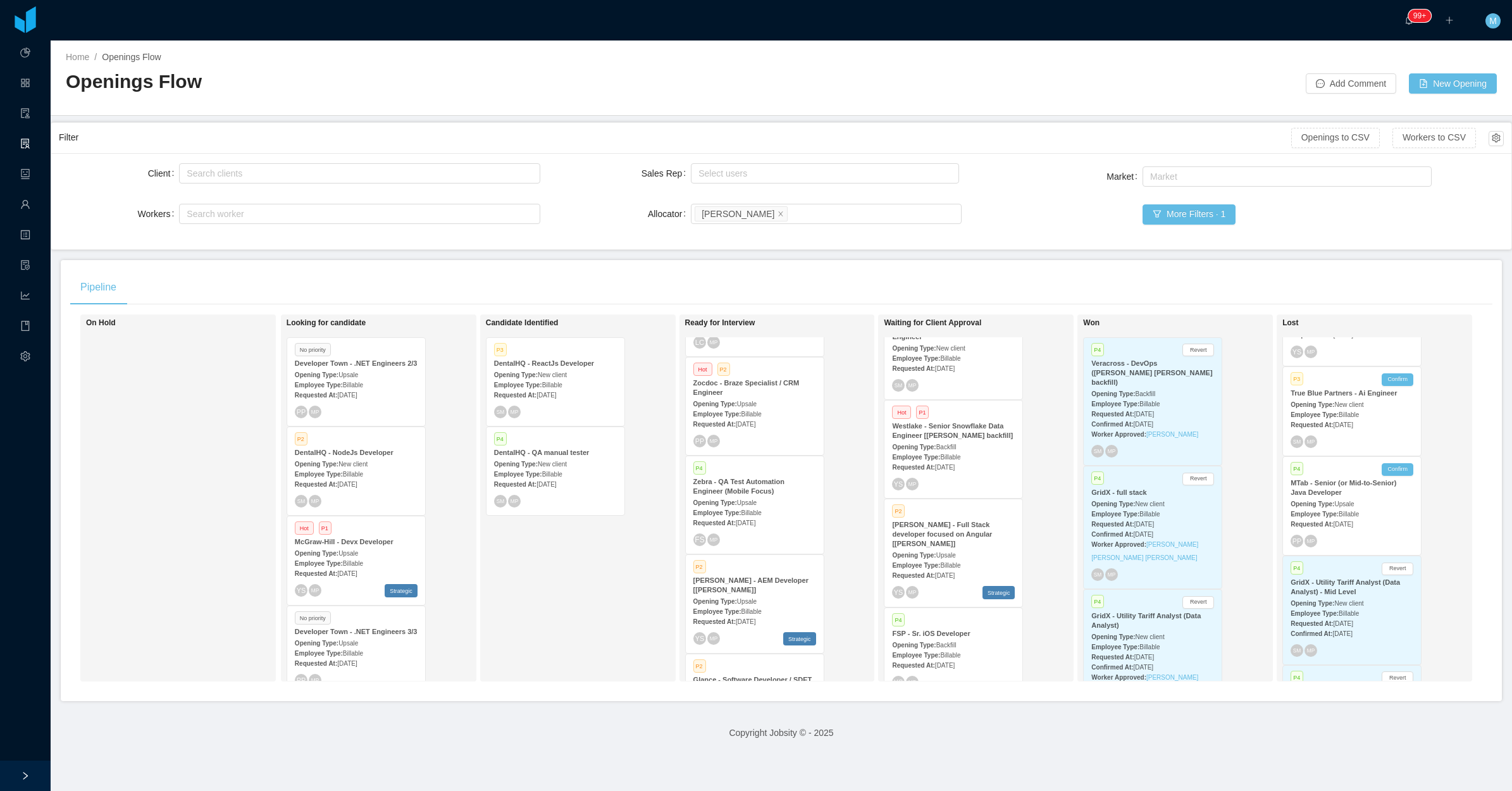
click at [578, 608] on div "Candidate Identified P3 DentalHQ - ReactJs Developer Opening Type: New client E…" at bounding box center [575, 498] width 177 height 356
click at [524, 608] on div "Candidate Identified P3 DentalHQ - ReactJs Developer Opening Type: New client E…" at bounding box center [575, 498] width 177 height 356
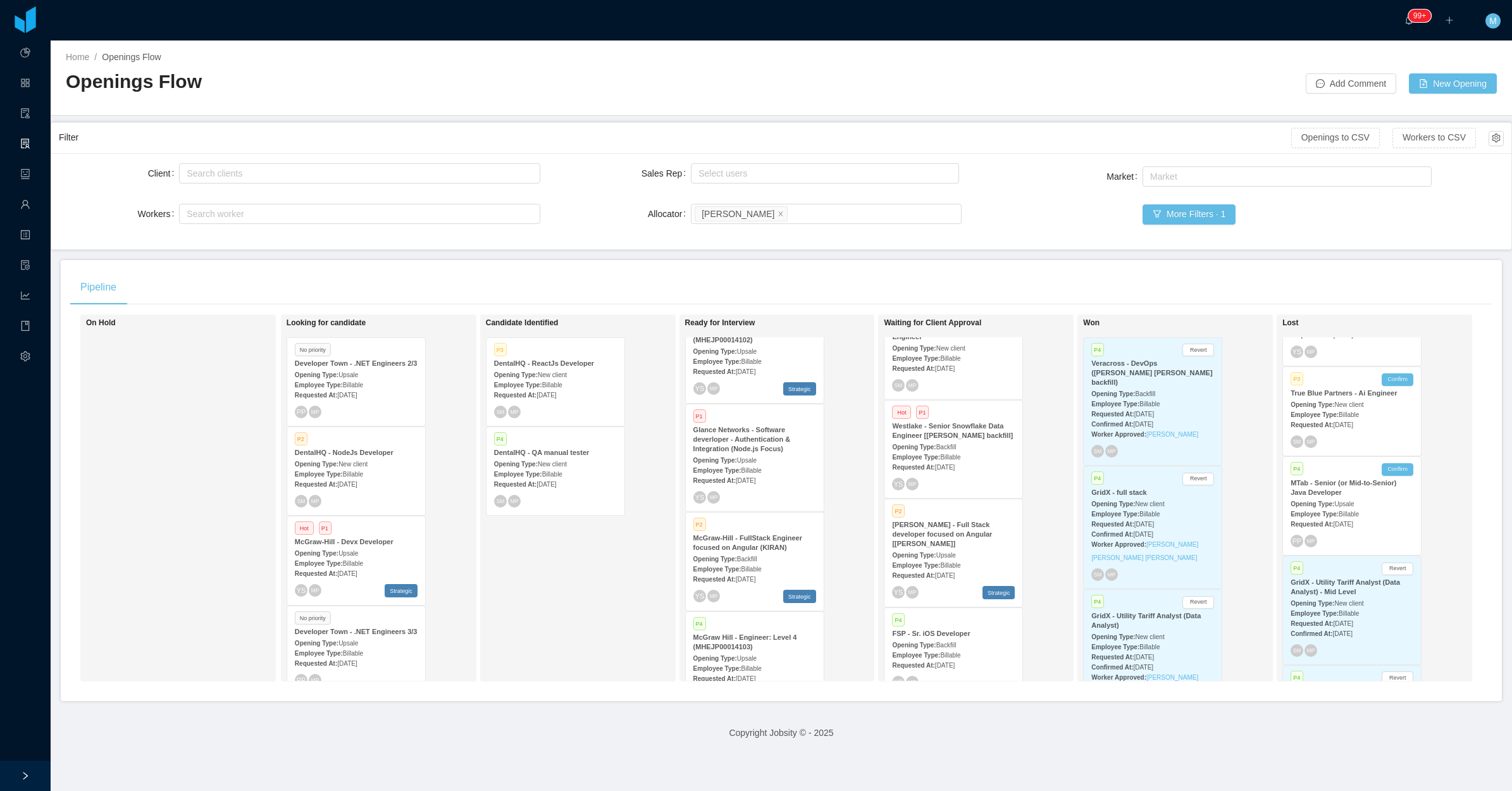
scroll to position [1139, 0]
click at [725, 577] on strong "Requested At:" at bounding box center [715, 581] width 43 height 7
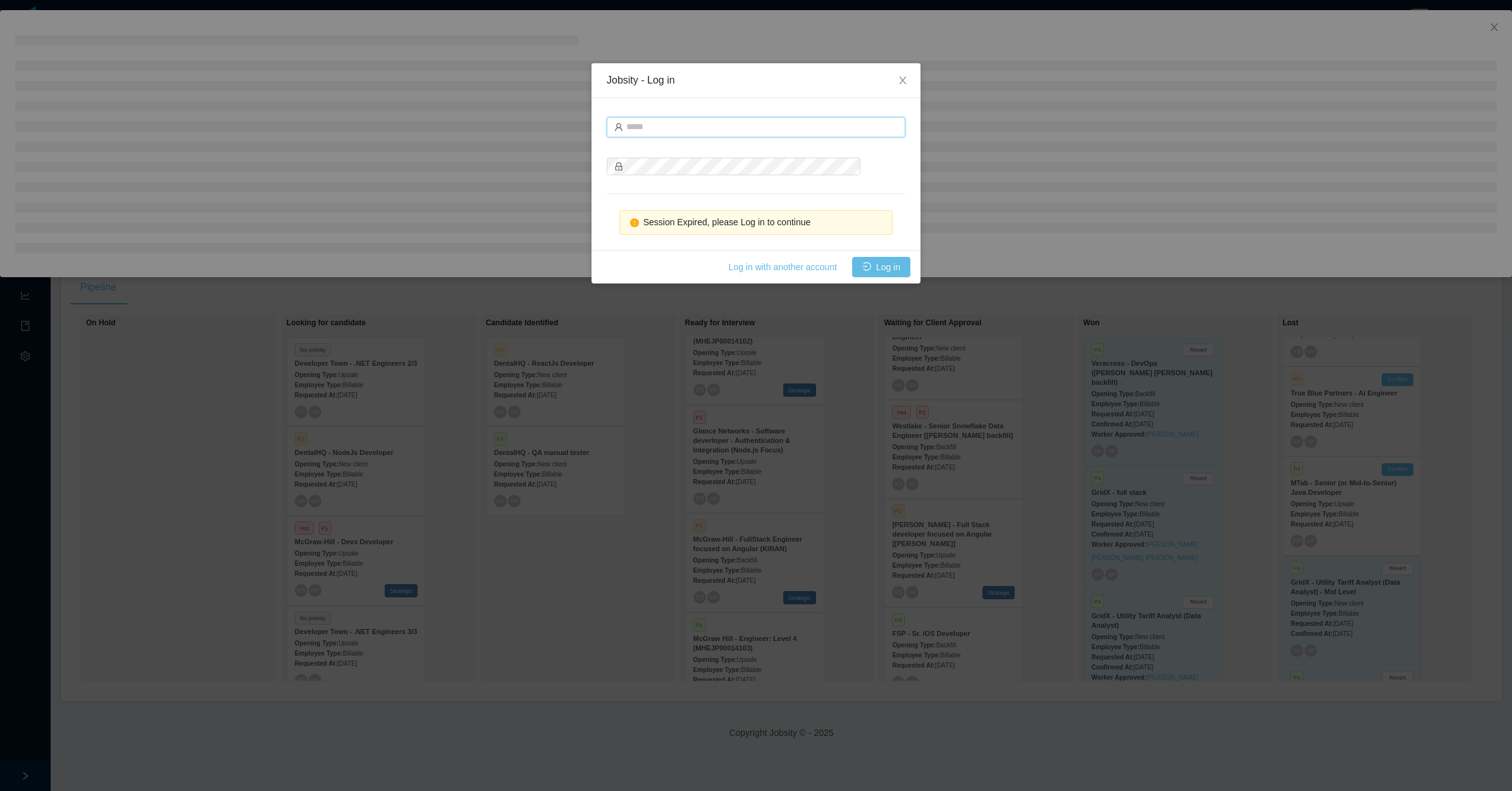
type input "**********"
click at [900, 262] on button "Log in" at bounding box center [881, 267] width 58 height 20
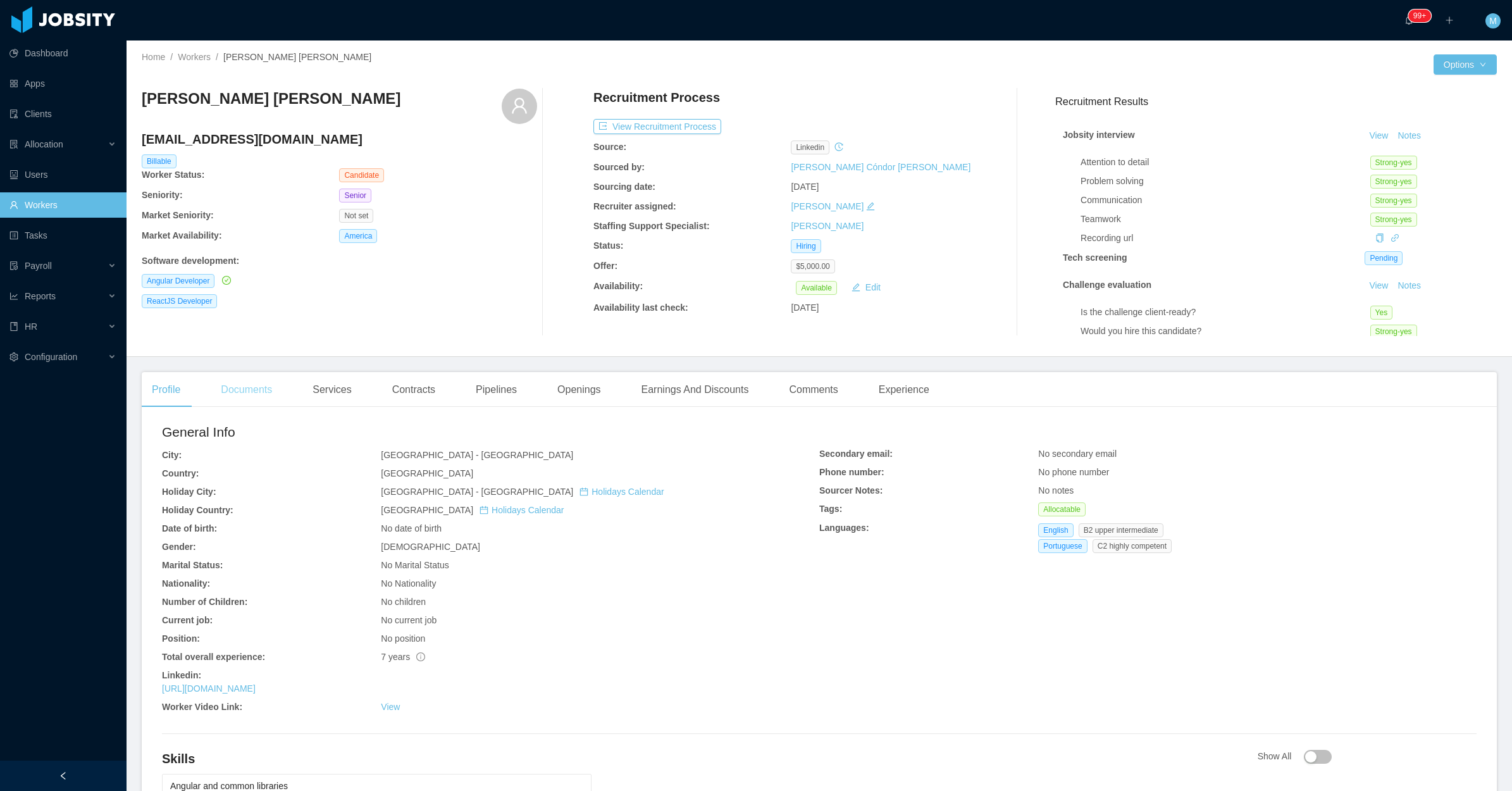
click at [243, 399] on div "Documents" at bounding box center [246, 390] width 71 height 35
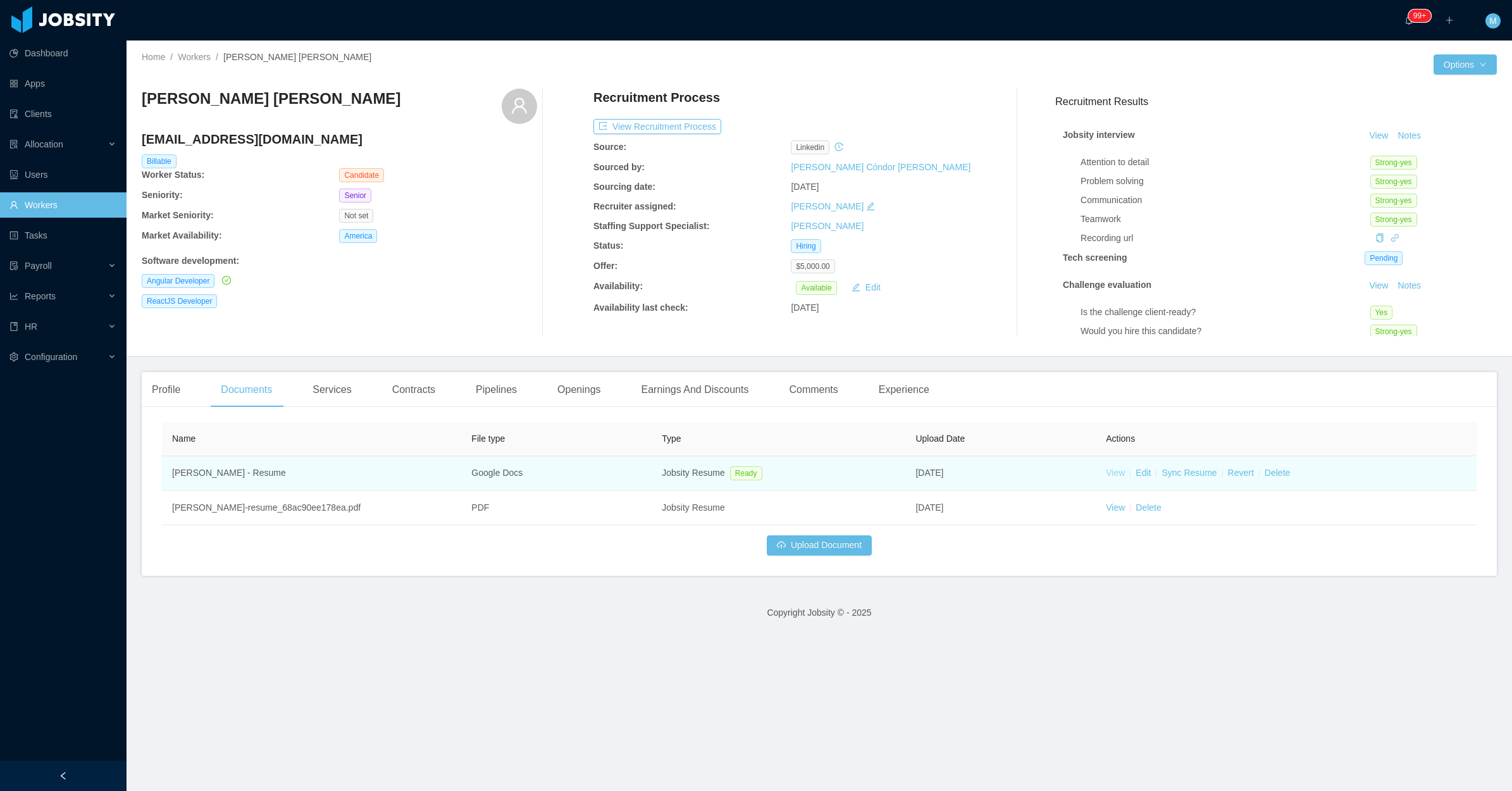
click at [1106, 475] on link "View" at bounding box center [1116, 473] width 19 height 10
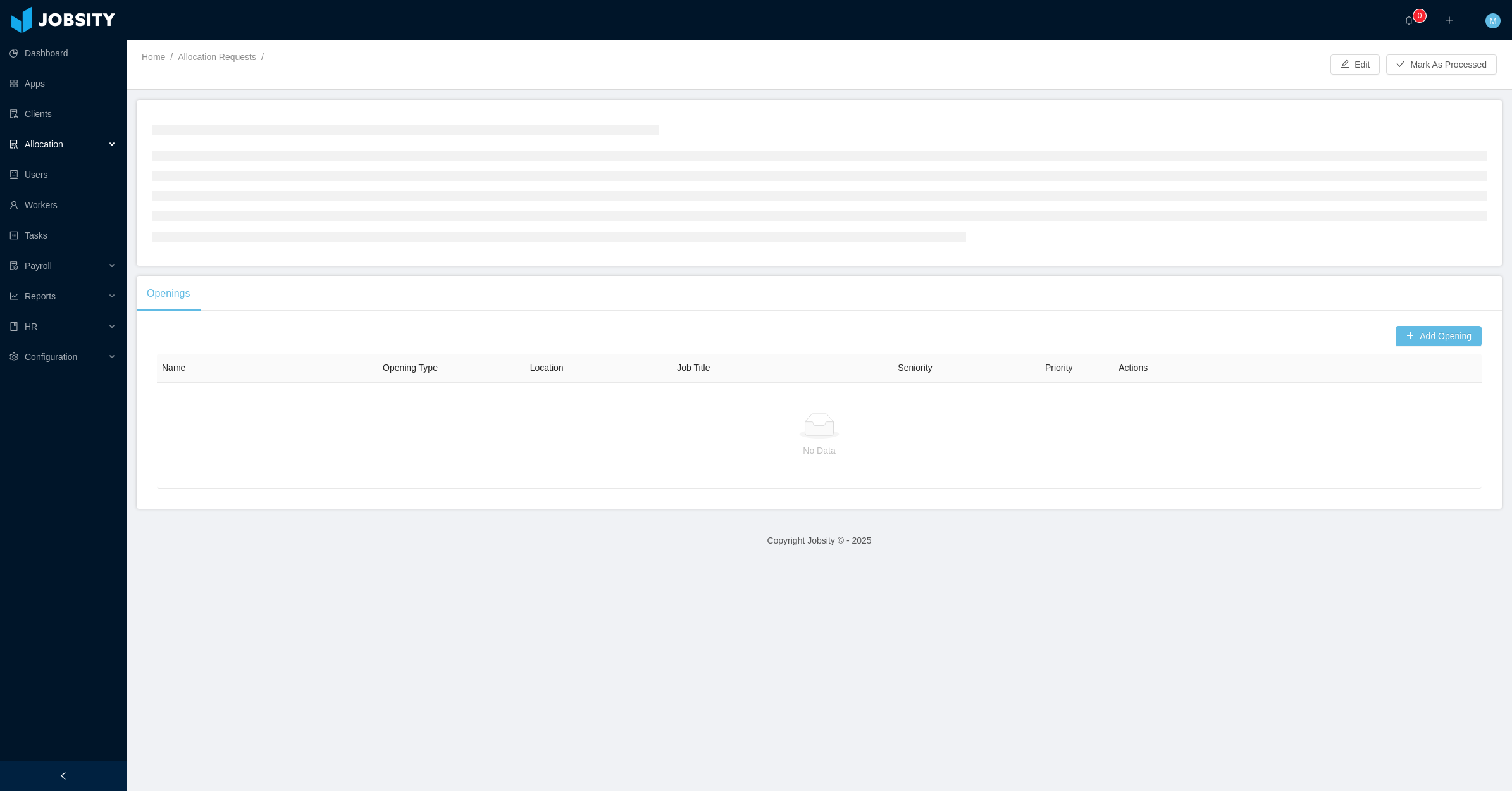
click at [109, 140] on div "Allocation" at bounding box center [63, 144] width 127 height 25
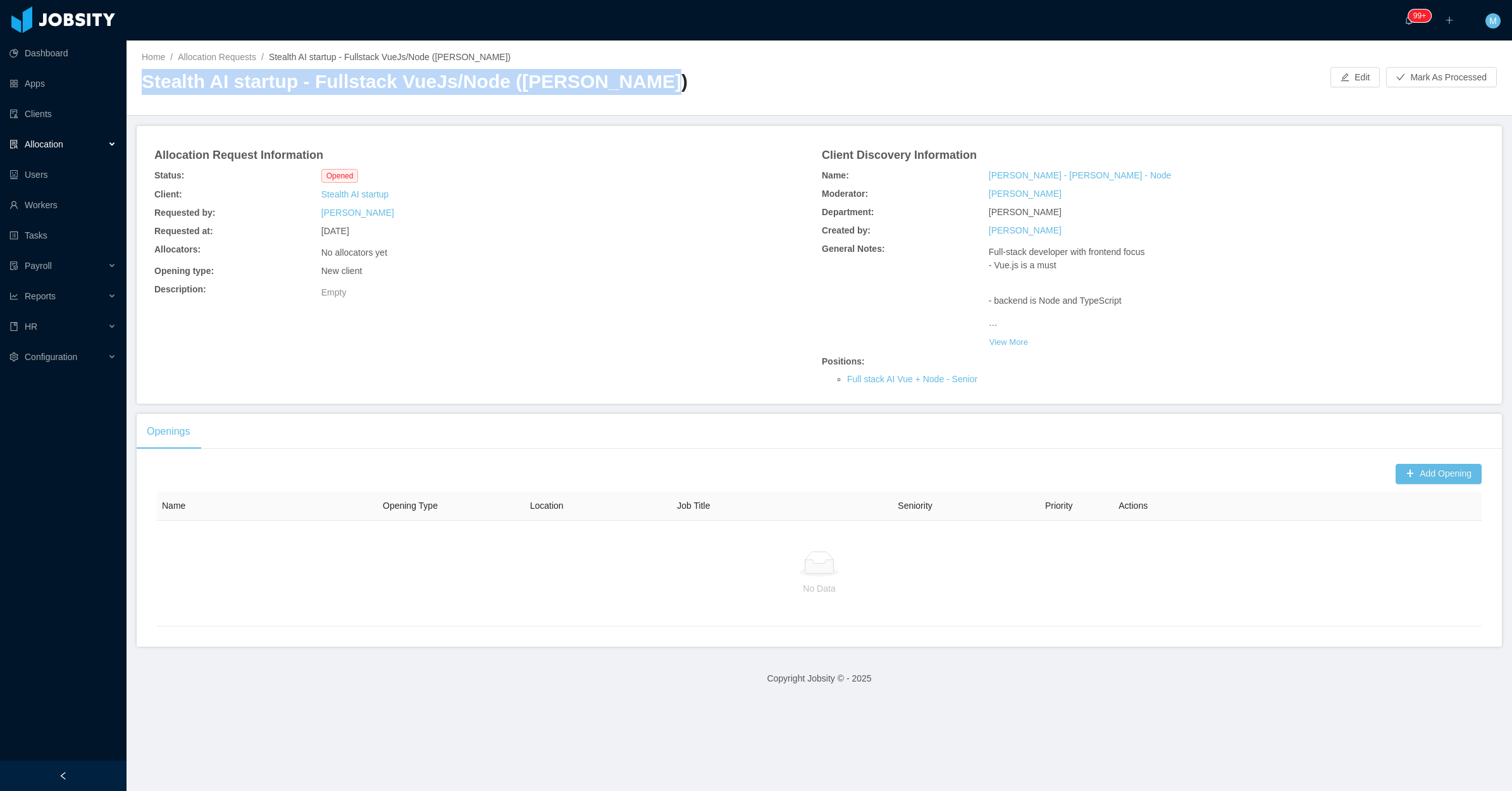
drag, startPoint x: 137, startPoint y: 84, endPoint x: 731, endPoint y: 76, distance: 594.1
click at [731, 76] on div "Home / Allocation Requests / Stealth AI startup - Fullstack VueJs/Node (Erkang …" at bounding box center [820, 78] width 1386 height 76
copy h2 "Stealth AI startup - Fullstack VueJs/Node (Erkang Zheng)"
click at [697, 188] on div "Client: Stealth AI startup" at bounding box center [486, 194] width 668 height 18
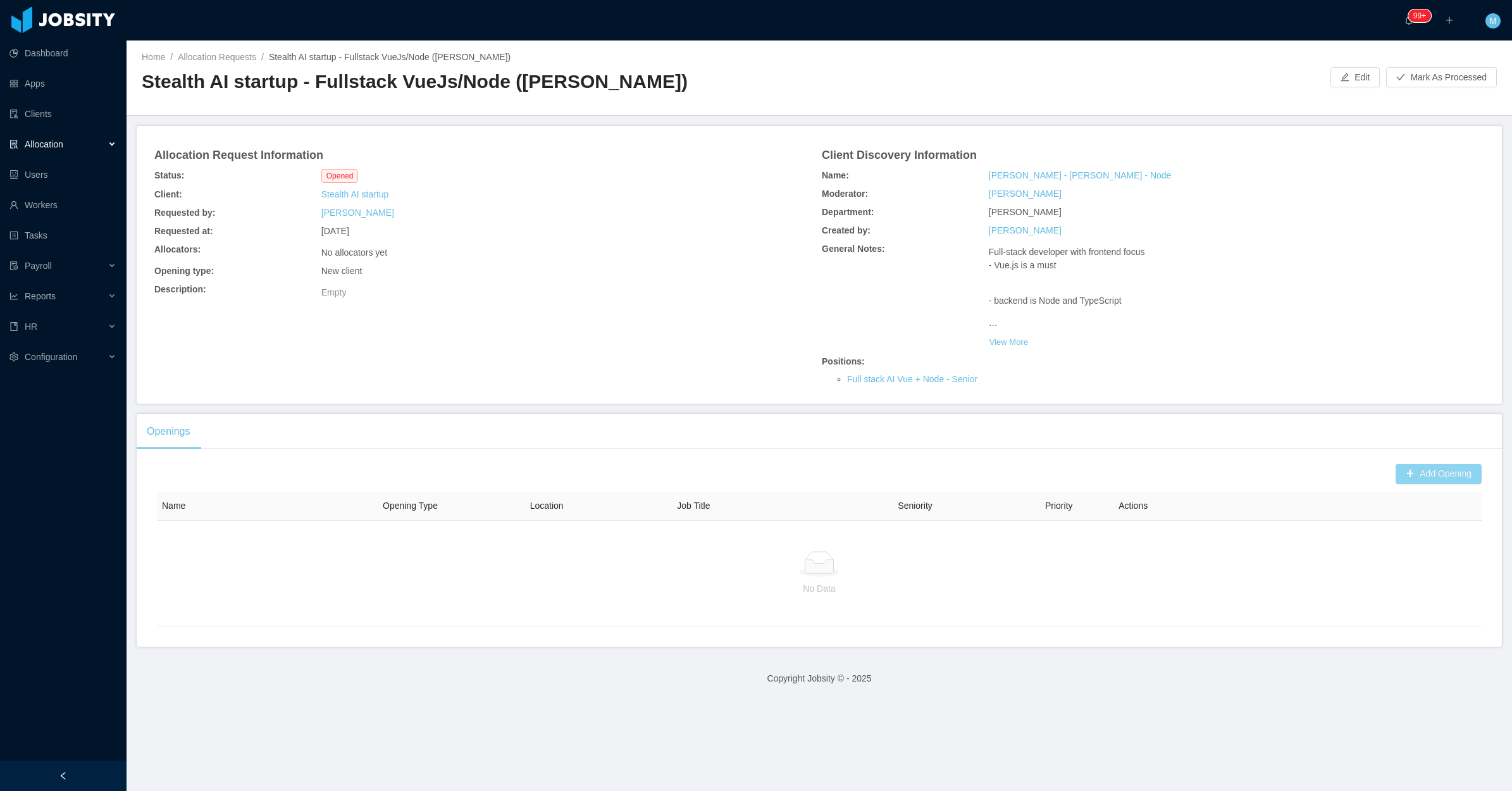
drag, startPoint x: 1429, startPoint y: 471, endPoint x: 1430, endPoint y: 478, distance: 7.1
click at [1430, 478] on button "Add Opening" at bounding box center [1439, 474] width 86 height 20
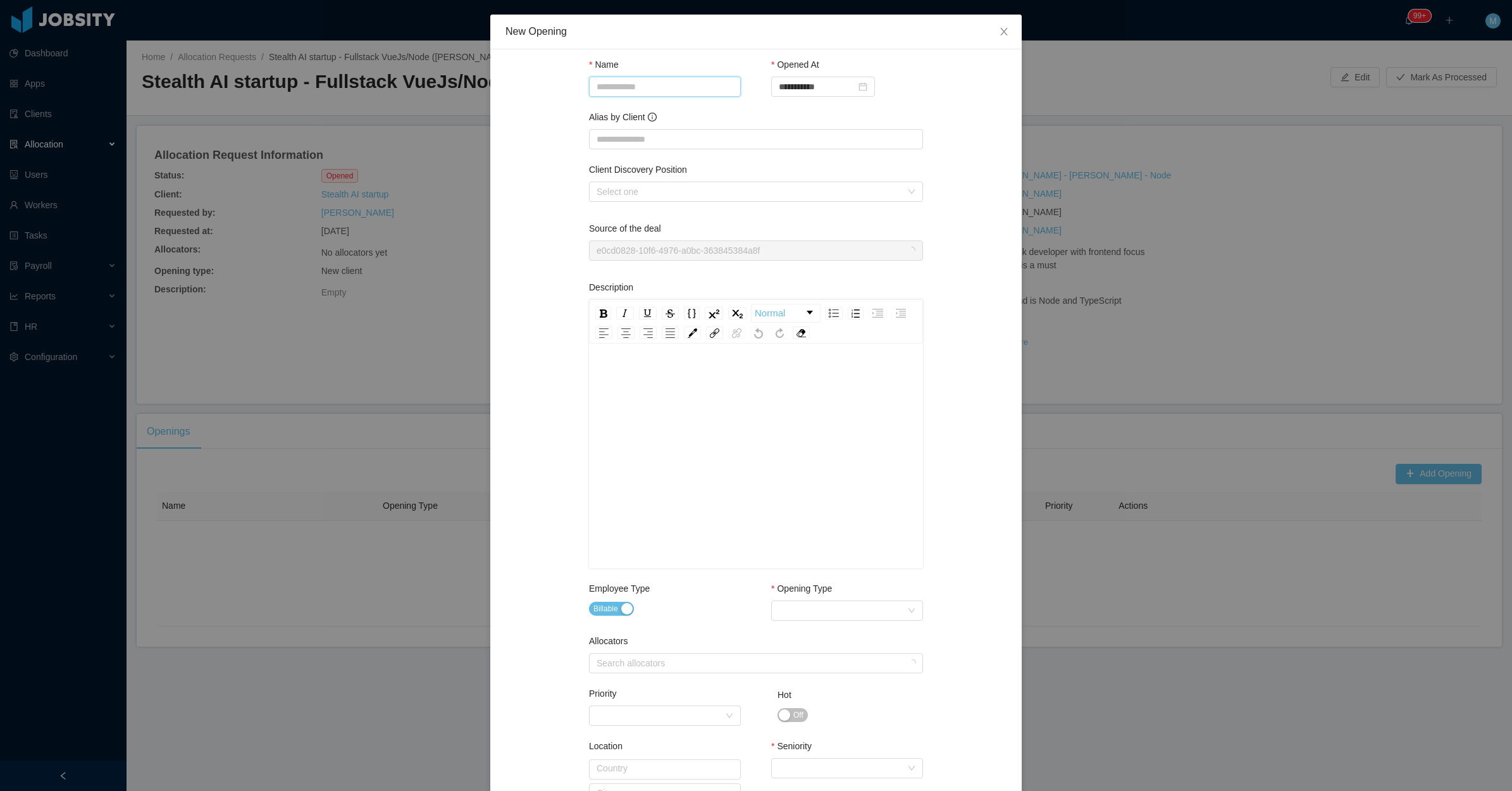
click at [619, 81] on input "Name" at bounding box center [665, 86] width 152 height 20
paste input "**********"
type input "**********"
click at [995, 42] on span "Close" at bounding box center [1003, 32] width 35 height 35
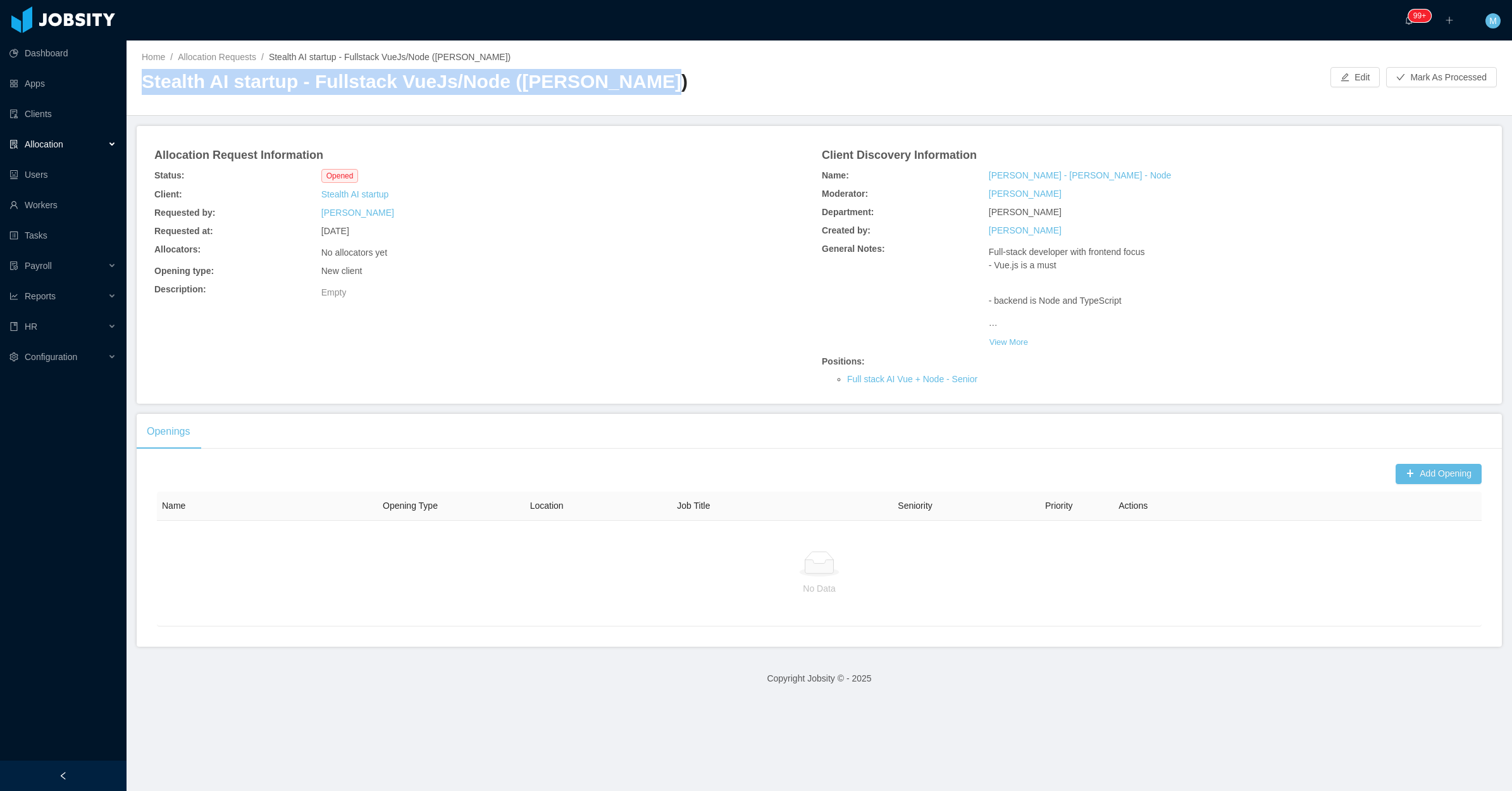
drag, startPoint x: 138, startPoint y: 89, endPoint x: 648, endPoint y: 93, distance: 510.0
click at [648, 93] on div "Home / Allocation Requests / Stealth AI startup - Fullstack VueJs/Node (Erkang …" at bounding box center [820, 78] width 1386 height 76
copy h2 "Stealth AI startup - Fullstack VueJs/Node (Erkang Zheng)"
click at [1398, 473] on button "Add Opening" at bounding box center [1439, 474] width 86 height 20
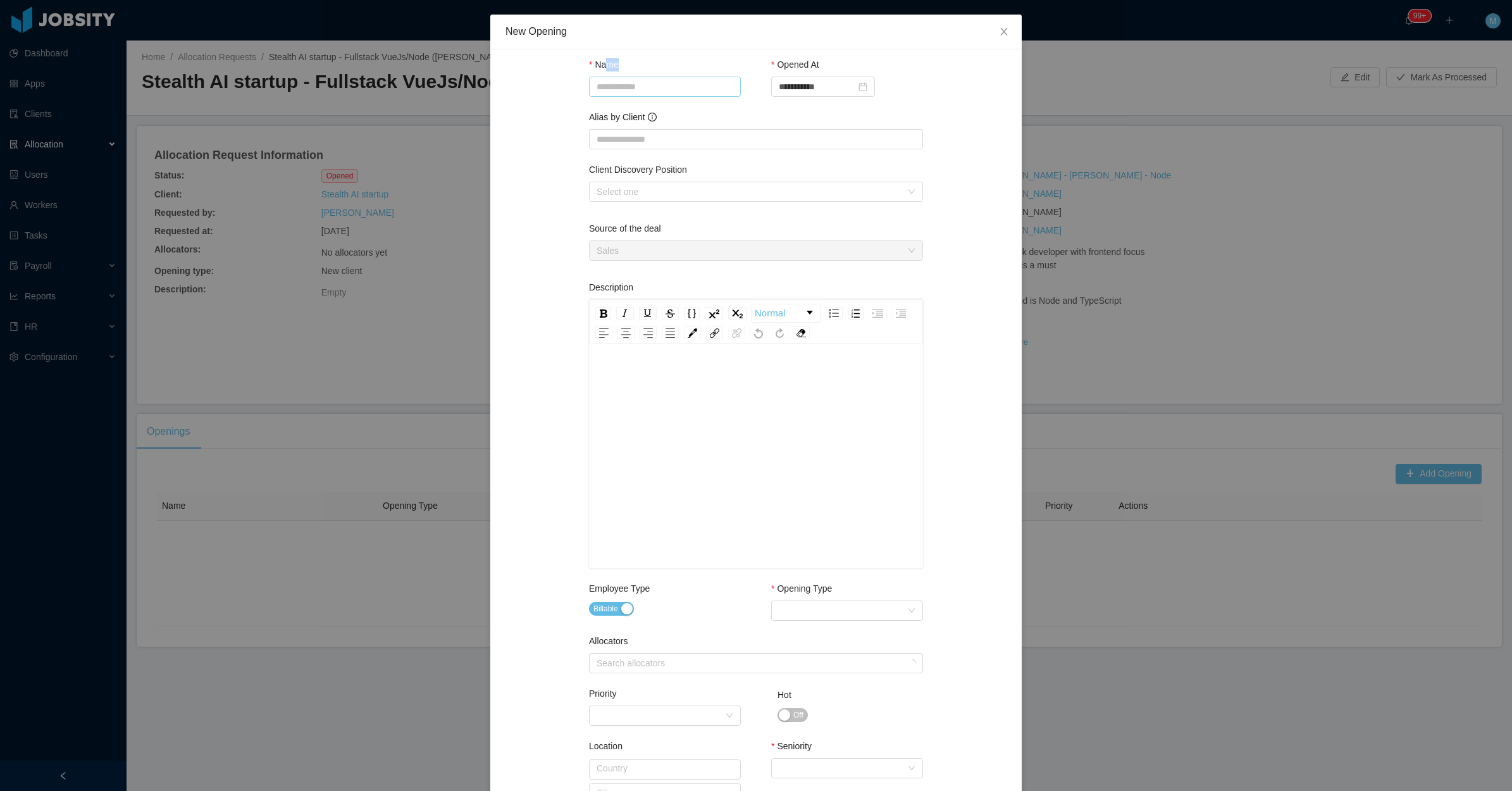
click at [605, 78] on div "Name" at bounding box center [665, 80] width 152 height 44
click at [614, 93] on input "Name" at bounding box center [665, 86] width 152 height 20
paste input "**********"
type input "**********"
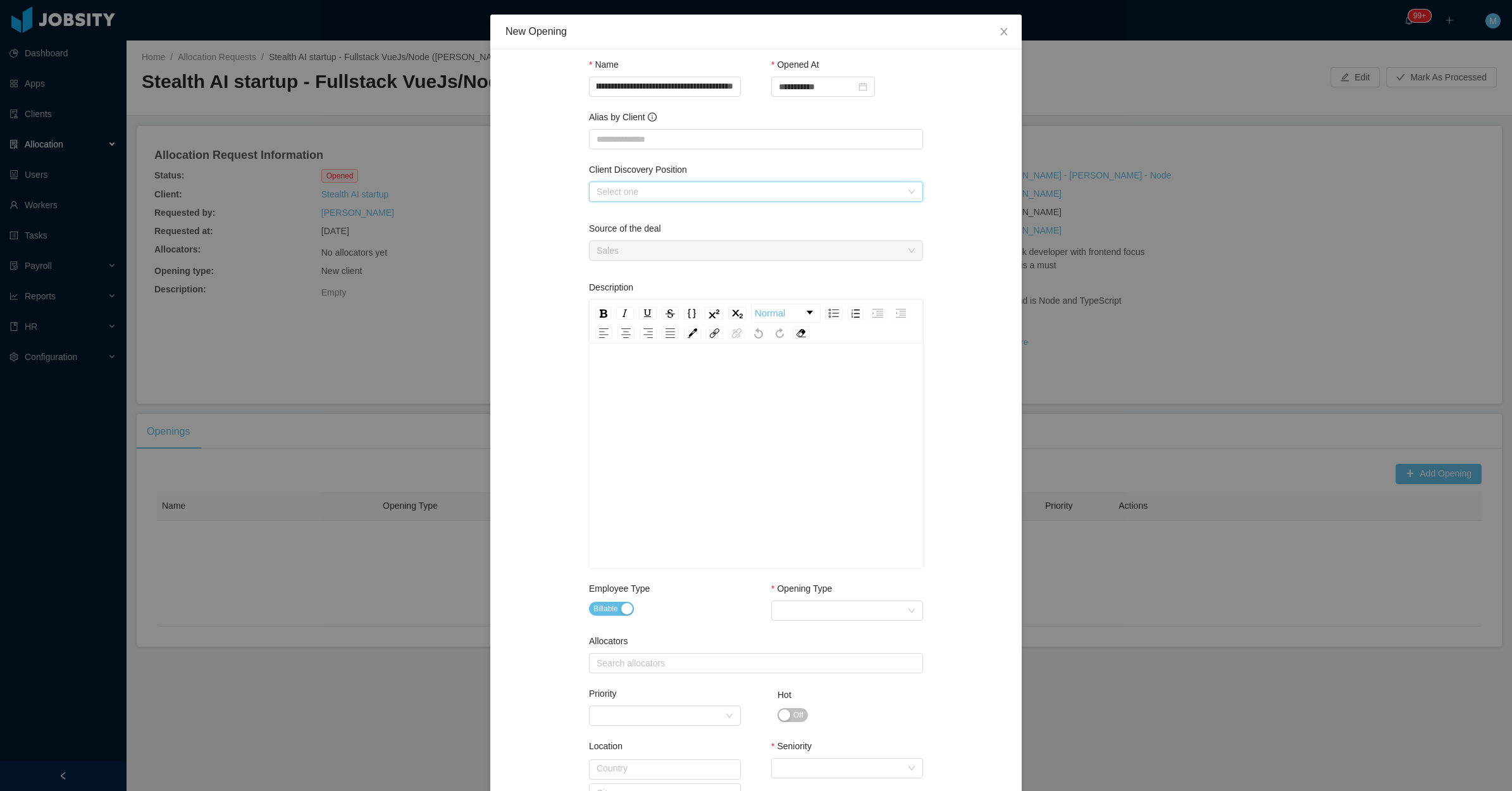
click at [617, 190] on div "Select one" at bounding box center [751, 192] width 310 height 19
drag, startPoint x: 612, startPoint y: 207, endPoint x: 606, endPoint y: 213, distance: 8.5
click at [614, 211] on li "Full stack AI Vue + Node" at bounding box center [750, 216] width 334 height 20
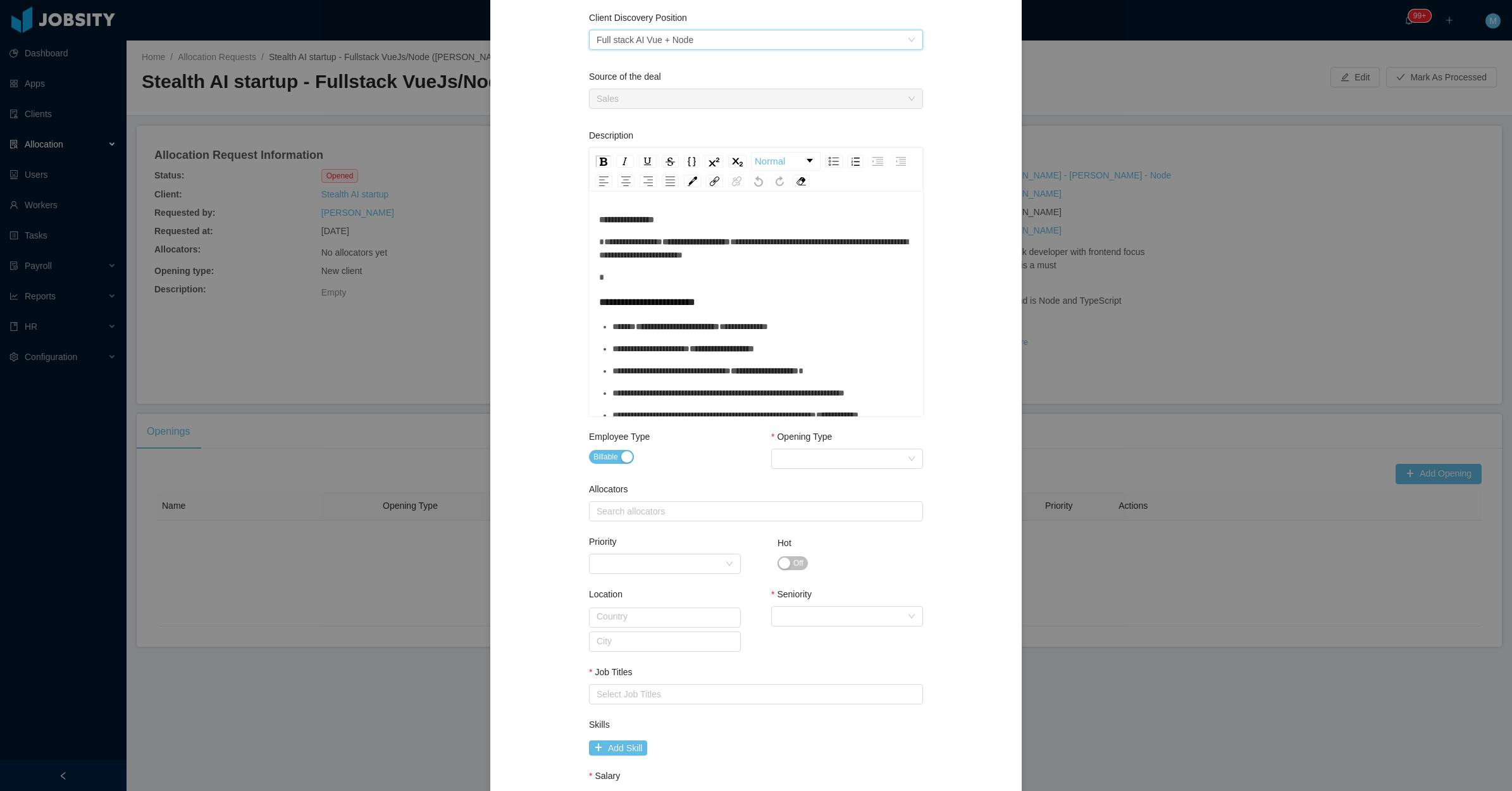
scroll to position [158, 0]
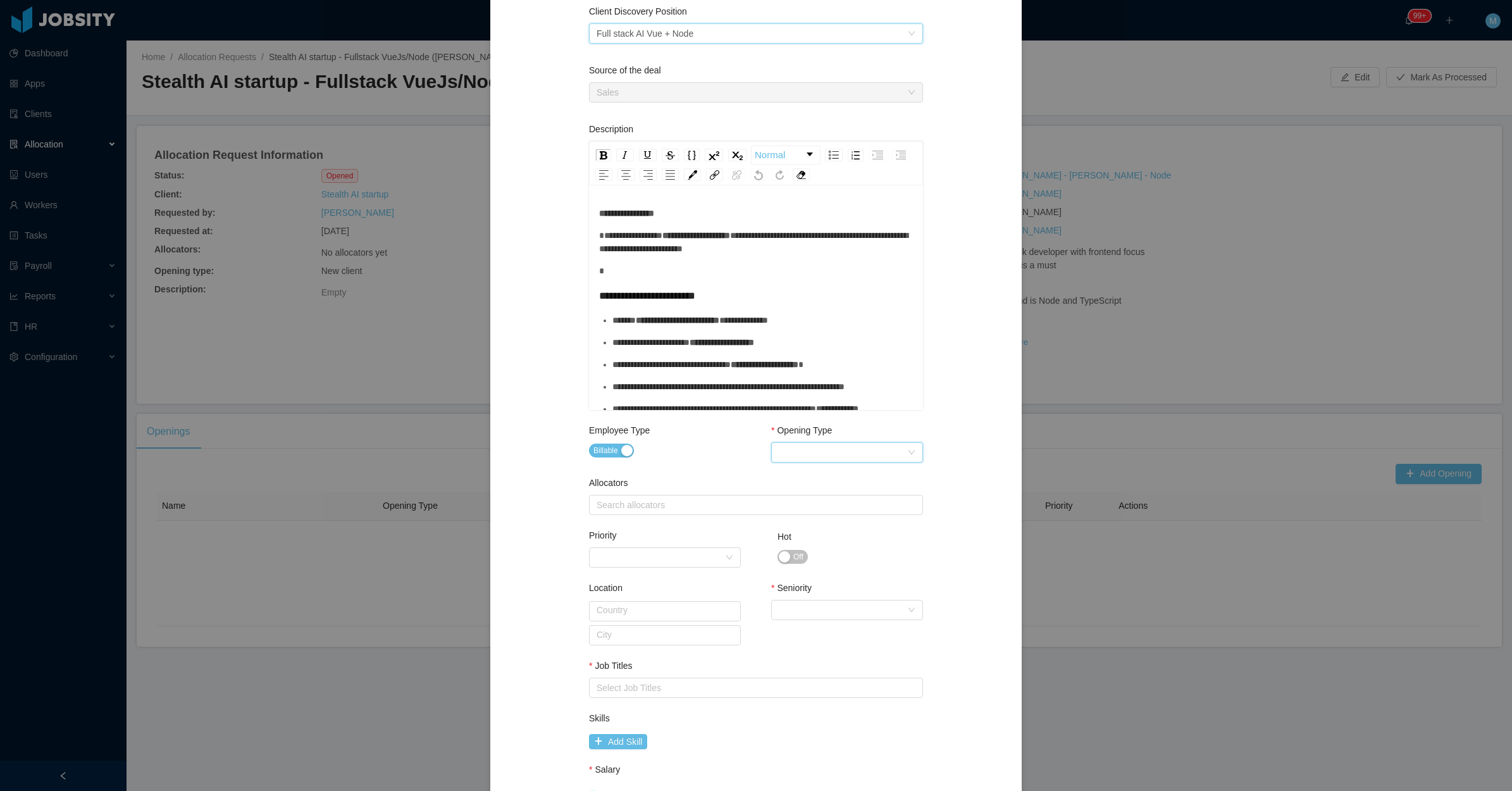
click at [799, 459] on div "Select Opening Type" at bounding box center [843, 452] width 128 height 19
click at [808, 475] on li "New client" at bounding box center [841, 477] width 152 height 20
click at [696, 500] on div "Search allocators" at bounding box center [753, 505] width 313 height 13
type input "****"
click at [652, 523] on li "[PERSON_NAME]" at bounding box center [750, 530] width 334 height 20
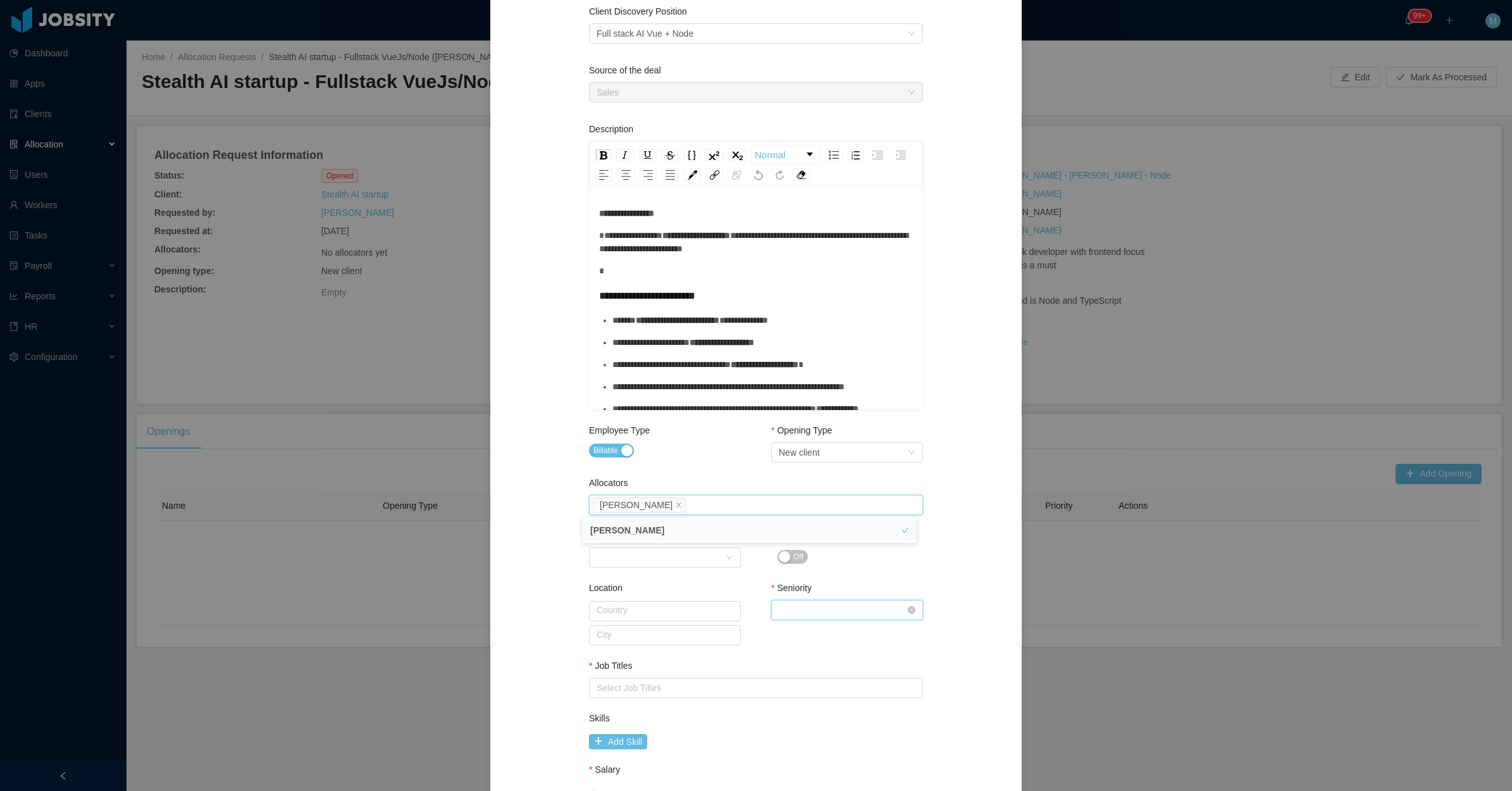
click at [828, 608] on div "Select Seniority" at bounding box center [843, 610] width 128 height 19
click at [823, 696] on li "Mid Level" at bounding box center [841, 695] width 152 height 20
click at [684, 689] on div "Select Job Titles" at bounding box center [753, 688] width 313 height 13
type input "***"
click at [648, 707] on li "VueJS Developer" at bounding box center [750, 712] width 334 height 20
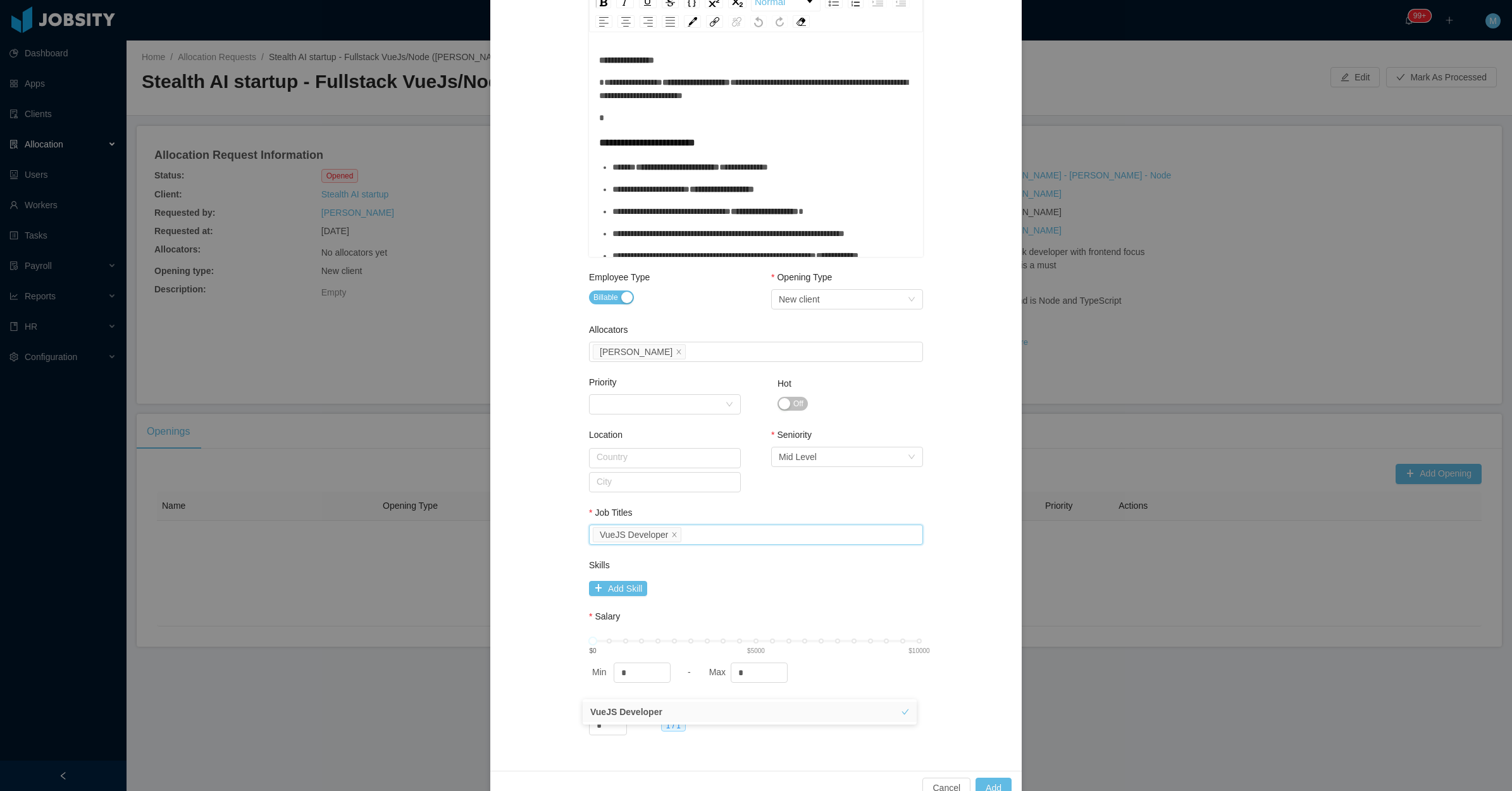
scroll to position [316, 0]
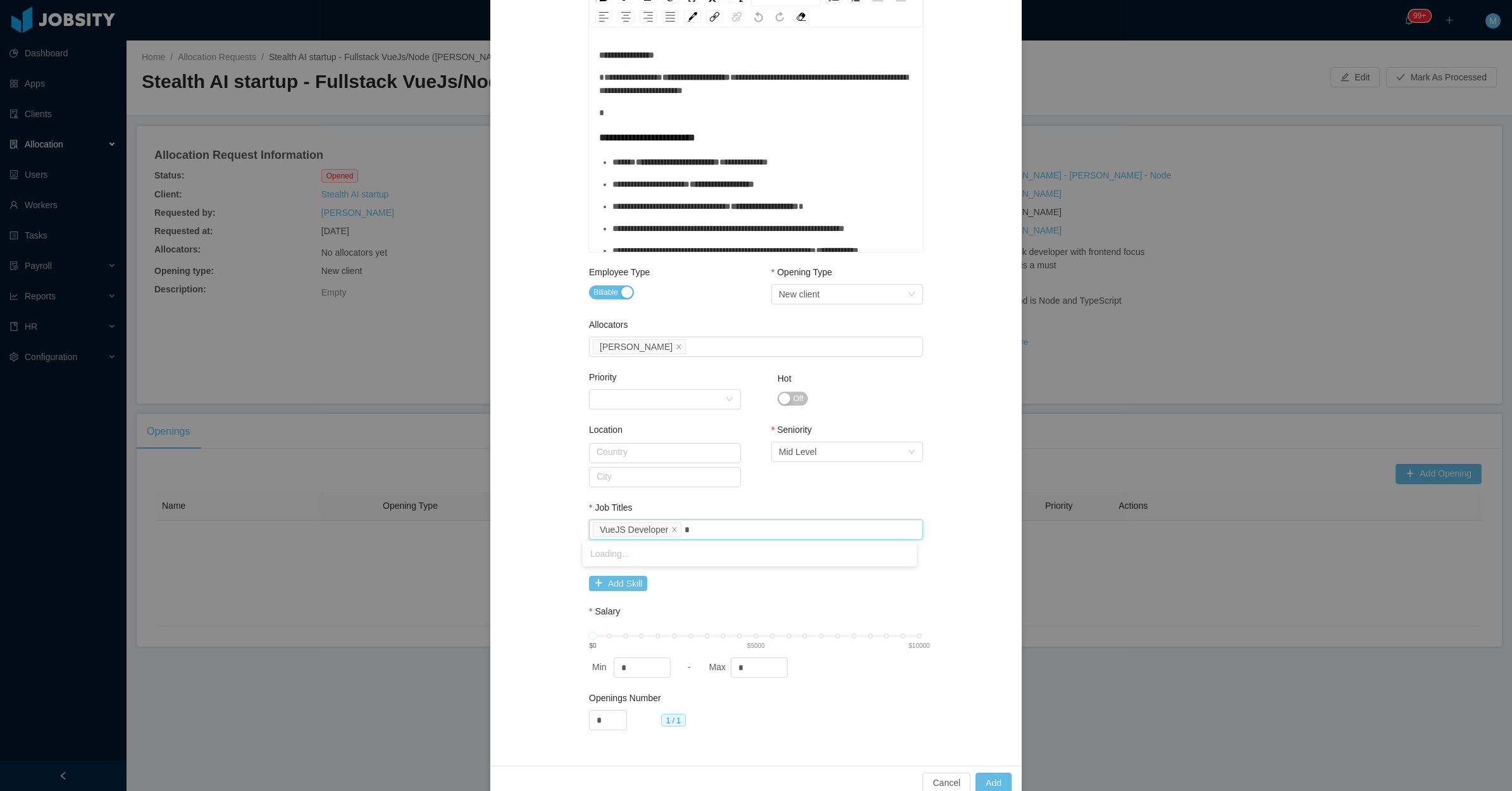
type input "**"
click at [658, 576] on li "NodeJS Developer" at bounding box center [750, 574] width 334 height 20
drag, startPoint x: 729, startPoint y: 669, endPoint x: 695, endPoint y: 660, distance: 35.2
click at [695, 660] on div "Min * - Max *" at bounding box center [756, 668] width 334 height 20
type input "****"
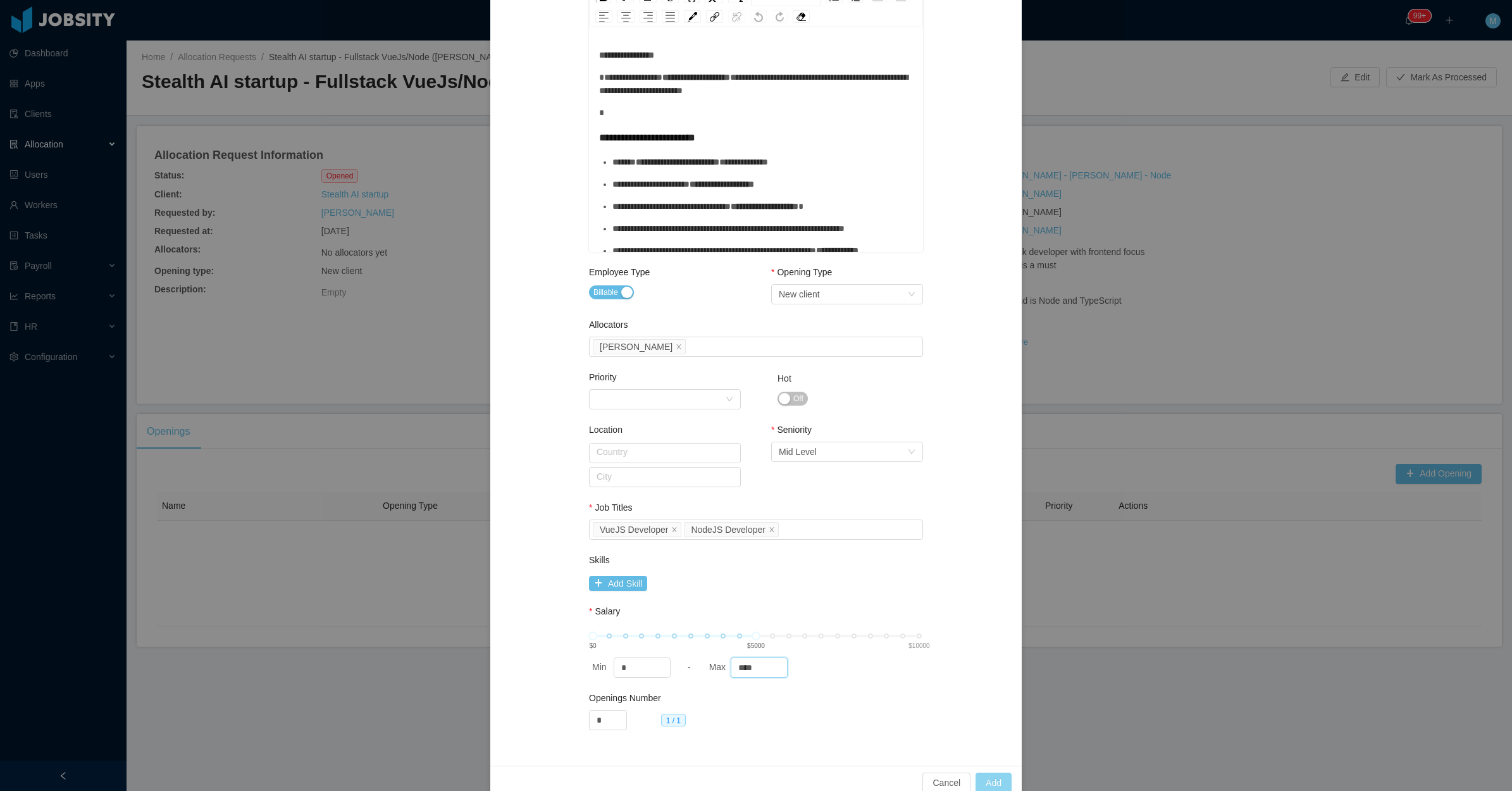
click at [984, 777] on button "Add" at bounding box center [994, 783] width 36 height 20
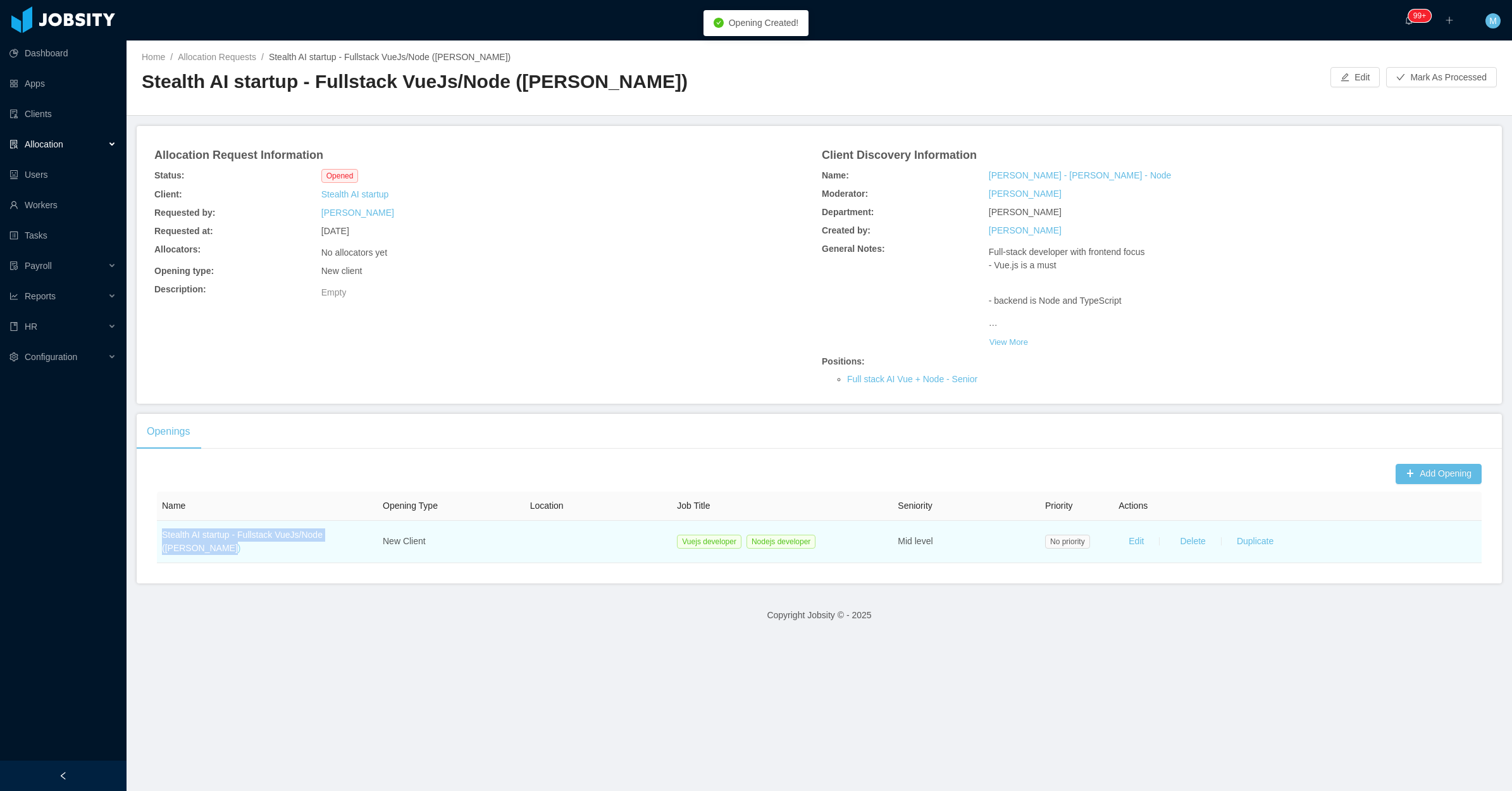
drag, startPoint x: 251, startPoint y: 549, endPoint x: 236, endPoint y: 535, distance: 20.5
click at [164, 535] on td "Stealth AI startup - Fullstack VueJs/Node (Erkang Zheng)" at bounding box center [267, 542] width 221 height 43
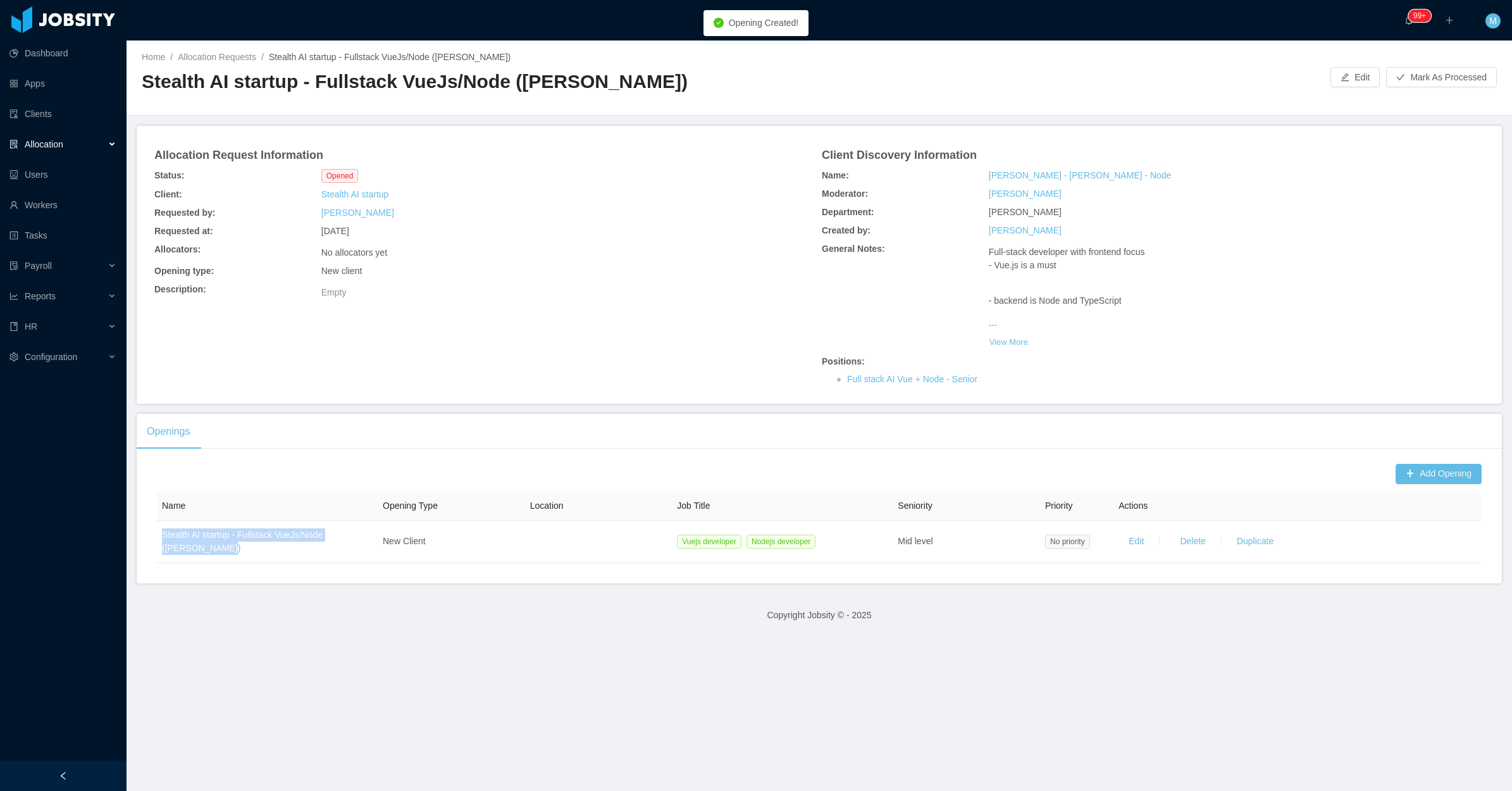
copy link "Stealth AI startup - Fullstack VueJs/Node (Erkang Zheng)"
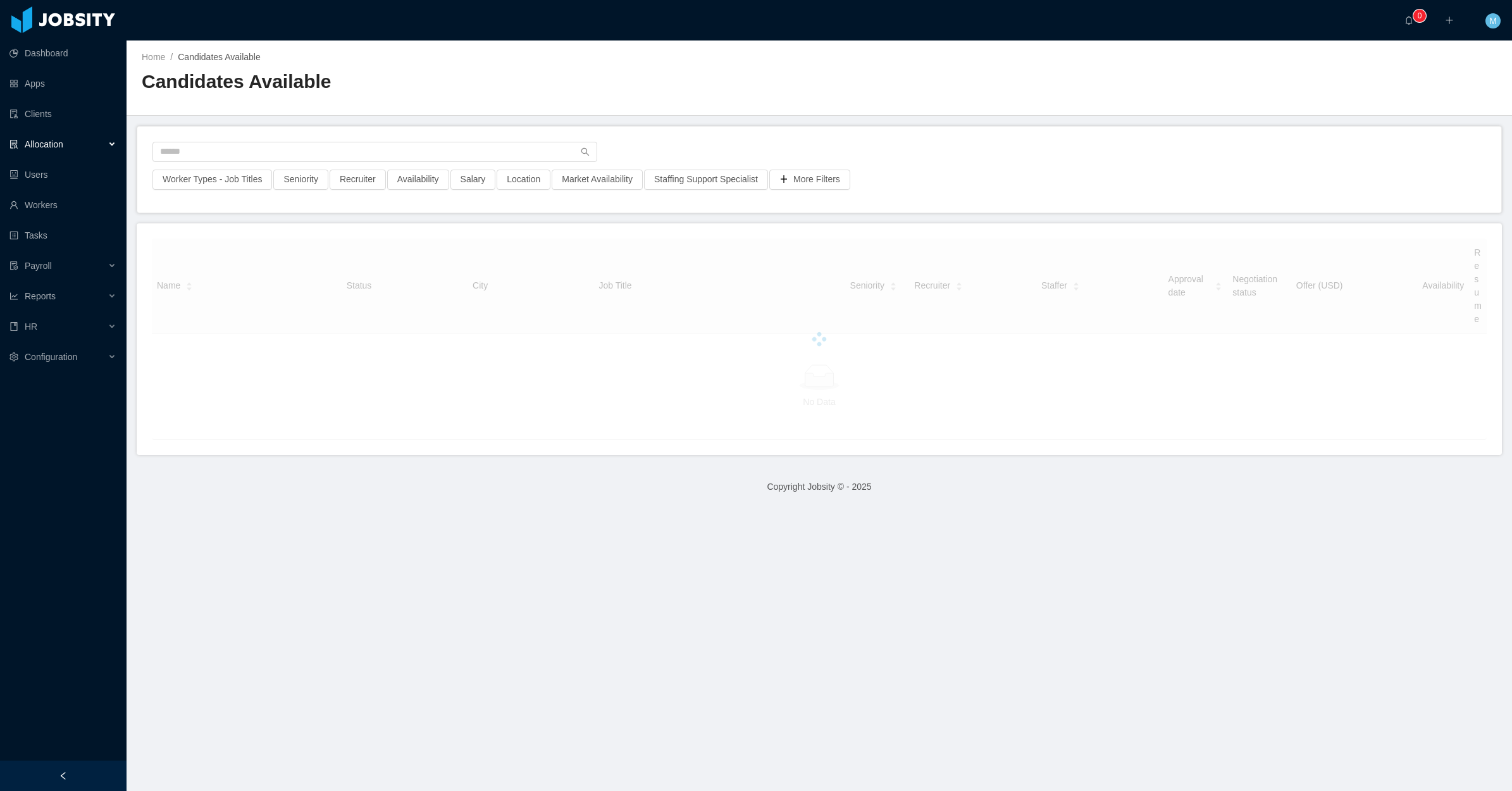
click at [349, 140] on div "Worker Types - Job Titles Seniority Recruiter Availability Salary Location Mark…" at bounding box center [820, 169] width 1364 height 86
drag, startPoint x: 236, startPoint y: 169, endPoint x: 231, endPoint y: 176, distance: 8.6
click at [236, 172] on button "Worker Types - Job Titles" at bounding box center [213, 179] width 120 height 20
click at [215, 276] on div "Business Unit Worker Types Job Titles Include all Job Titles" at bounding box center [213, 270] width 190 height 90
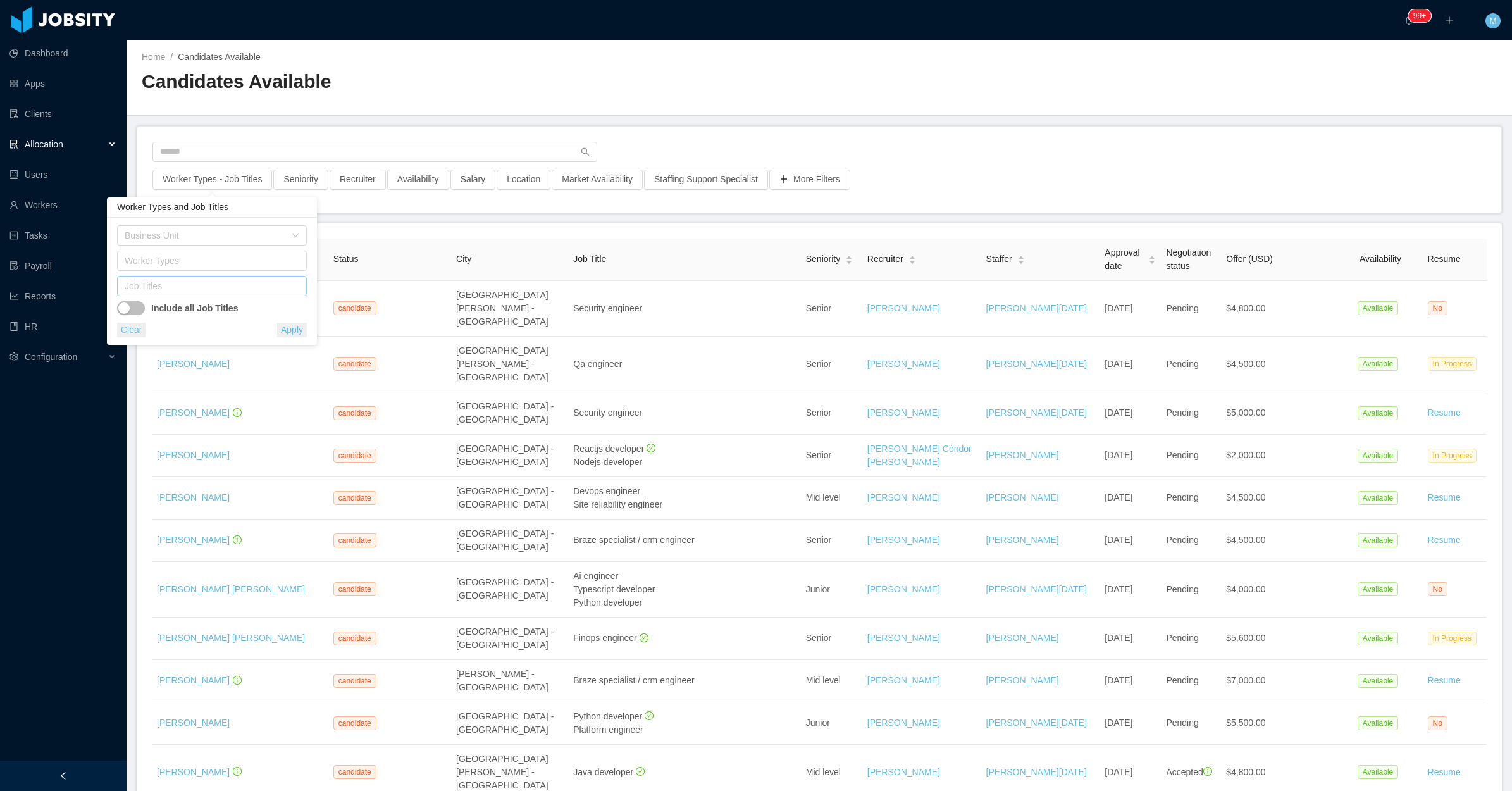
click at [211, 289] on div "Job Titles" at bounding box center [209, 286] width 169 height 13
type input "**"
click at [201, 307] on li "VueJS Developer" at bounding box center [212, 311] width 190 height 20
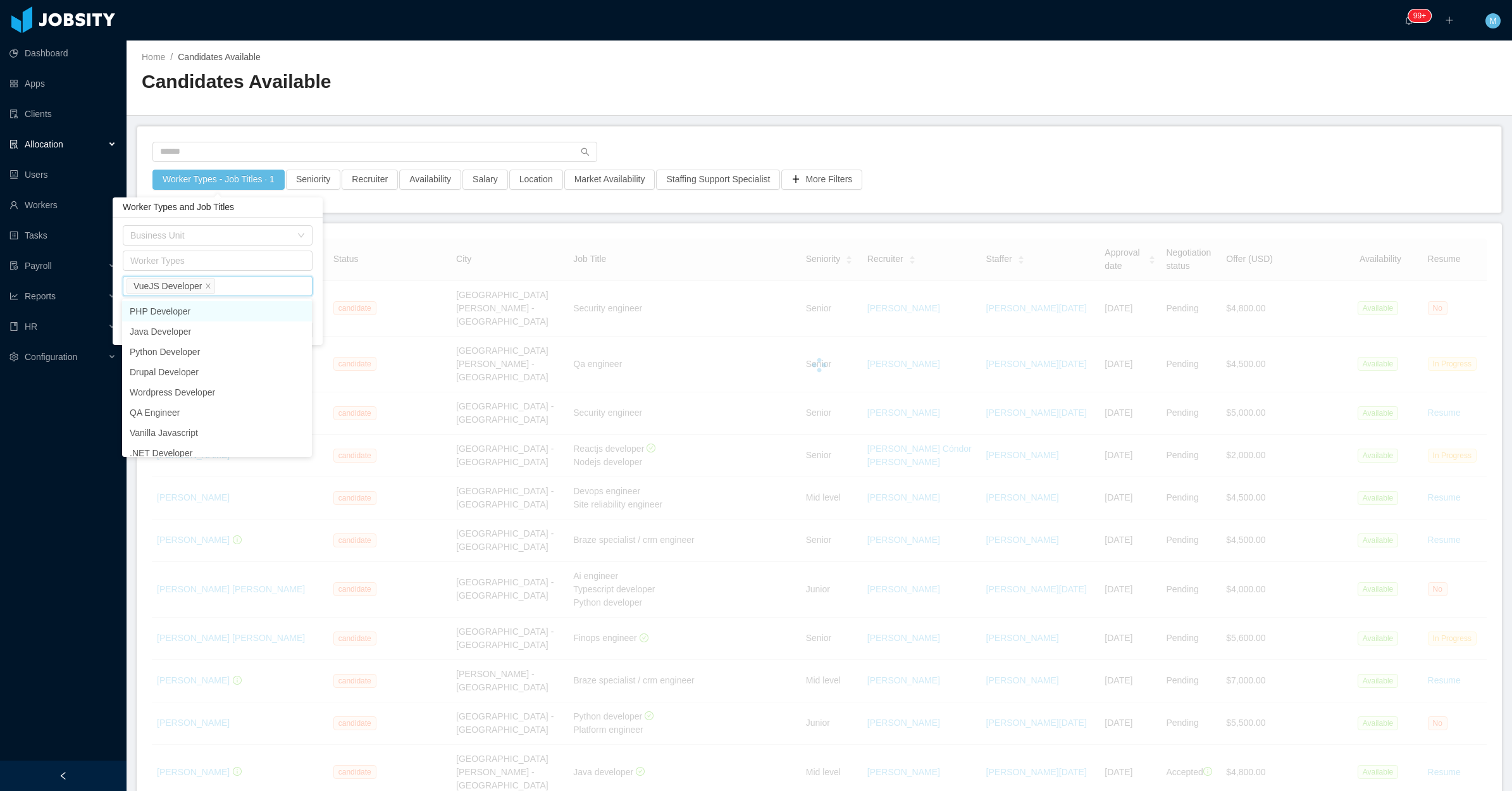
click at [923, 114] on div "Home / Candidates Available / Candidates Available" at bounding box center [820, 78] width 1386 height 76
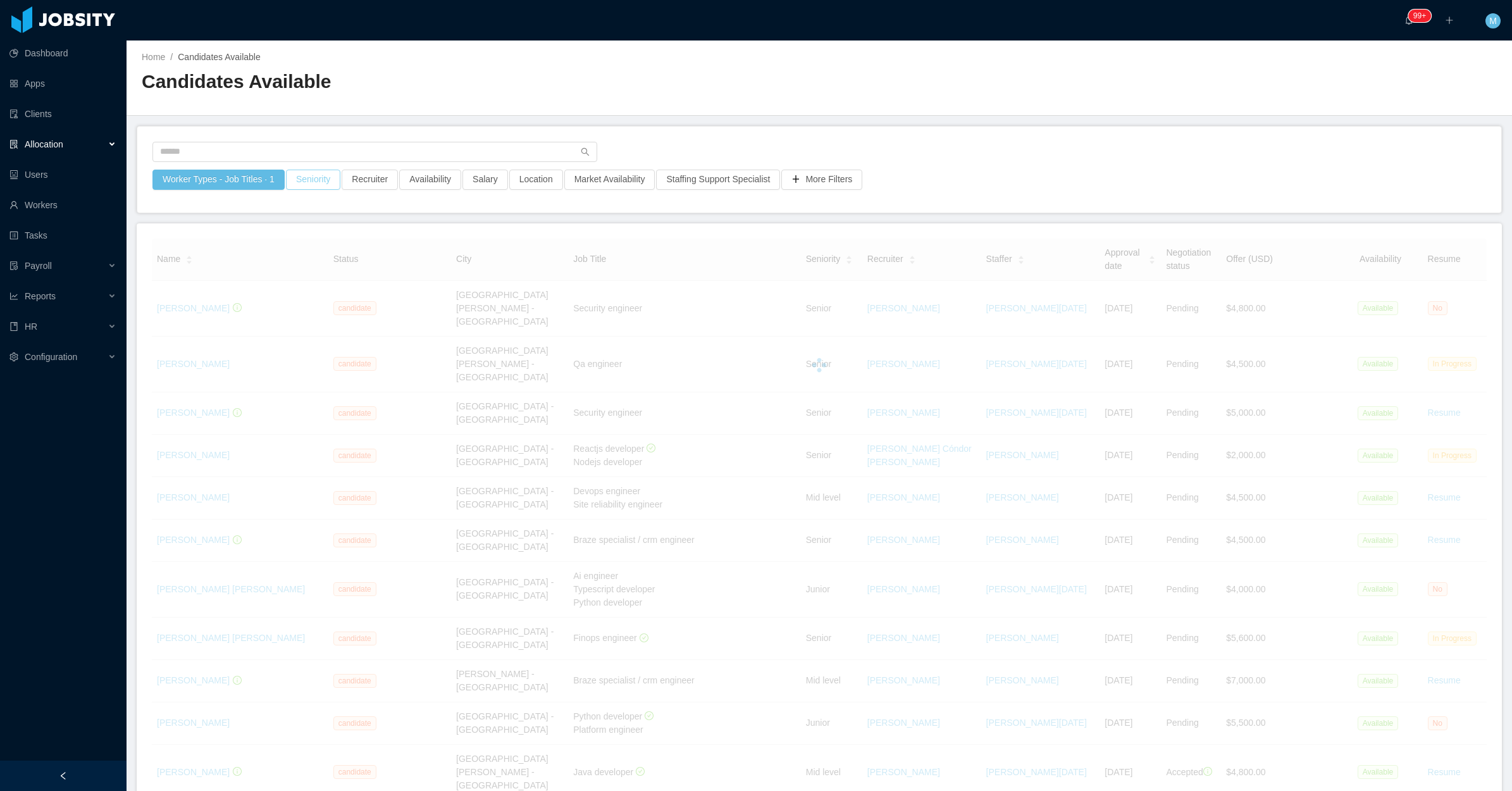
click at [318, 179] on button "Seniority" at bounding box center [313, 179] width 55 height 20
click at [311, 242] on div "Seniorities" at bounding box center [310, 236] width 179 height 19
click at [267, 317] on li "Mid Level" at bounding box center [311, 321] width 190 height 20
drag, startPoint x: 263, startPoint y: 337, endPoint x: 578, endPoint y: 187, distance: 348.9
click at [263, 337] on li "Senior" at bounding box center [316, 341] width 190 height 20
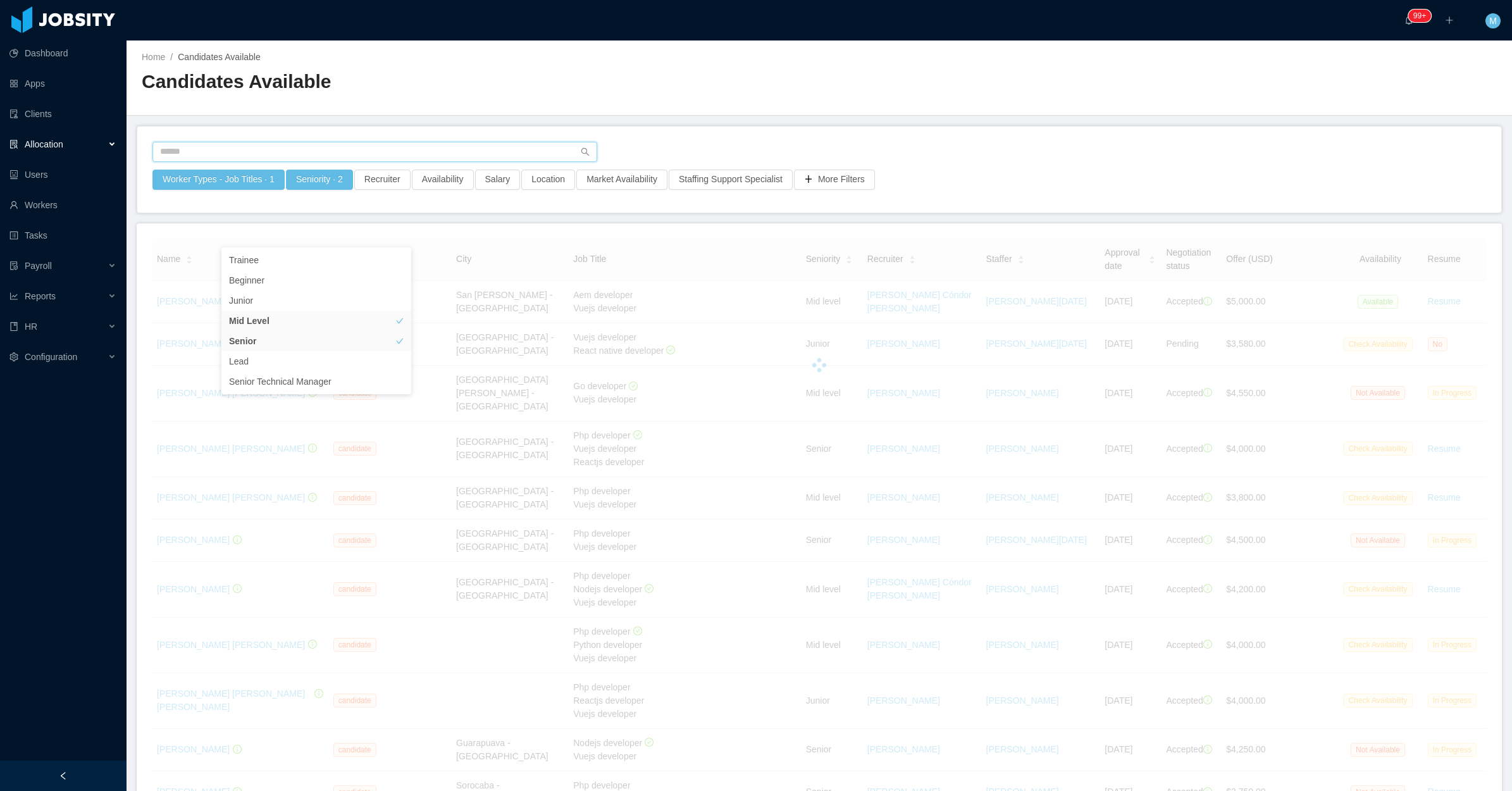
click at [592, 144] on input "text" at bounding box center [375, 152] width 445 height 20
click at [431, 184] on button "Availability" at bounding box center [443, 179] width 62 height 20
click at [419, 242] on div "Select one" at bounding box center [437, 236] width 179 height 19
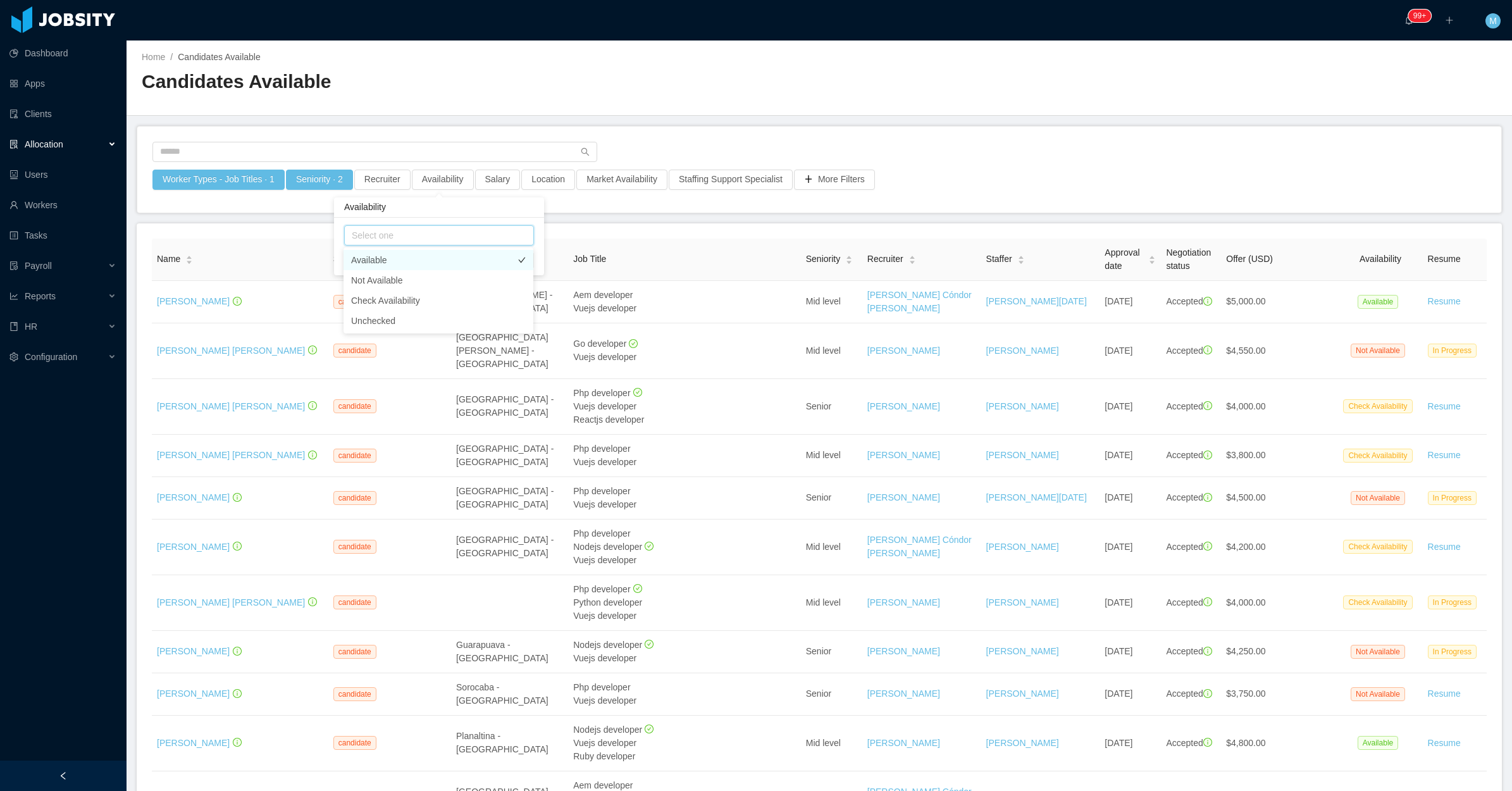
click at [395, 260] on li "Available" at bounding box center [439, 260] width 190 height 20
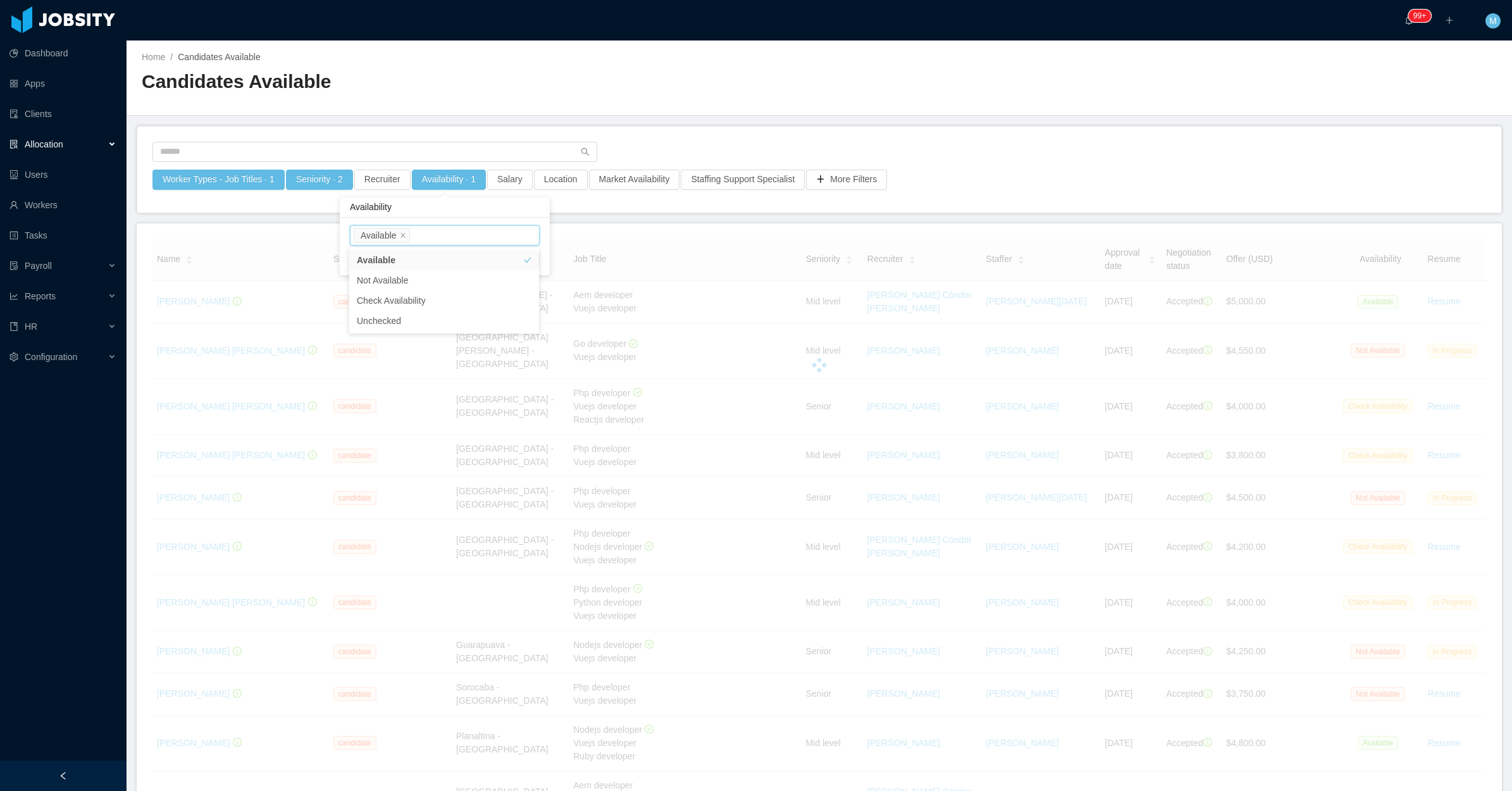
click at [665, 134] on div "Worker Types - Job Titles · 1 Seniority · 2 Recruiter Availability · 1 Salary L…" at bounding box center [820, 169] width 1364 height 86
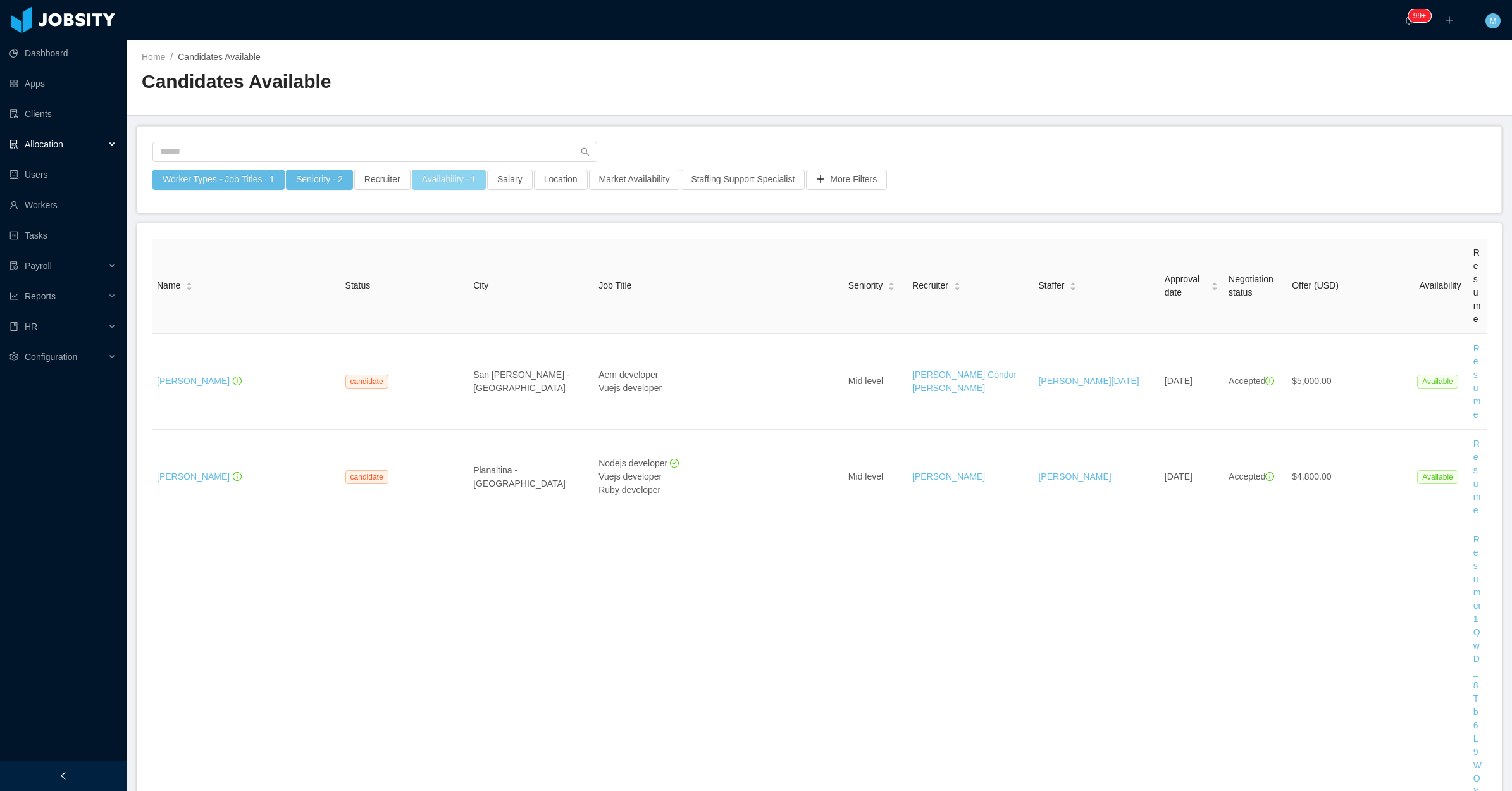
click at [459, 173] on button "Availability · 1" at bounding box center [449, 179] width 74 height 20
click at [452, 234] on div "Select one Available" at bounding box center [443, 236] width 179 height 19
click at [397, 303] on li "Check Availability" at bounding box center [444, 300] width 190 height 20
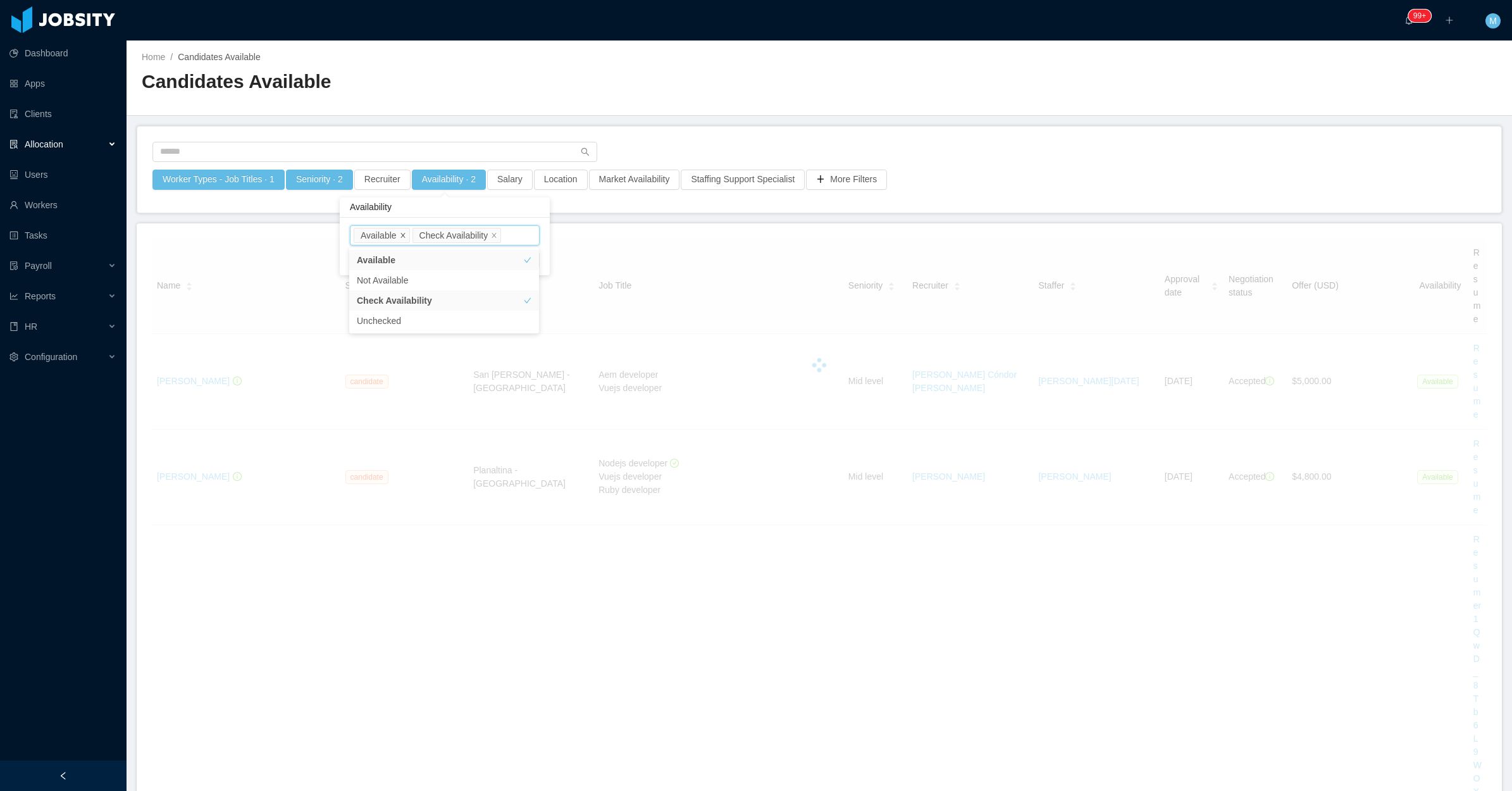
click at [403, 232] on icon "icon: close" at bounding box center [403, 235] width 6 height 6
click at [1001, 367] on div at bounding box center [819, 365] width 1335 height 253
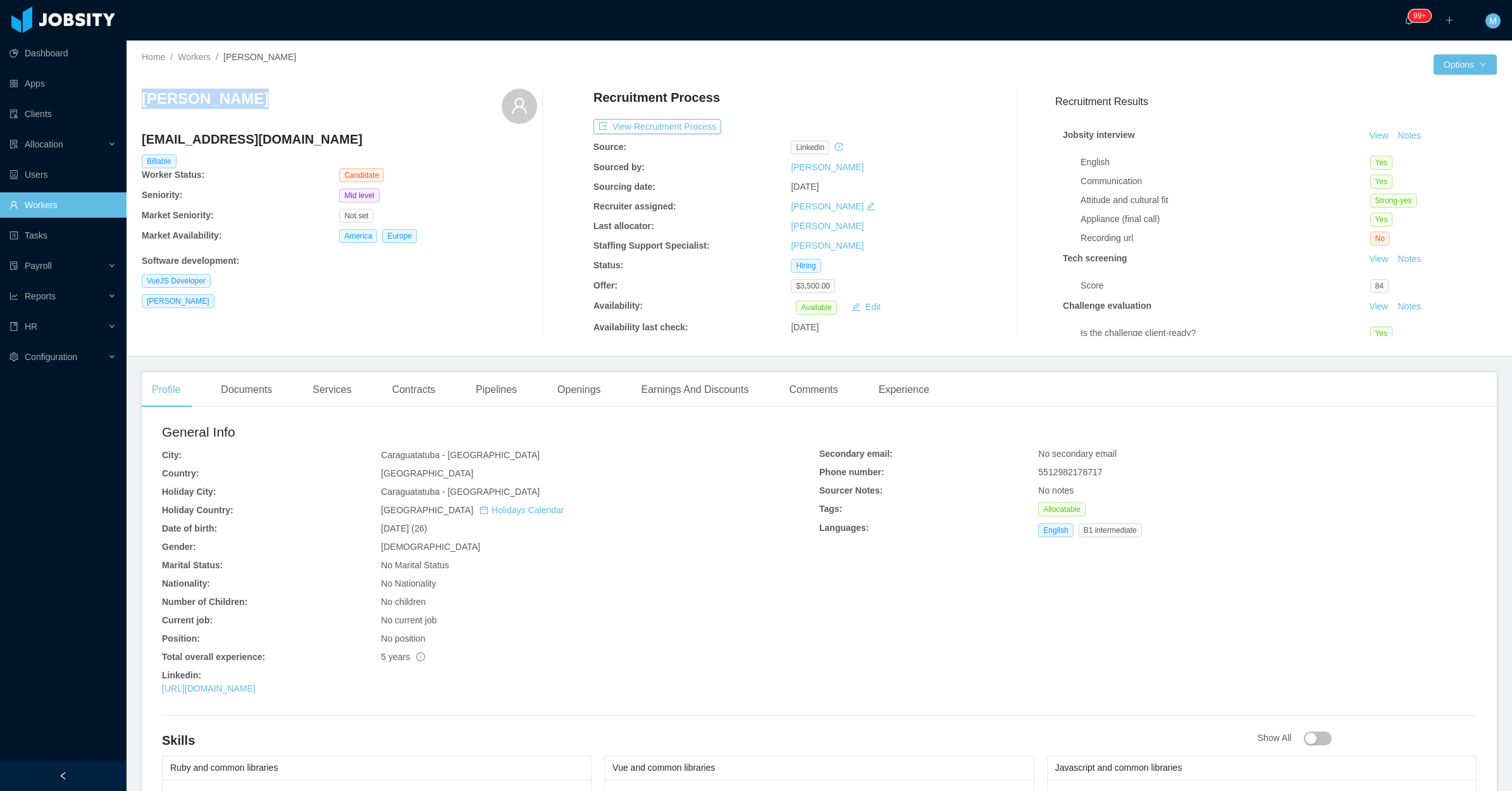
drag, startPoint x: 279, startPoint y: 99, endPoint x: 137, endPoint y: 107, distance: 142.2
click at [137, 107] on div "Home / Workers / [PERSON_NAME] / Options [PERSON_NAME] [EMAIL_ADDRESS][DOMAIN_N…" at bounding box center [820, 198] width 1386 height 316
click at [247, 386] on div "Documents" at bounding box center [246, 390] width 71 height 35
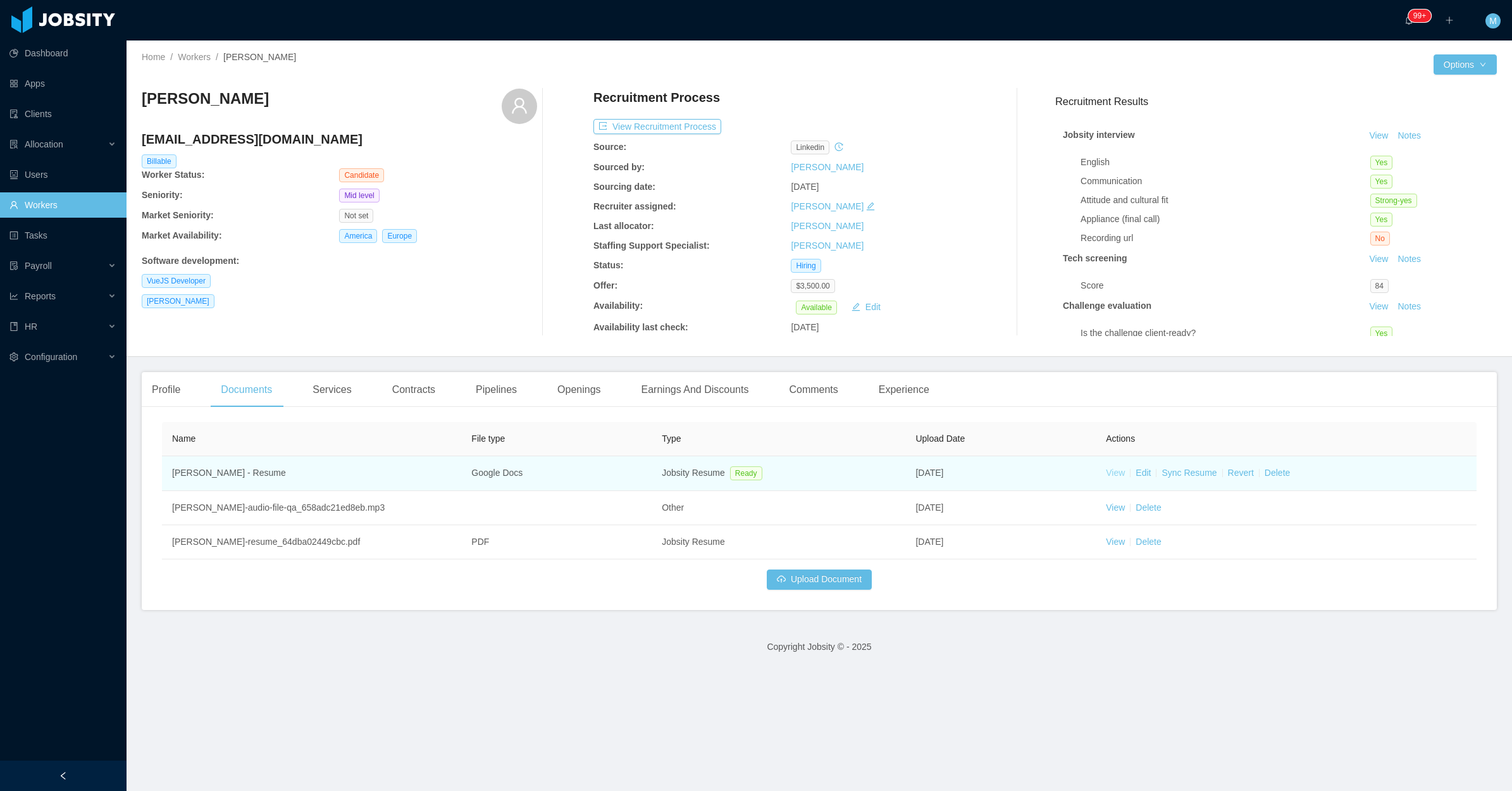
click at [1106, 471] on link "View" at bounding box center [1116, 473] width 19 height 10
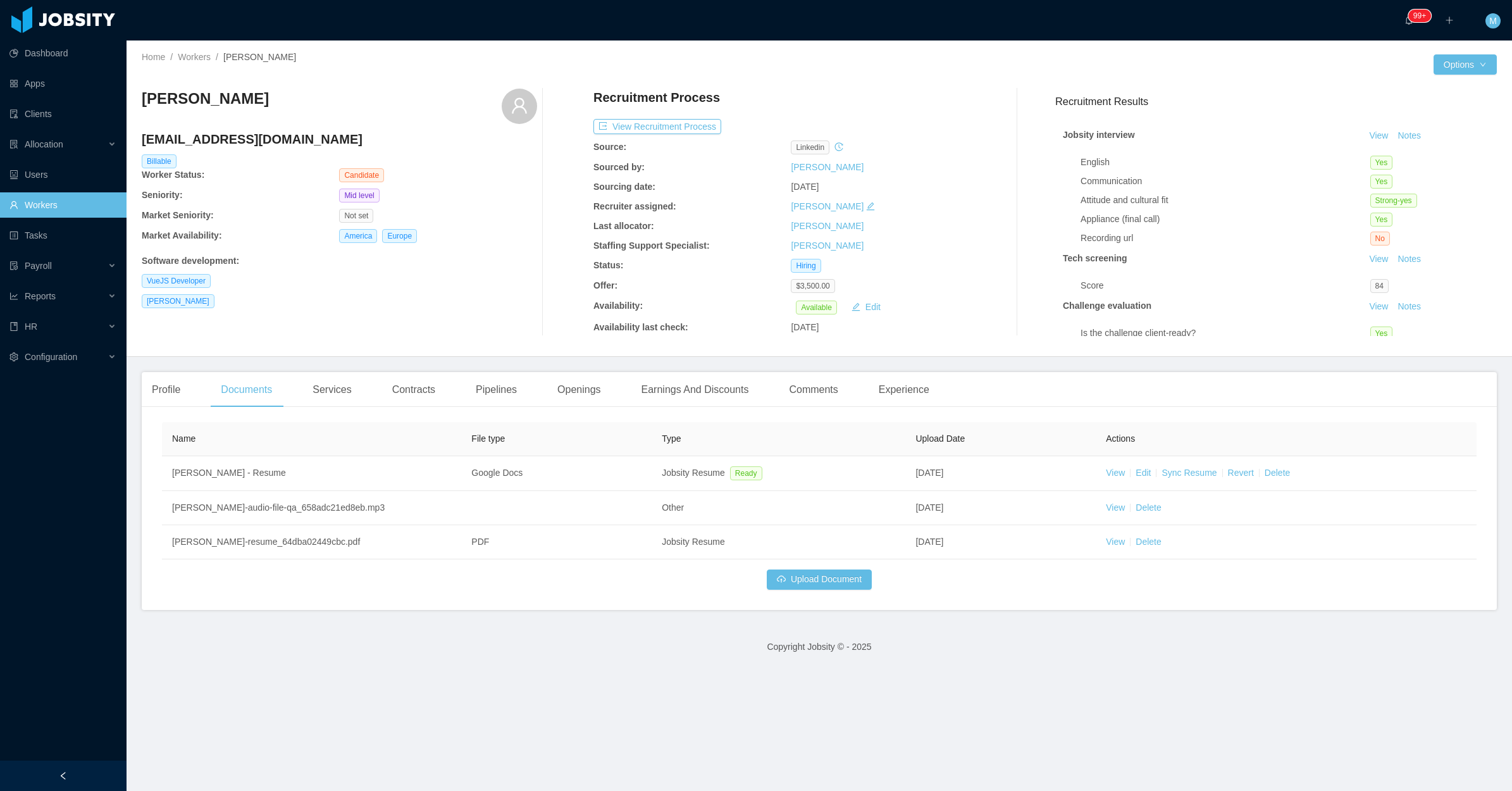
click at [390, 275] on div "VueJS Developer" at bounding box center [339, 280] width 395 height 14
drag, startPoint x: 254, startPoint y: 109, endPoint x: 143, endPoint y: 104, distance: 111.1
click at [143, 104] on div "[PERSON_NAME]" at bounding box center [339, 106] width 395 height 35
copy h3 "[PERSON_NAME]"
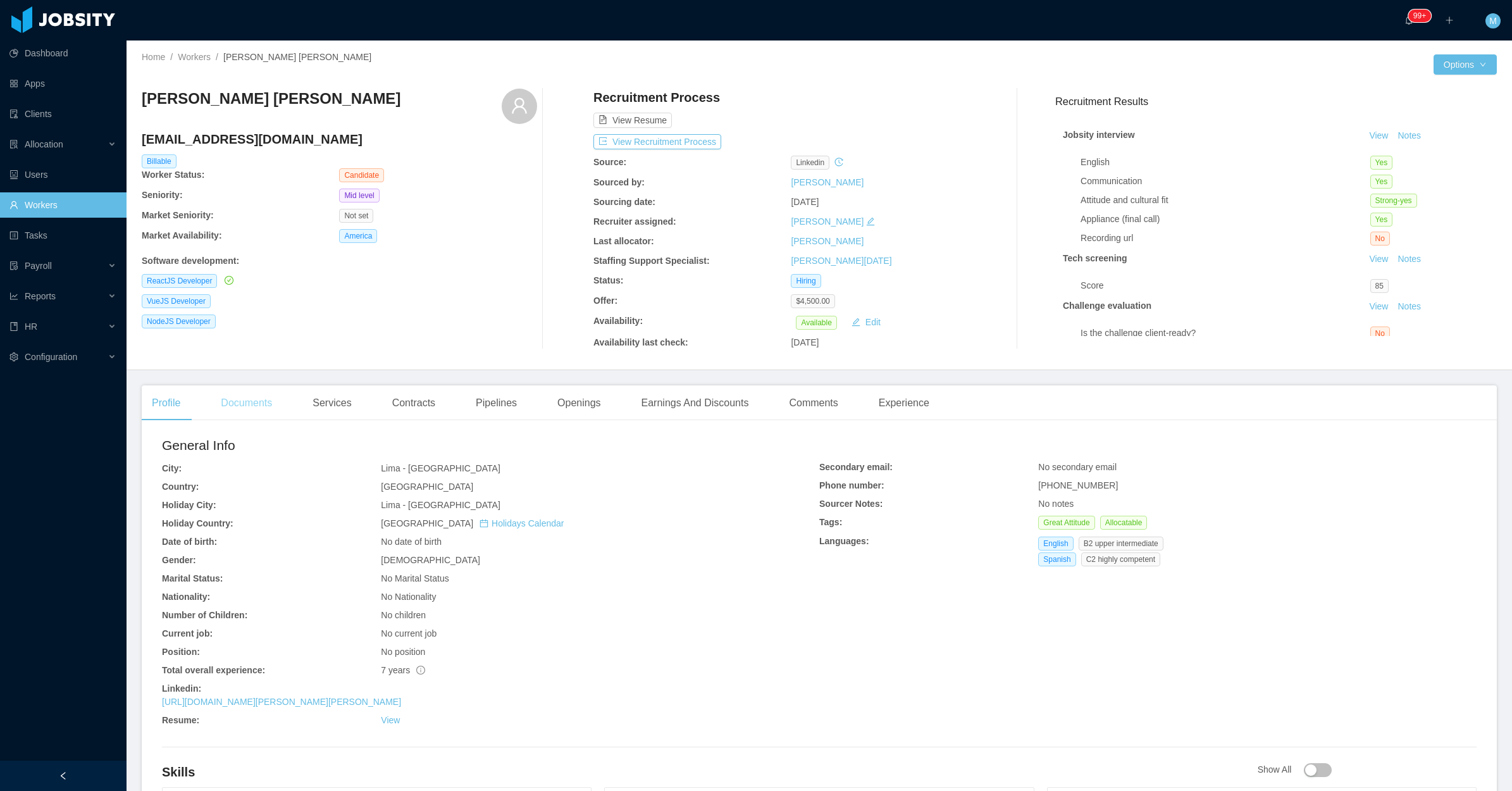
drag, startPoint x: 251, startPoint y: 402, endPoint x: 266, endPoint y: 409, distance: 16.6
click at [251, 403] on div "Documents" at bounding box center [246, 403] width 71 height 35
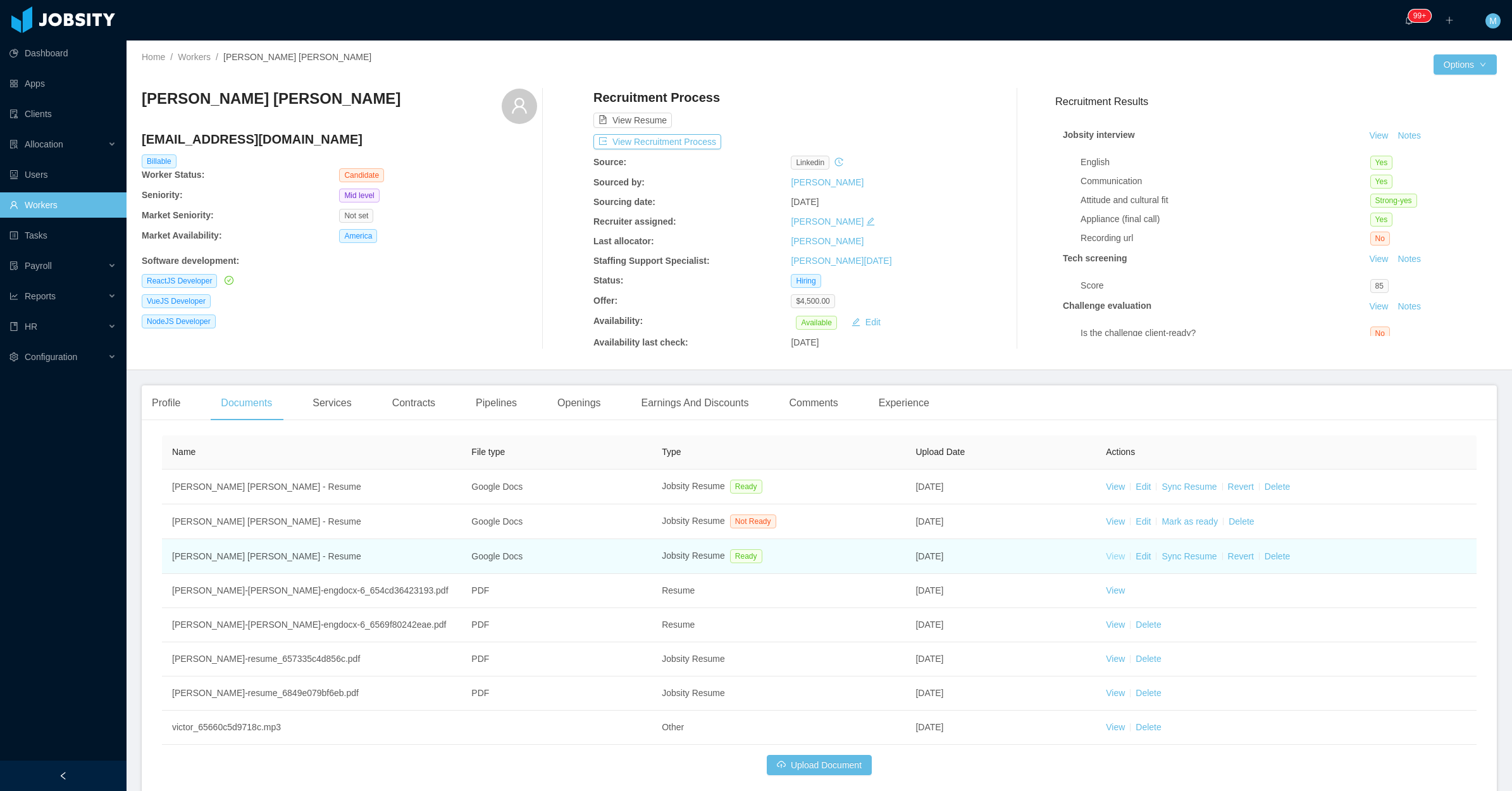
click at [1107, 552] on link "View" at bounding box center [1116, 556] width 19 height 10
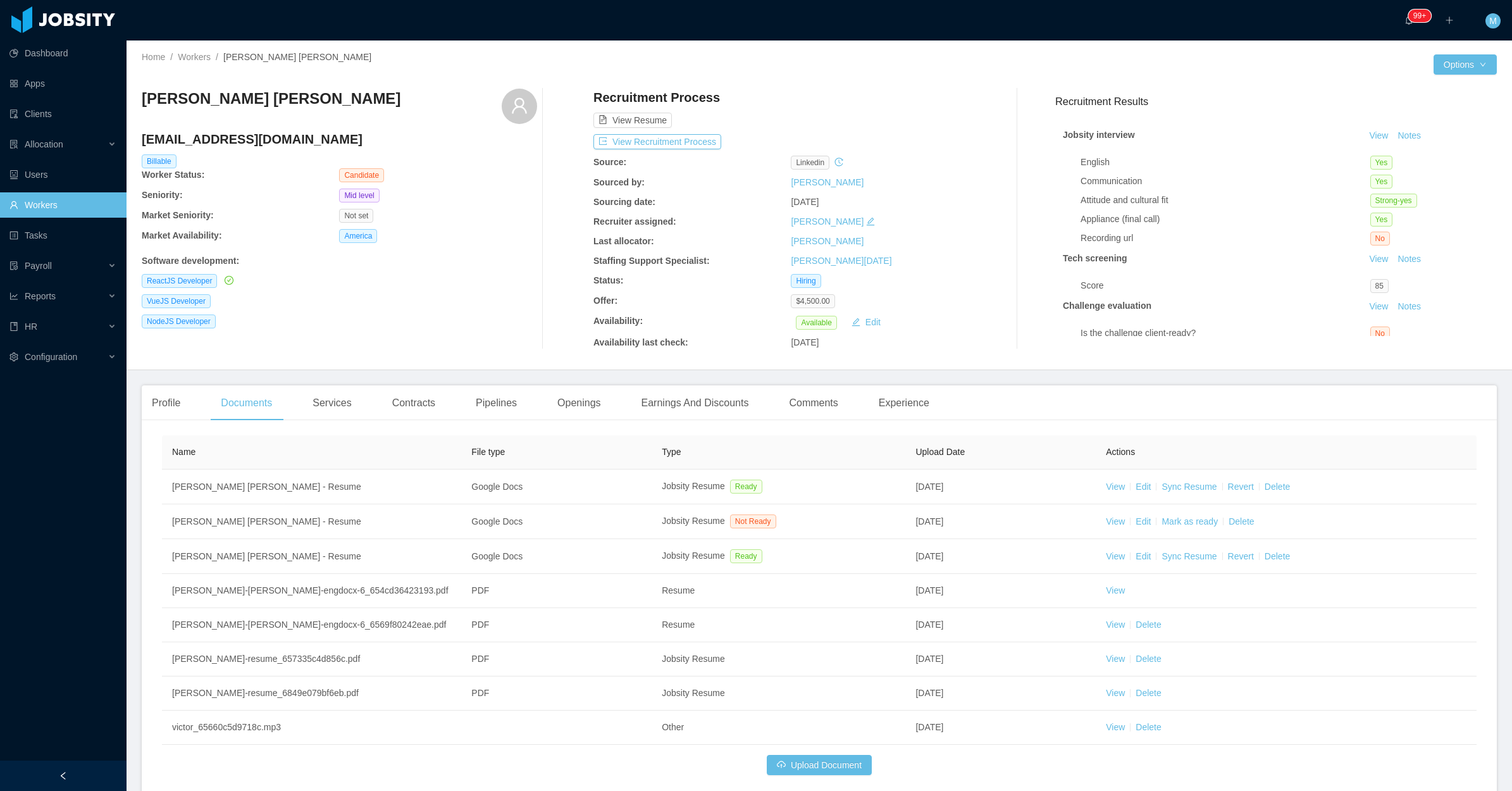
drag, startPoint x: 381, startPoint y: 96, endPoint x: 143, endPoint y: 97, distance: 238.0
click at [143, 97] on div "Víctor Martín Adrianzén Lizama" at bounding box center [339, 106] width 395 height 35
copy h3 "Víctor Martín Adrianzén Lizama"
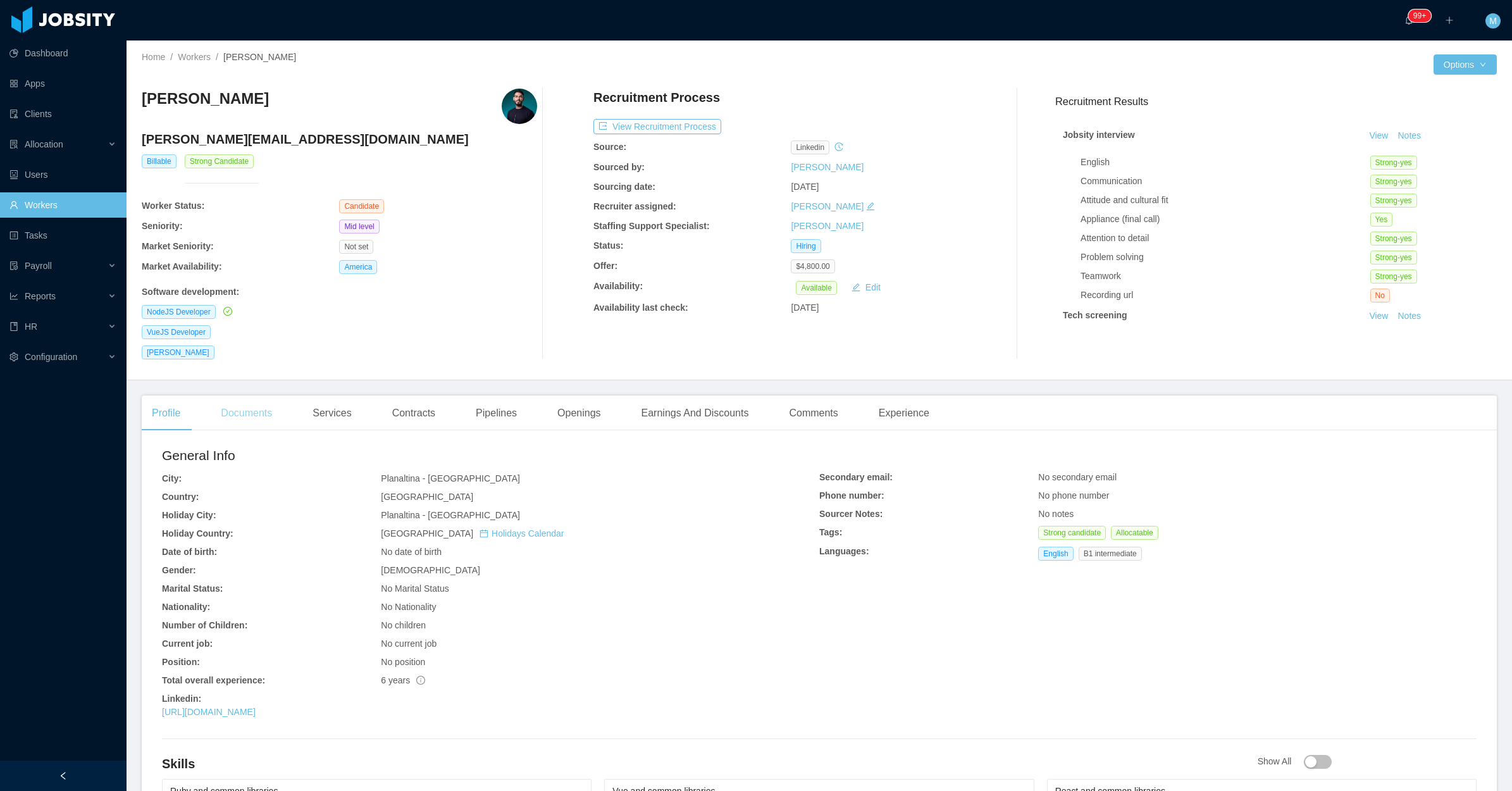
click at [270, 416] on div "Documents" at bounding box center [246, 413] width 71 height 35
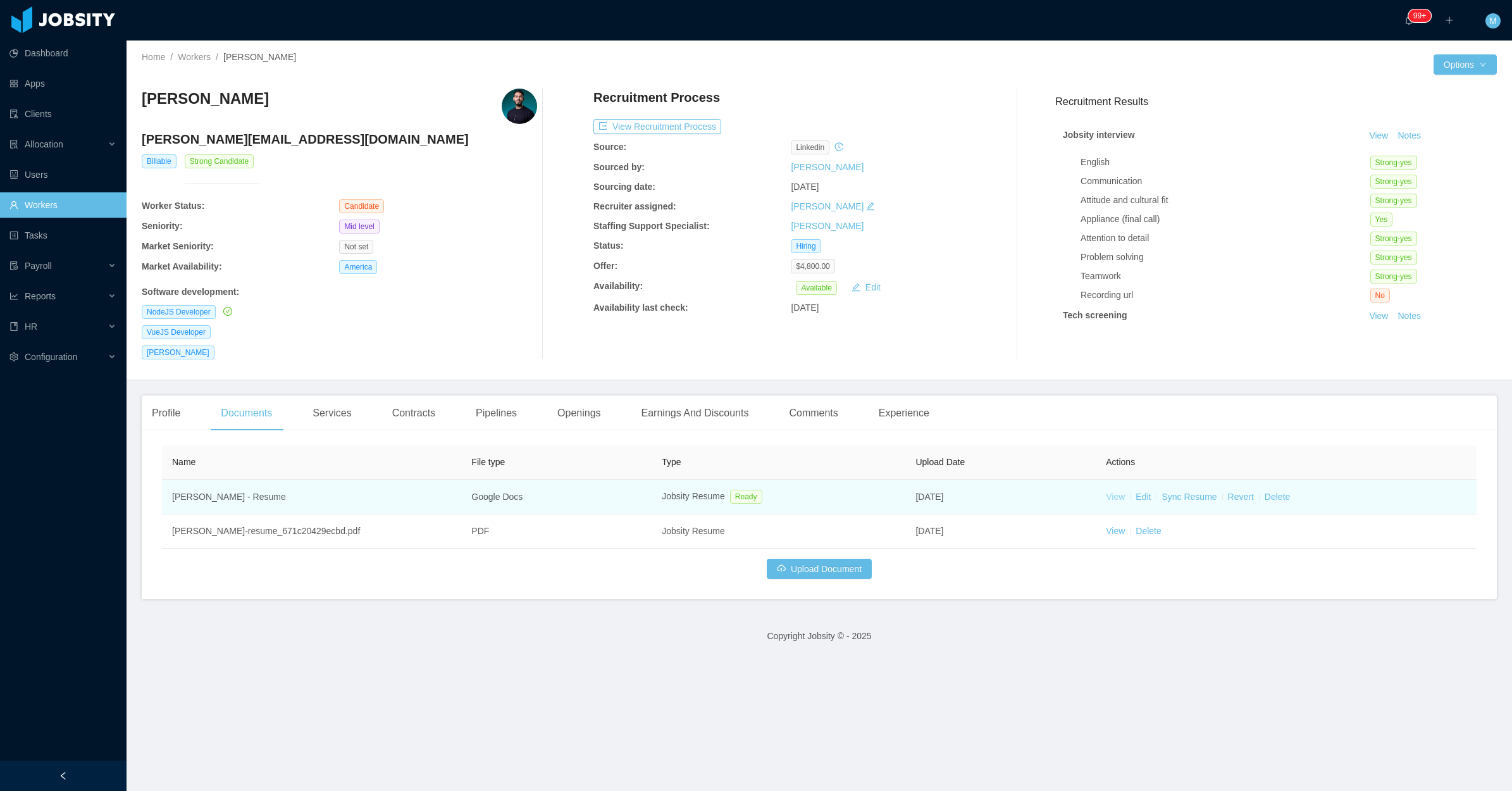
click at [1109, 494] on link "View" at bounding box center [1116, 497] width 19 height 10
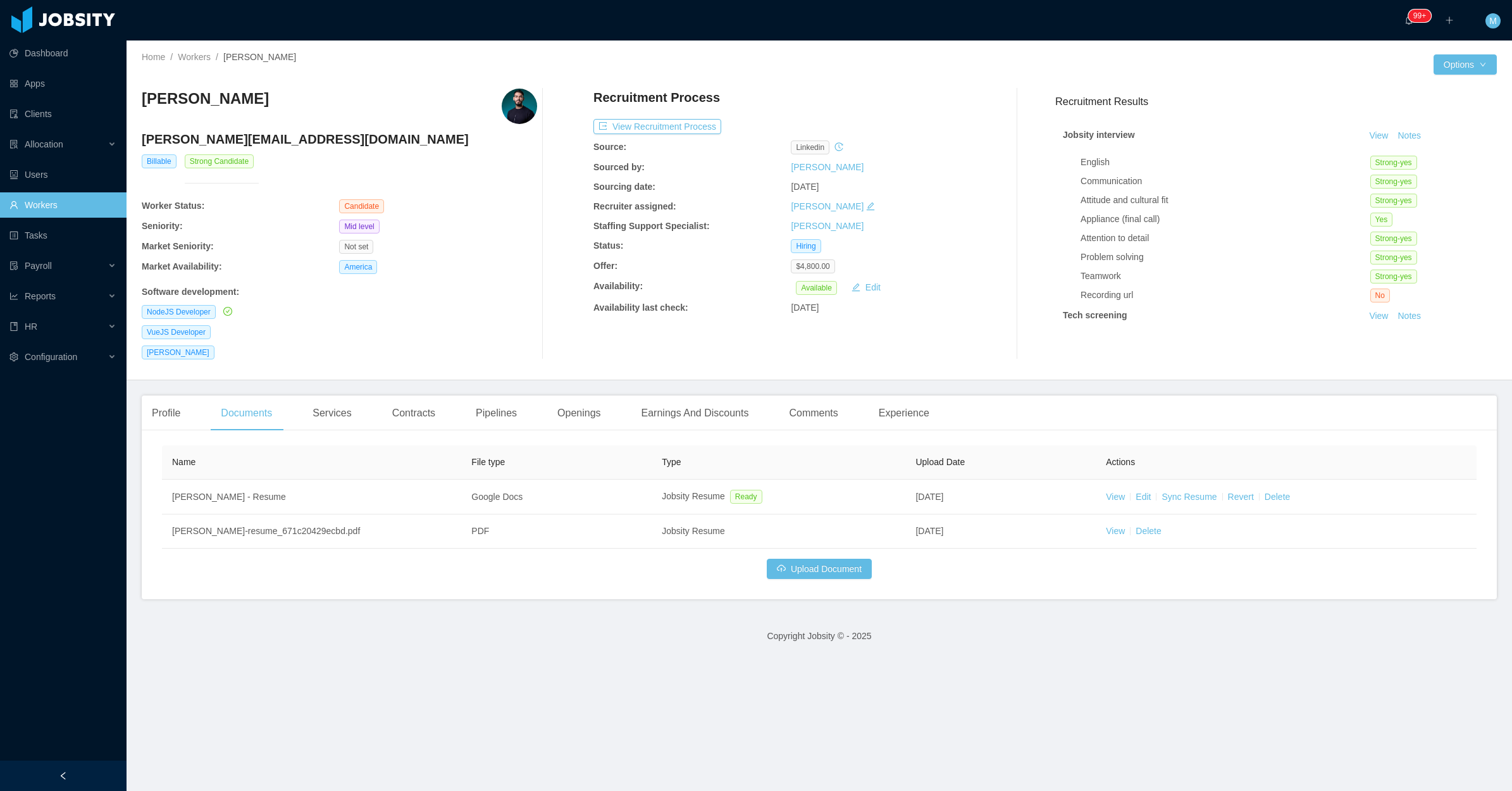
drag, startPoint x: 399, startPoint y: 98, endPoint x: 148, endPoint y: 107, distance: 251.2
click at [148, 107] on div "[PERSON_NAME]" at bounding box center [339, 106] width 395 height 35
copy h3 "ictor [PERSON_NAME]"
drag, startPoint x: 301, startPoint y: 127, endPoint x: 339, endPoint y: 120, distance: 38.6
click at [302, 128] on div "[PERSON_NAME] Magalhães [EMAIL_ADDRESS][DOMAIN_NAME] Billable Strong Candidate …" at bounding box center [339, 224] width 395 height 271
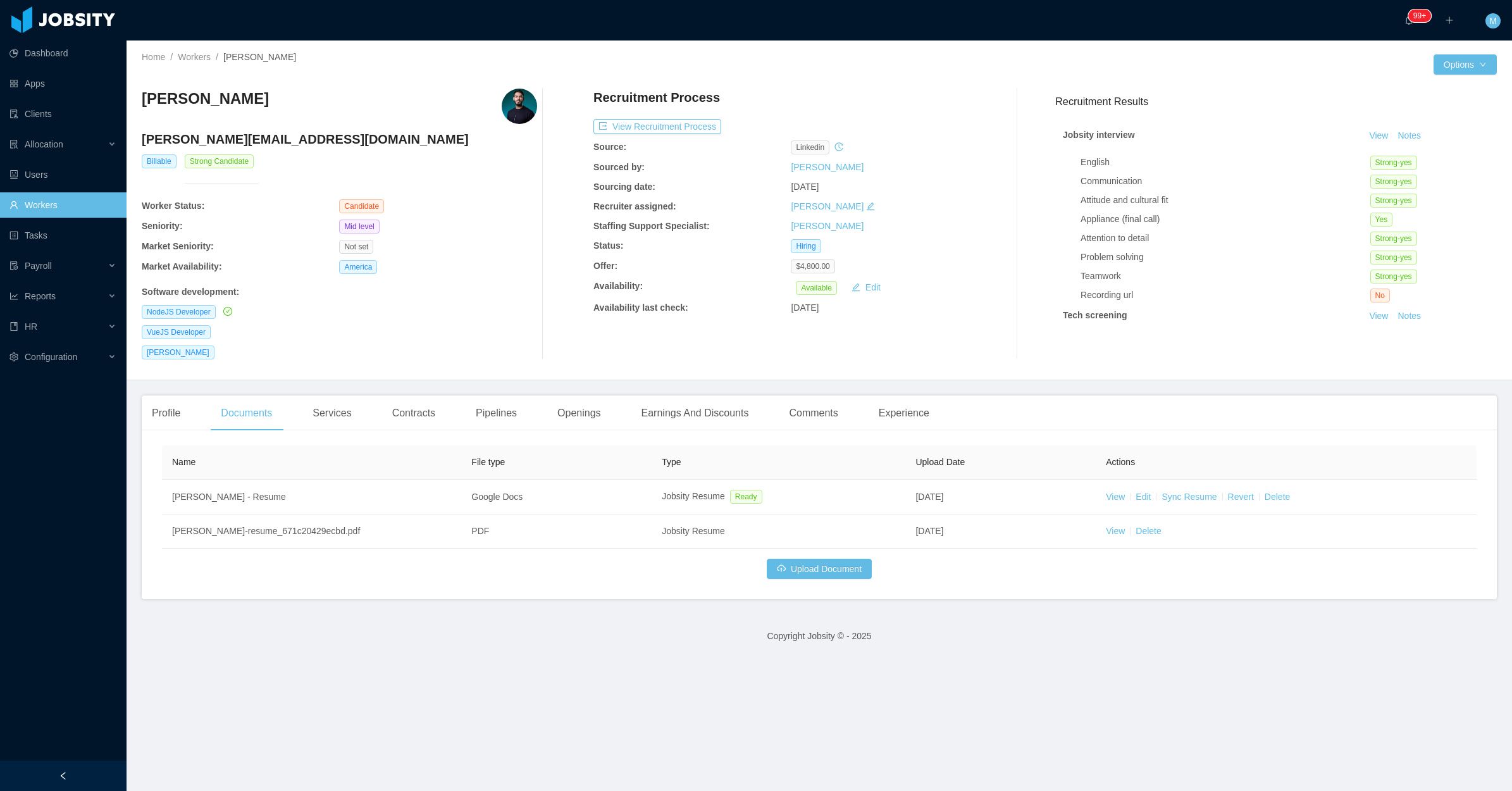
drag, startPoint x: 346, startPoint y: 116, endPoint x: 143, endPoint y: 102, distance: 203.5
click at [143, 102] on div "[PERSON_NAME]" at bounding box center [339, 106] width 395 height 35
copy h3 "[PERSON_NAME]"
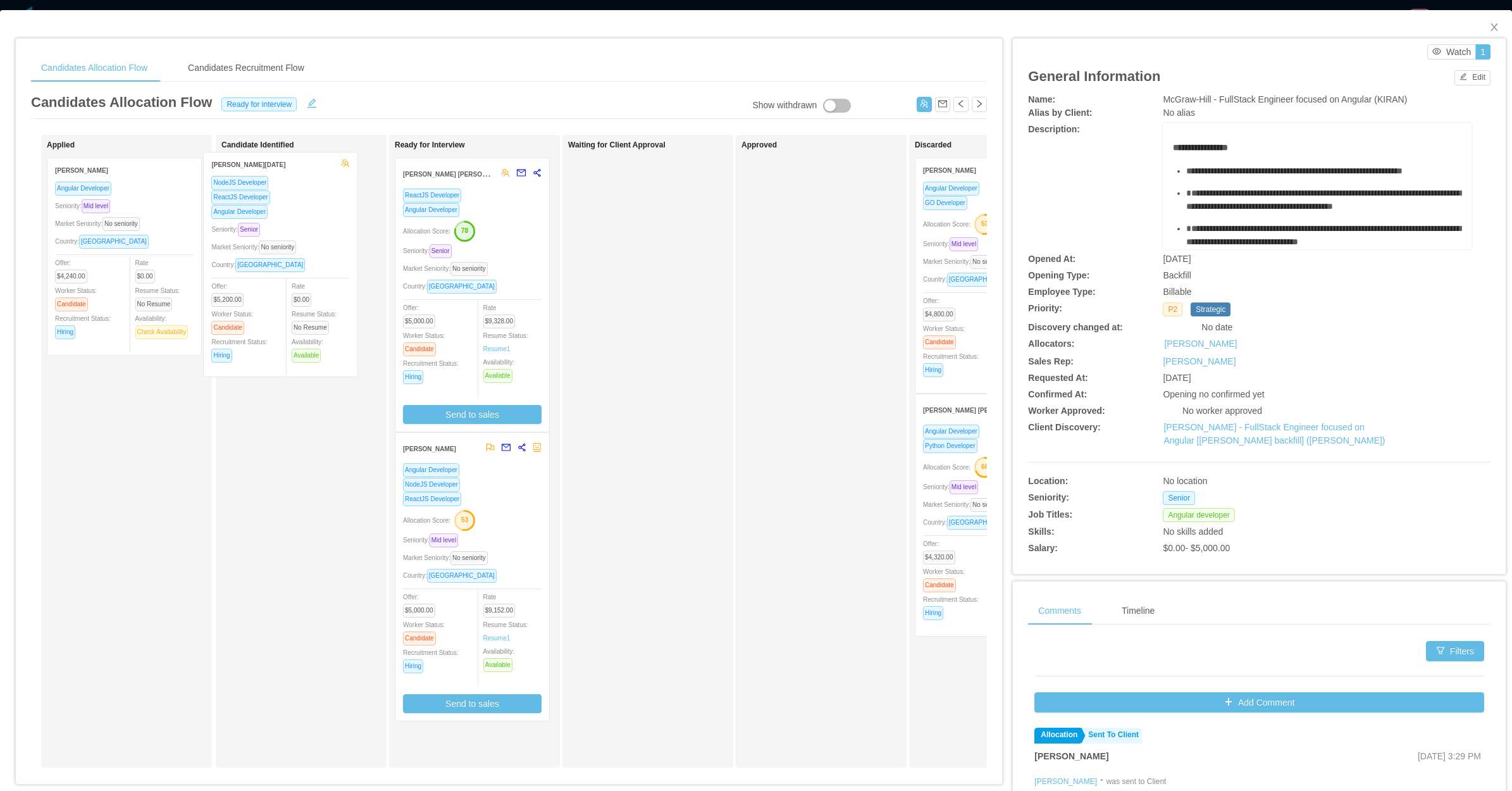
drag, startPoint x: 169, startPoint y: 279, endPoint x: 325, endPoint y: 273, distance: 156.1
click at [325, 273] on div "Applied [PERSON_NAME][DATE] NodeJS Developer ReactJS Developer Angular Develope…" at bounding box center [509, 456] width 956 height 643
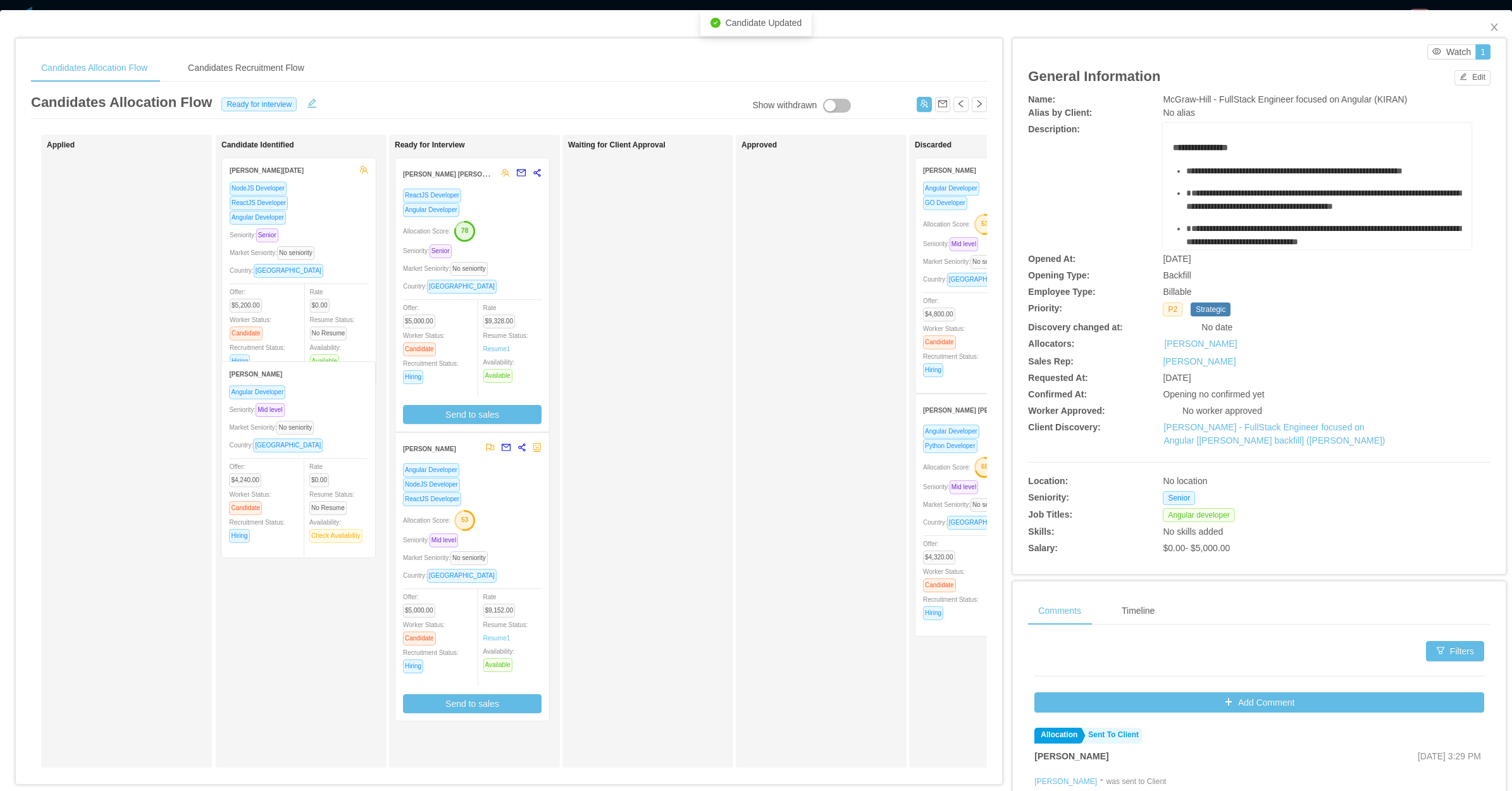
drag, startPoint x: 179, startPoint y: 266, endPoint x: 271, endPoint y: 467, distance: 221.1
click at [271, 467] on div "Applied [PERSON_NAME] Angular Developer Seniority: Mid level Market Seniority: …" at bounding box center [509, 456] width 956 height 643
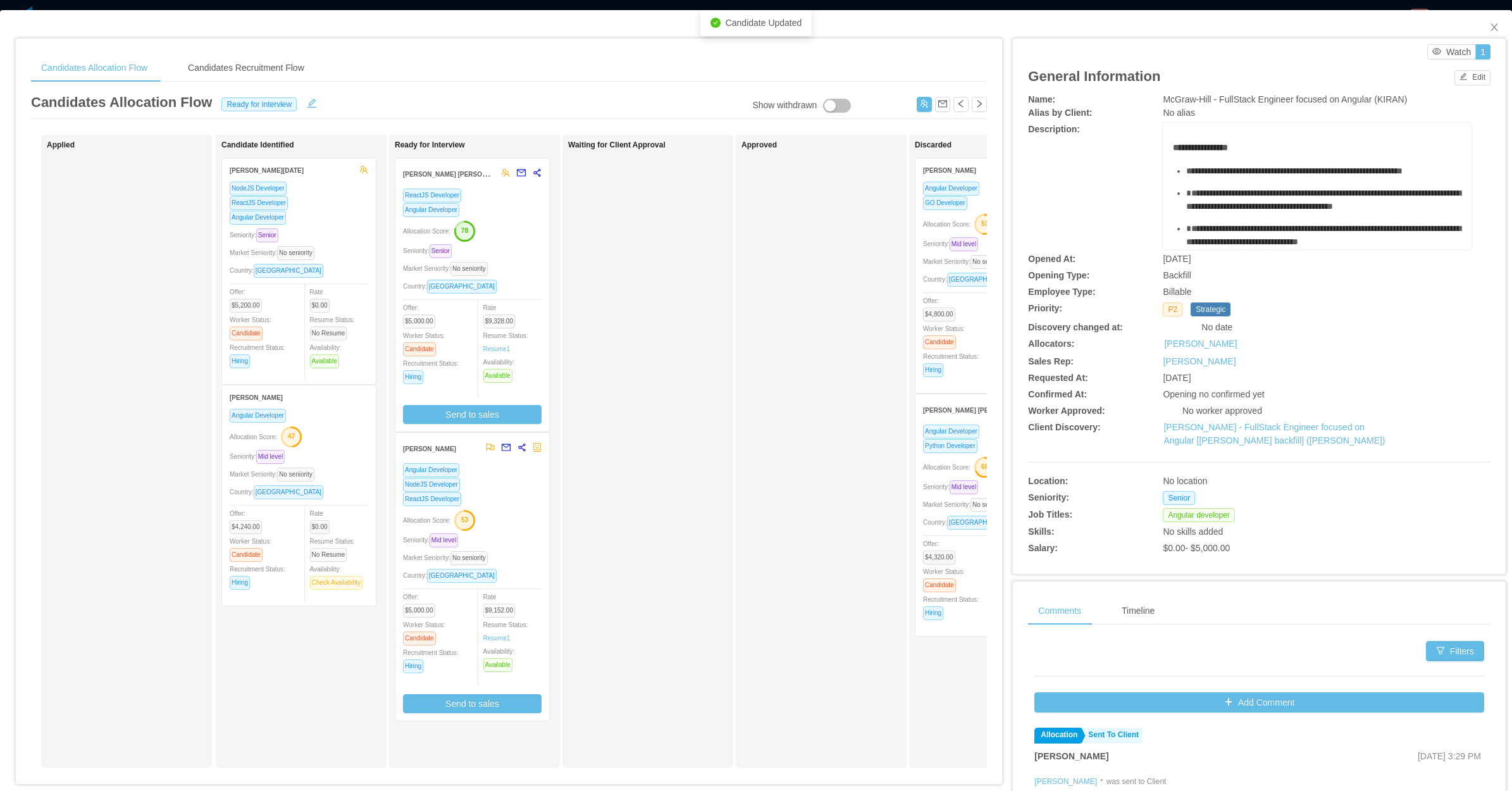
click at [658, 359] on div "Waiting for Client Approval" at bounding box center [657, 451] width 177 height 622
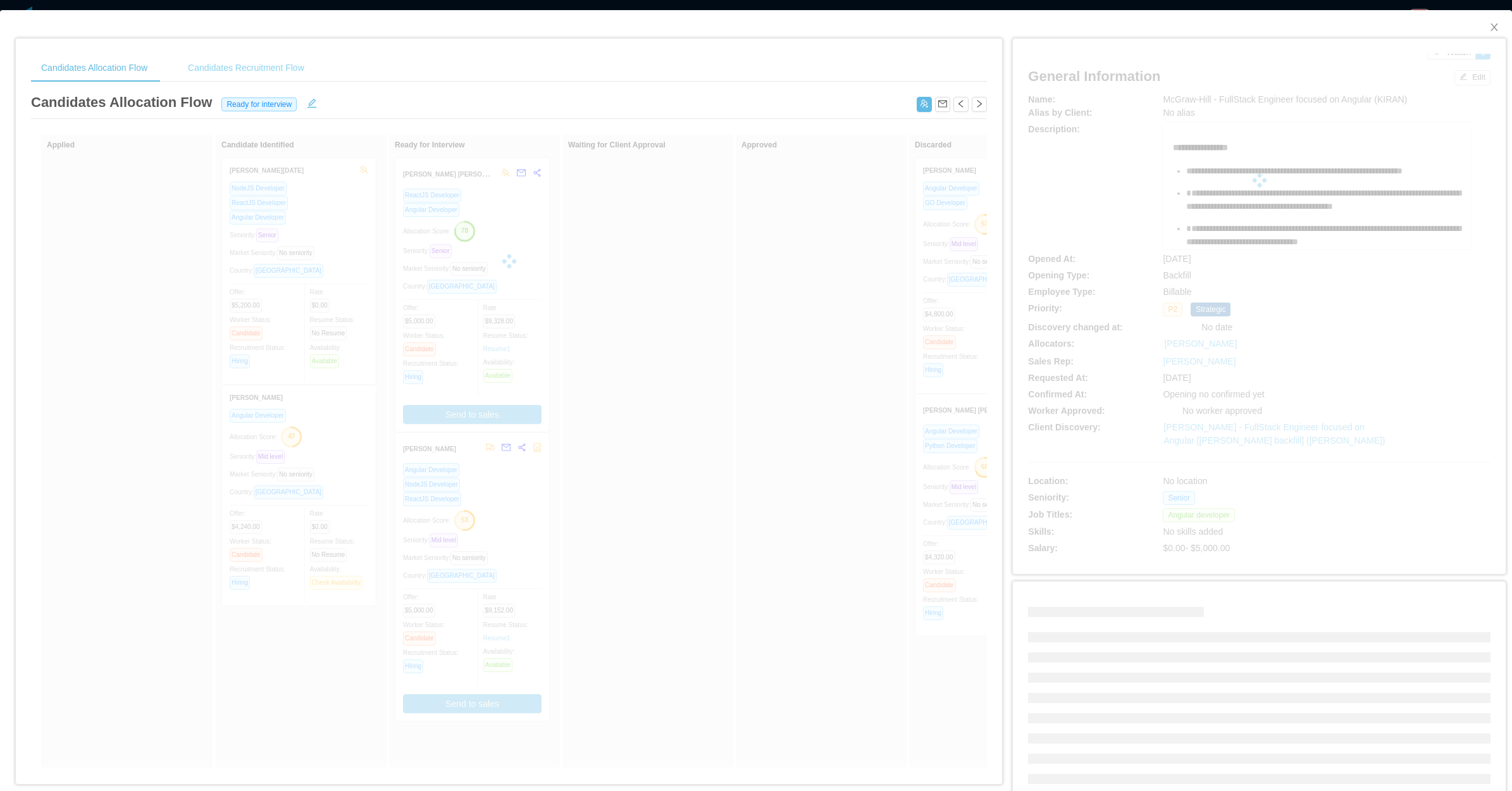
click at [292, 71] on div "Candidates Recruitment Flow" at bounding box center [246, 68] width 137 height 29
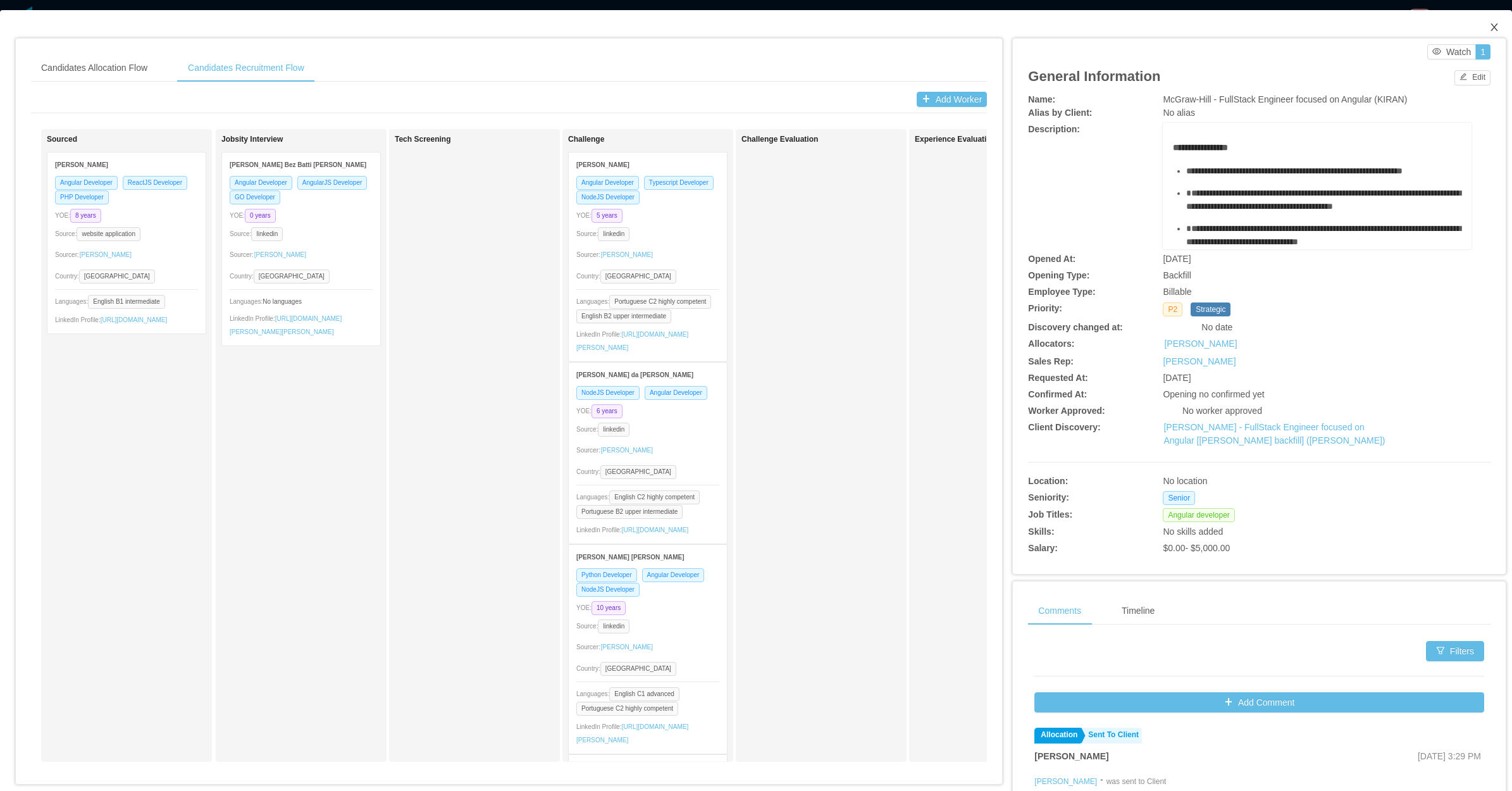
drag, startPoint x: 1478, startPoint y: 25, endPoint x: 1449, endPoint y: 33, distance: 30.1
click at [1490, 25] on icon "icon: close" at bounding box center [1495, 27] width 10 height 10
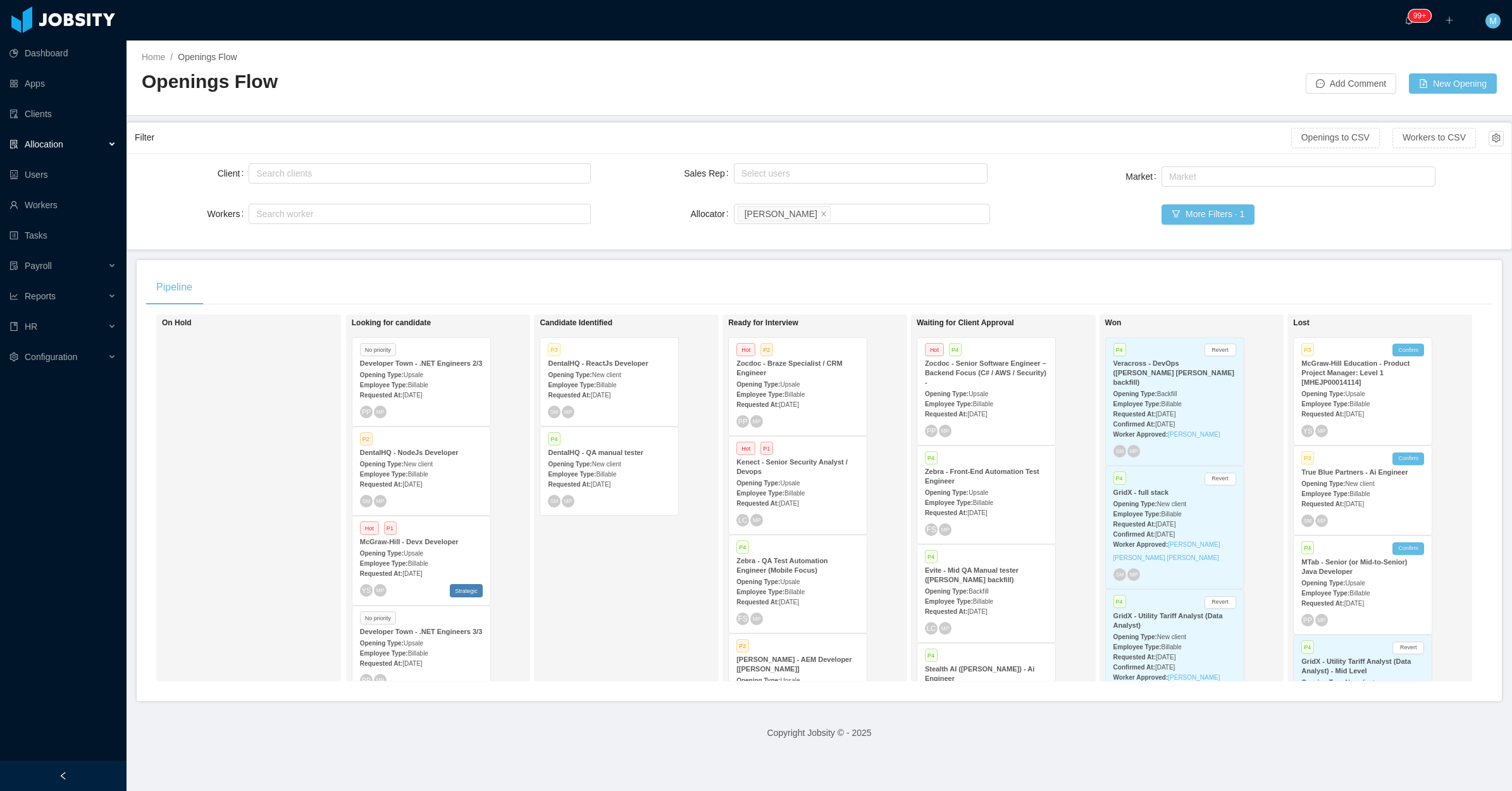
click at [98, 769] on div at bounding box center [63, 776] width 127 height 30
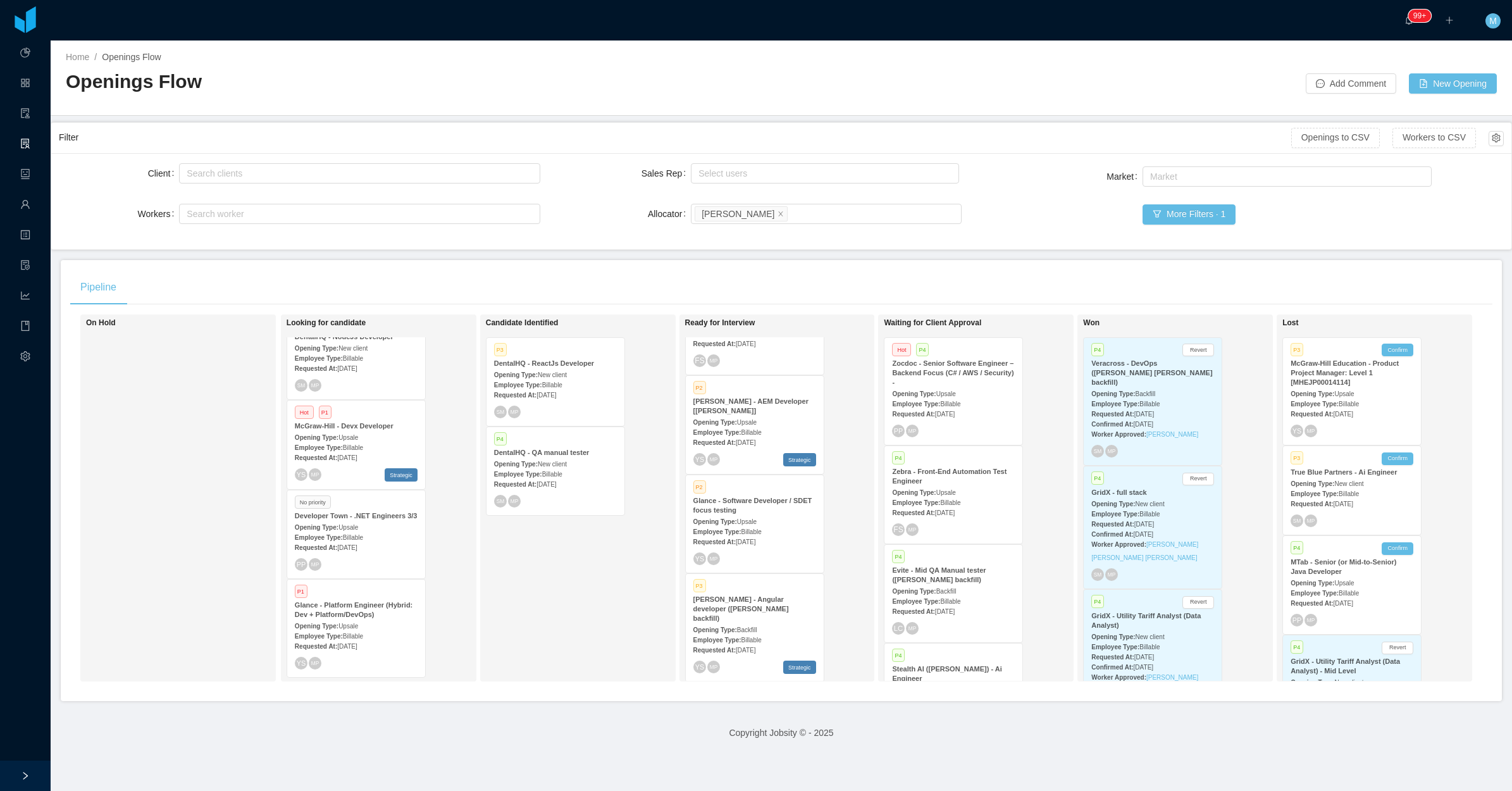
scroll to position [1058, 0]
click at [792, 517] on div "Glance Networks - Software deverloper - Authentication & Integration (Node.js F…" at bounding box center [755, 522] width 122 height 29
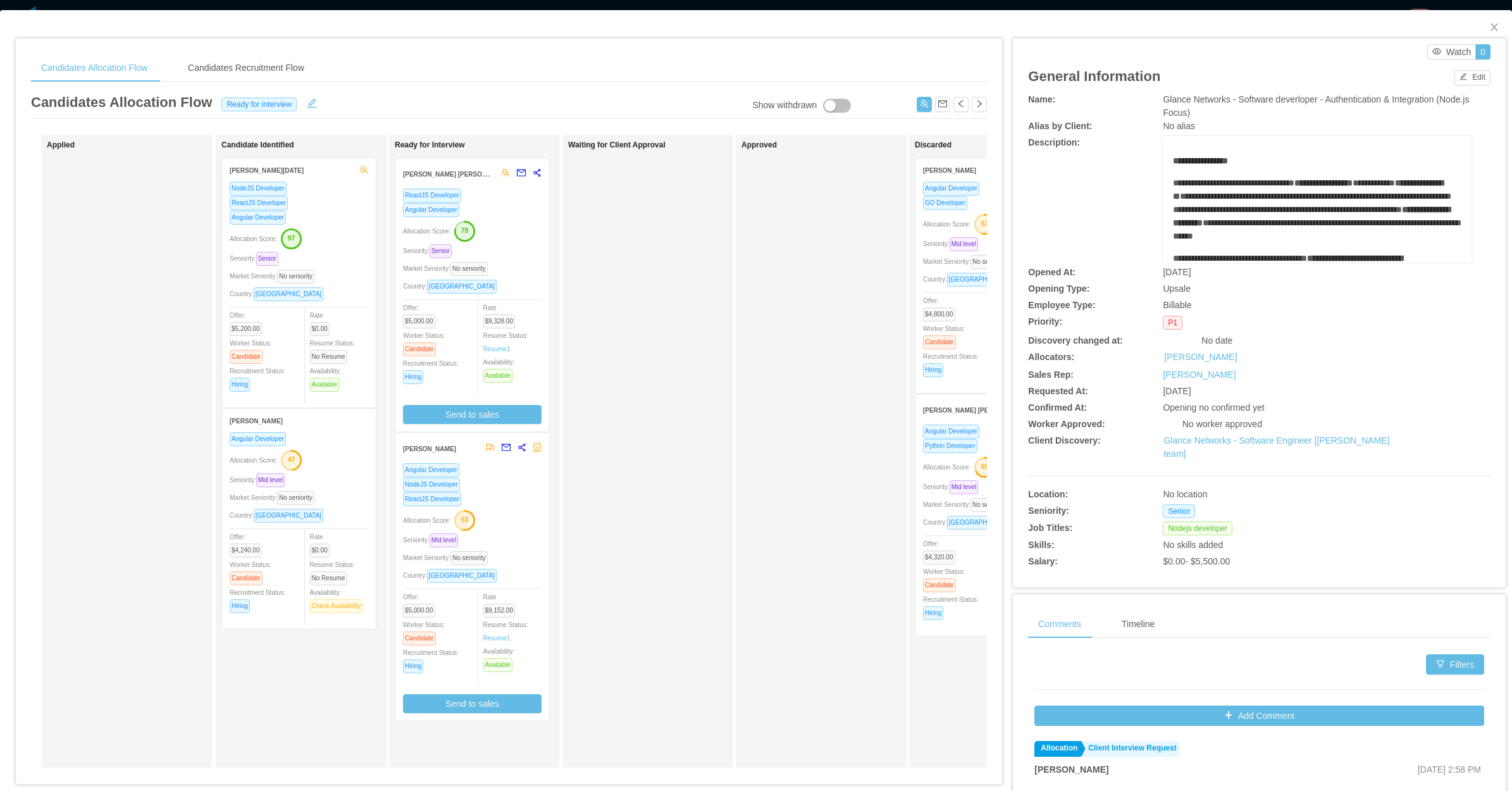
click at [689, 446] on div "Waiting for Client Approval" at bounding box center [657, 451] width 177 height 622
click at [333, 61] on div "Candidates Allocation Flow Candidates Recruitment Flow" at bounding box center [509, 68] width 956 height 29
click at [258, 67] on div "Candidates Recruitment Flow" at bounding box center [246, 68] width 137 height 29
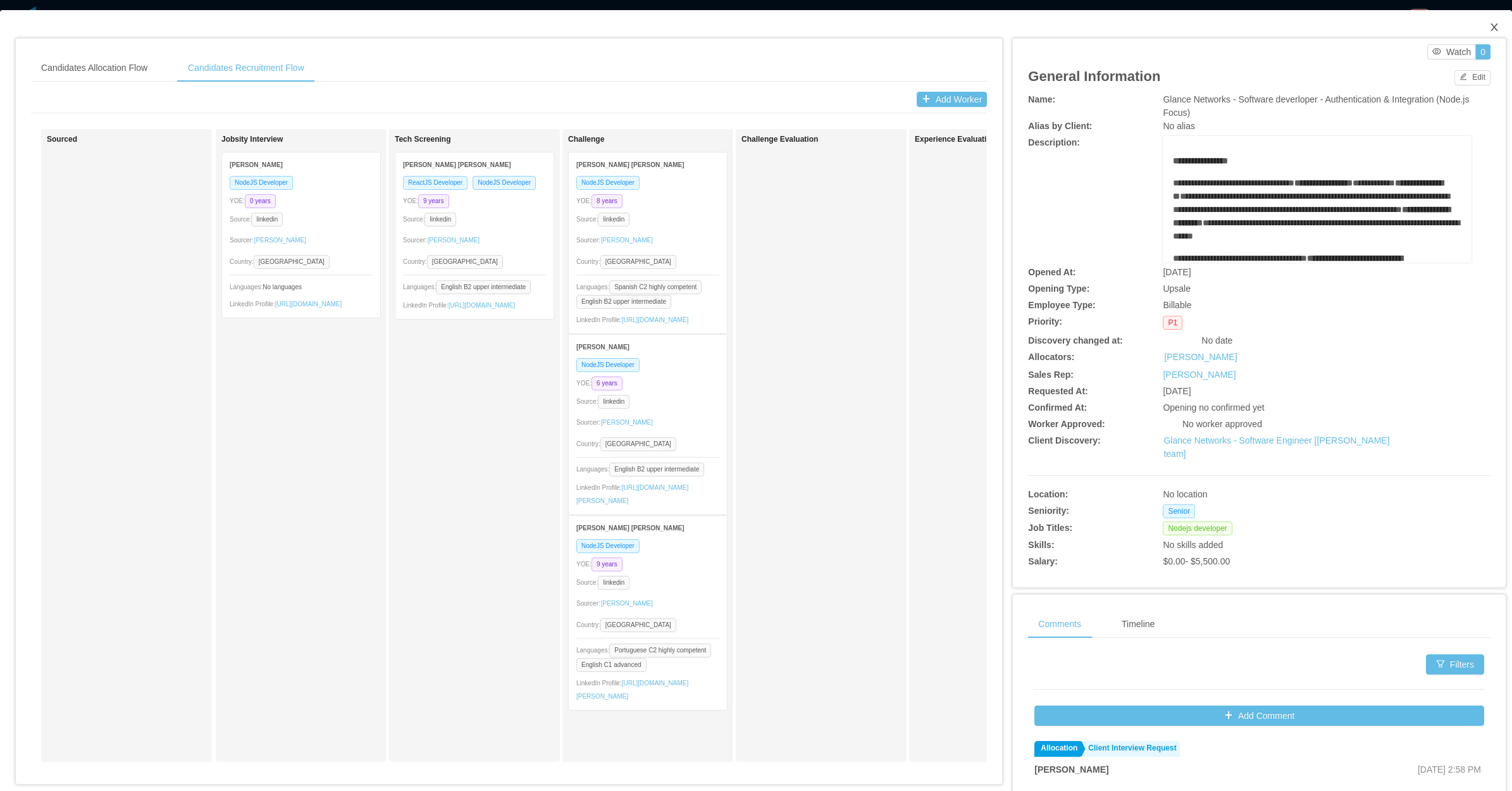
click at [1477, 27] on span "Close" at bounding box center [1494, 27] width 35 height 35
